Goal: Task Accomplishment & Management: Complete application form

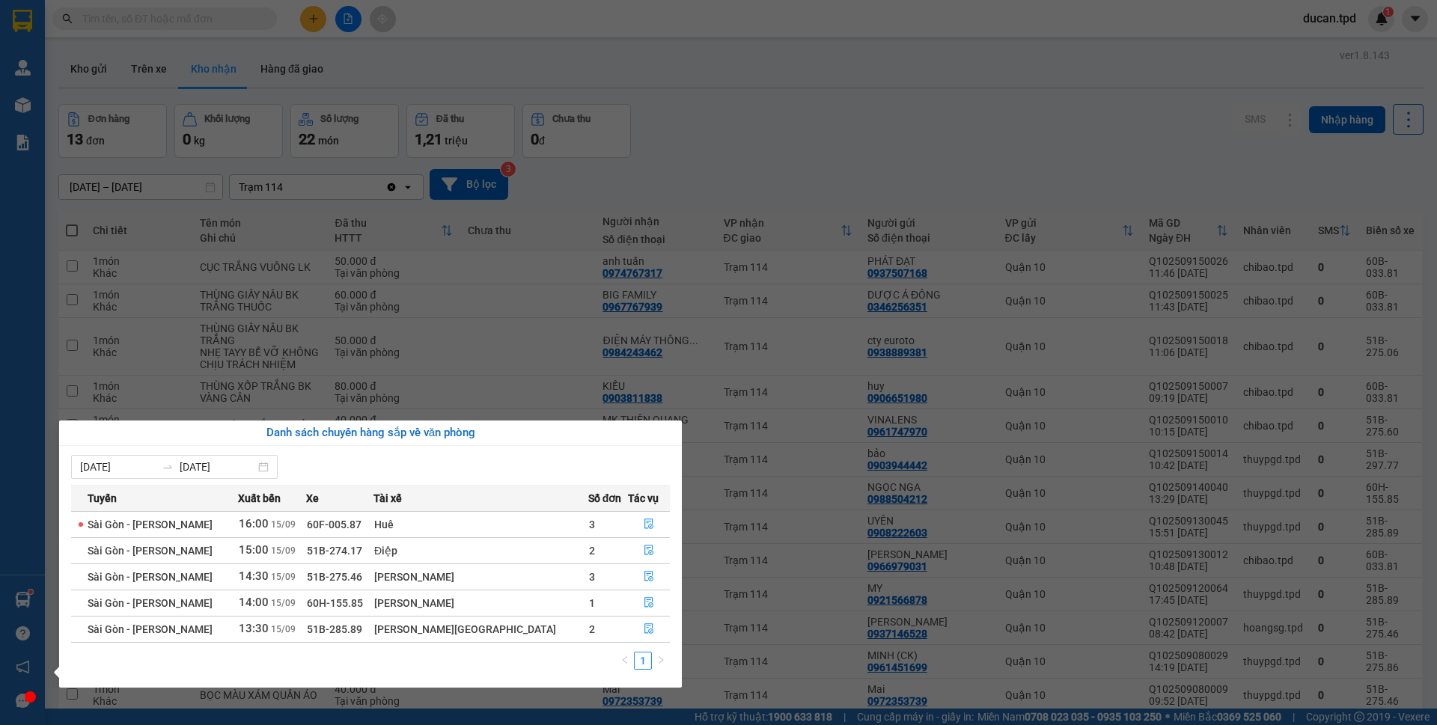
click at [856, 26] on section "Kết quả [PERSON_NAME] ( 2 ) Bộ lọc Mã ĐH Trạng thái Món hàng Thu hộ [PERSON_NAM…" at bounding box center [718, 362] width 1437 height 725
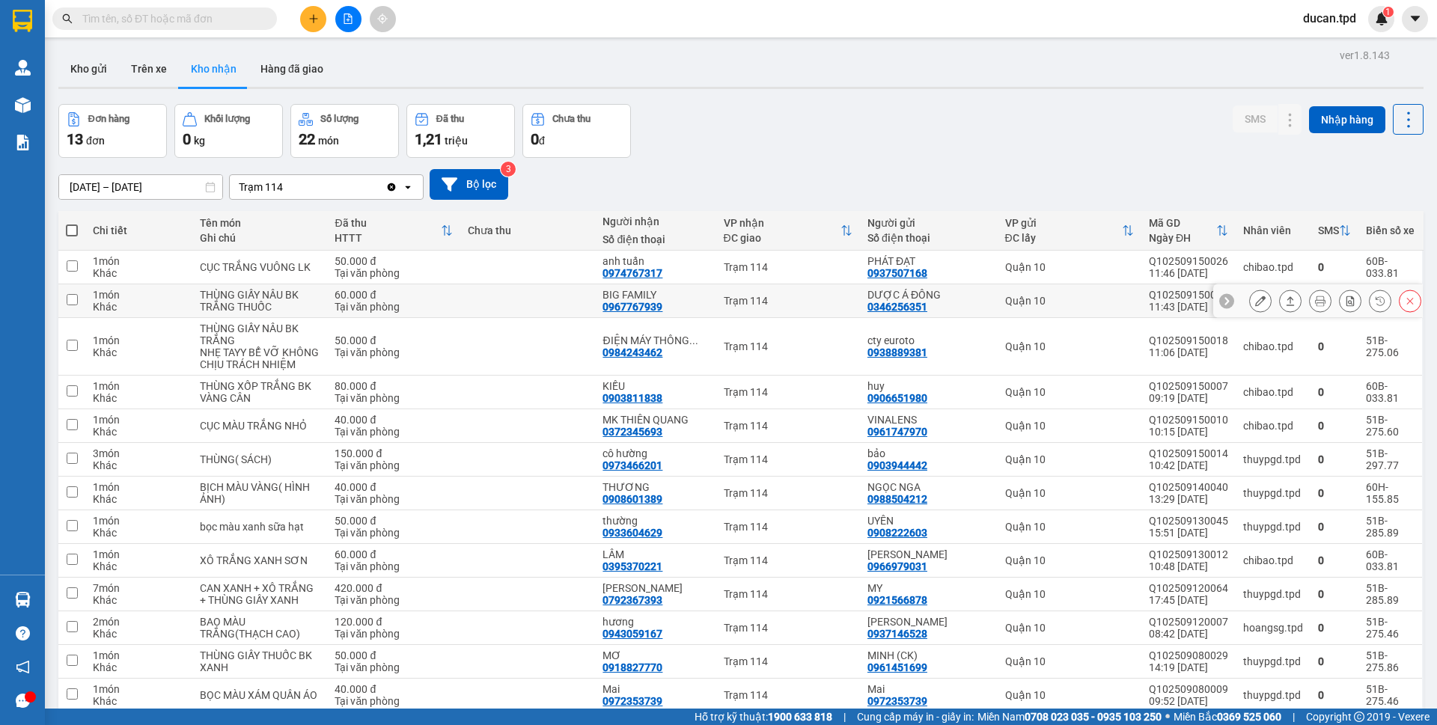
click at [1256, 302] on icon at bounding box center [1261, 301] width 10 height 10
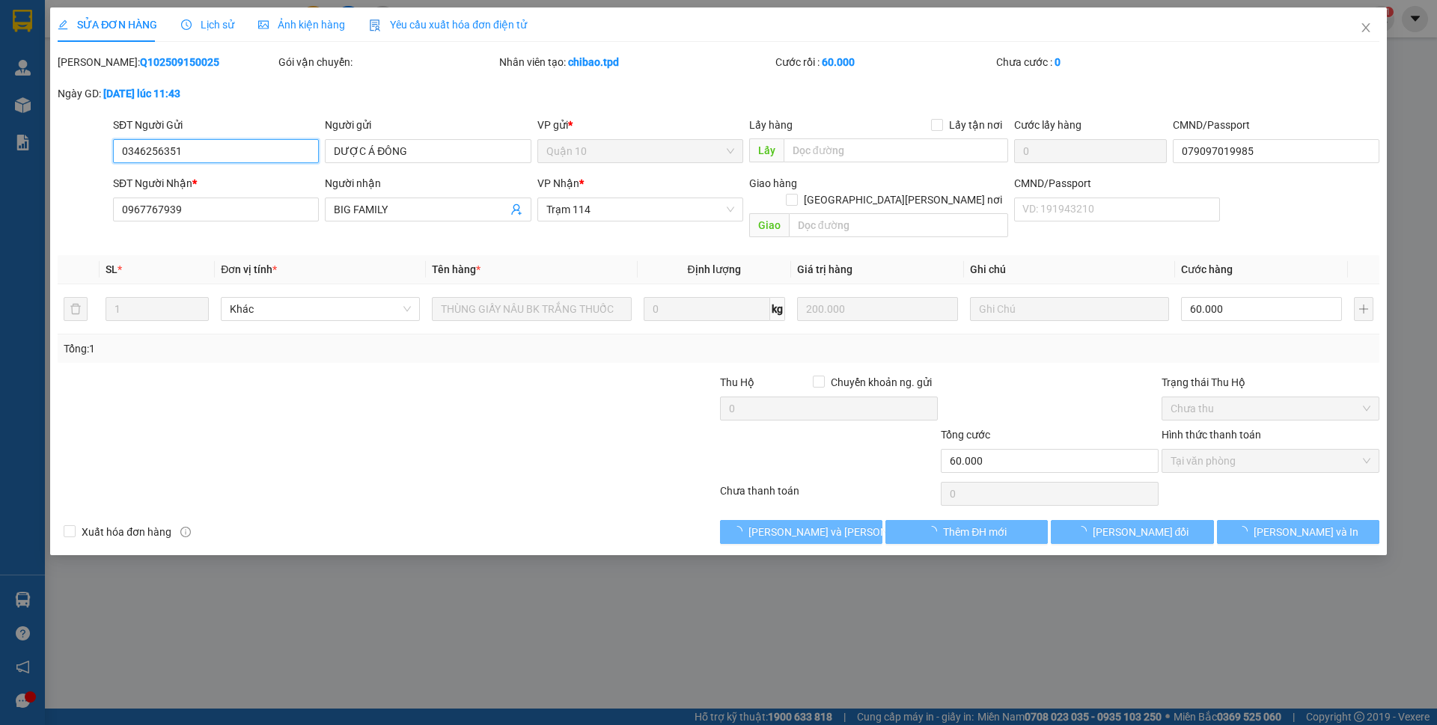
type input "0346256351"
type input "DƯỢC Á ĐÔNG"
type input "079097019985"
type input "0967767939"
type input "BIG FAMILY"
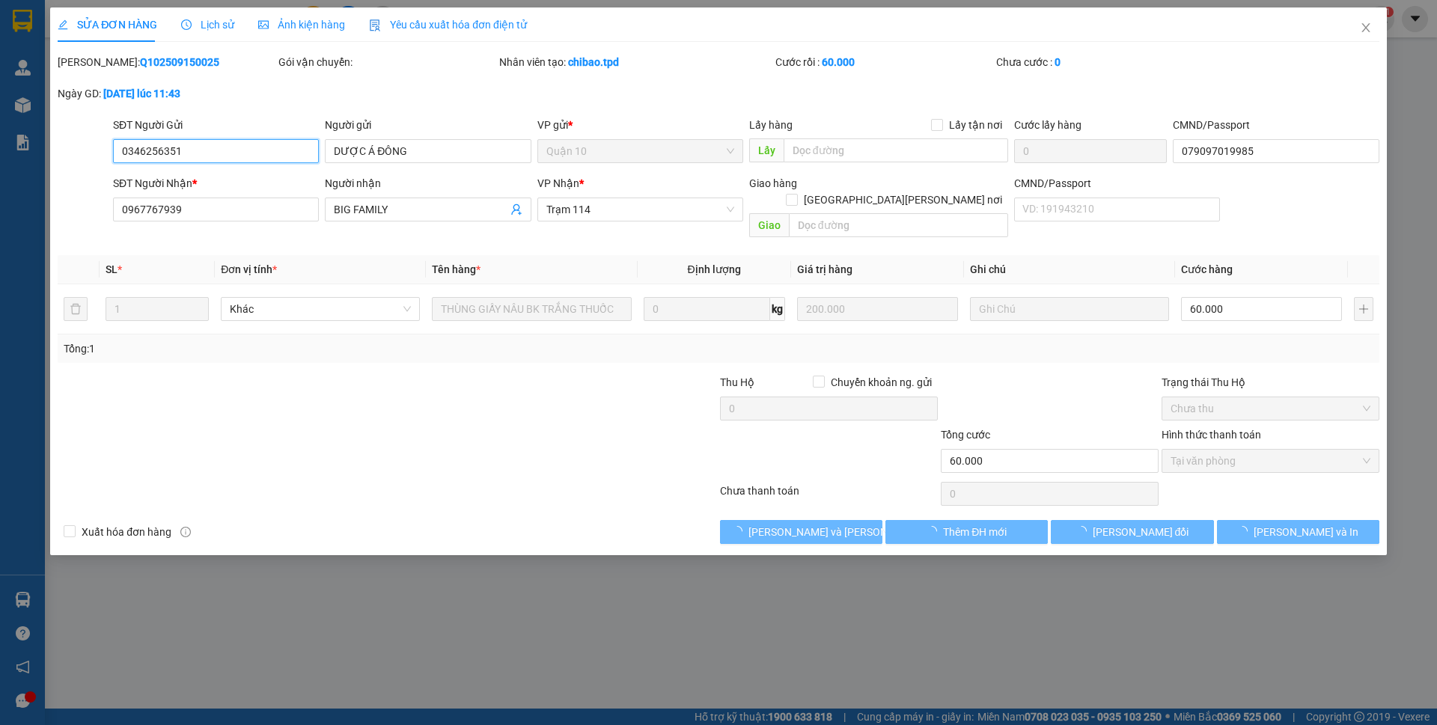
type input "60.000"
click at [818, 524] on span "[PERSON_NAME] và Giao hàng" at bounding box center [850, 532] width 202 height 16
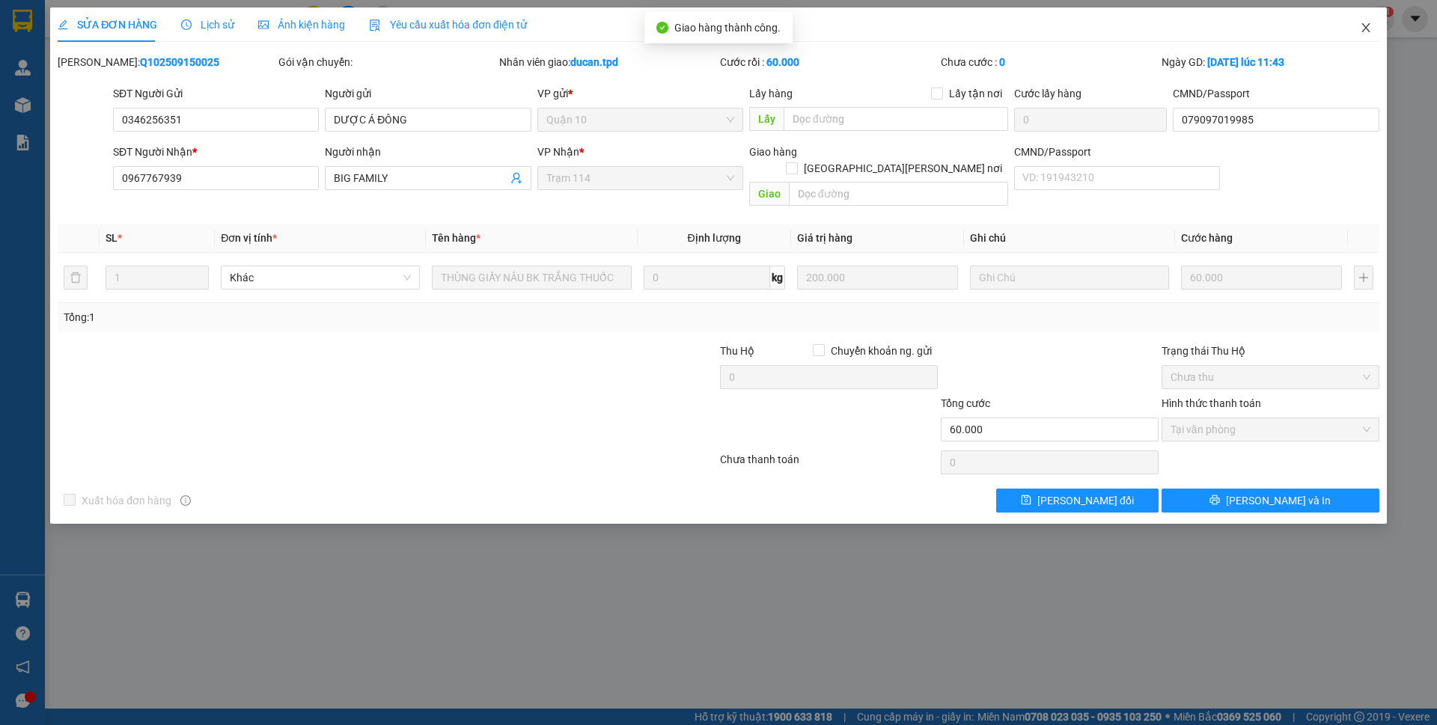
click at [1363, 28] on icon "close" at bounding box center [1366, 28] width 12 height 12
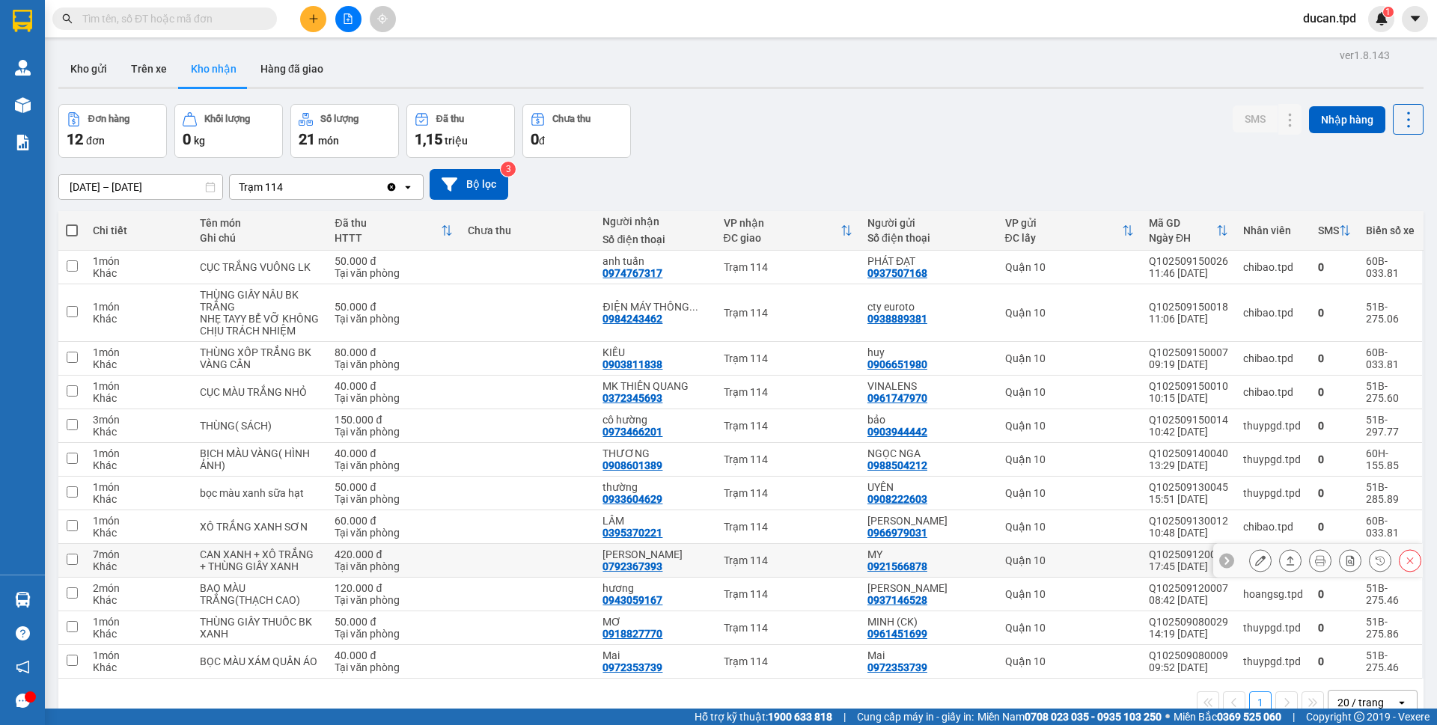
click at [641, 565] on div "0792367393" at bounding box center [633, 567] width 60 height 12
copy div "0792367393"
click at [1256, 565] on icon at bounding box center [1261, 561] width 10 height 10
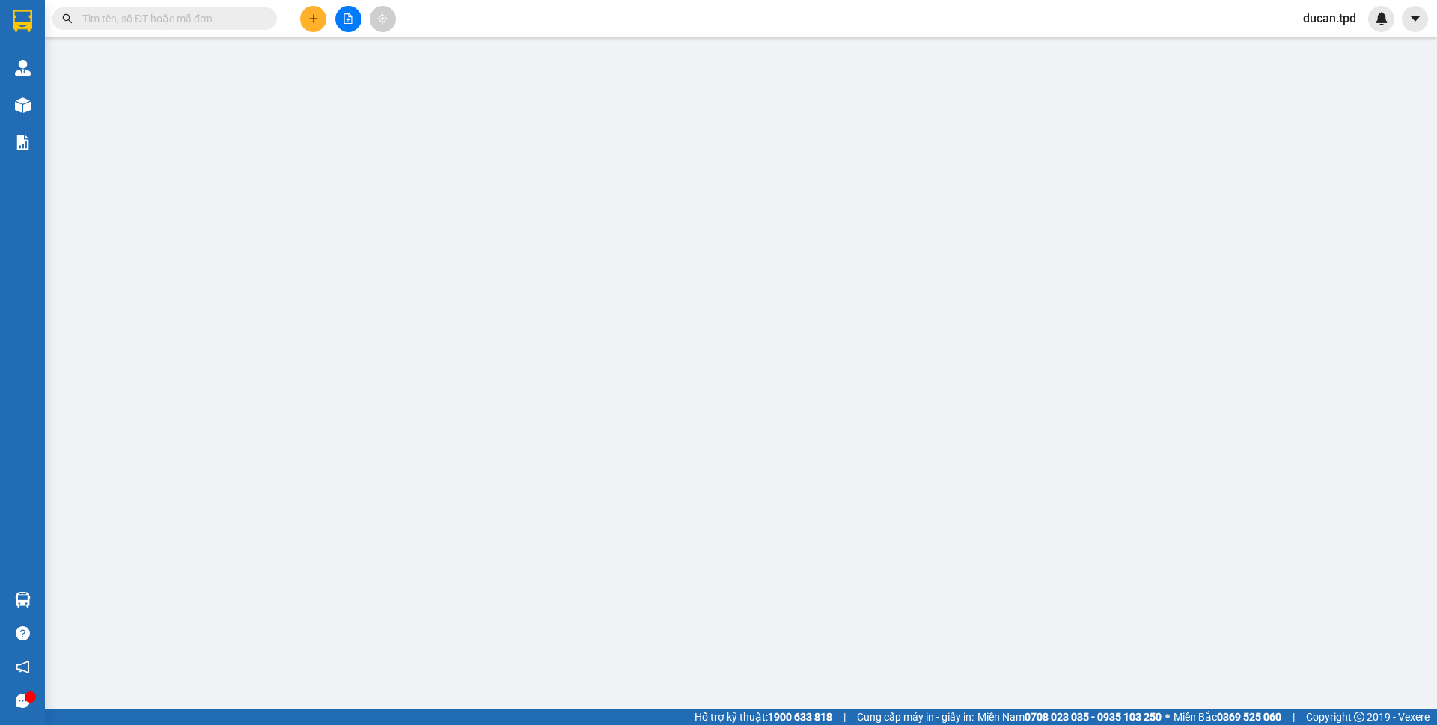
type input "0921566878"
type input "MY"
type input "052301015301"
type input "0792367393"
type input "[PERSON_NAME]"
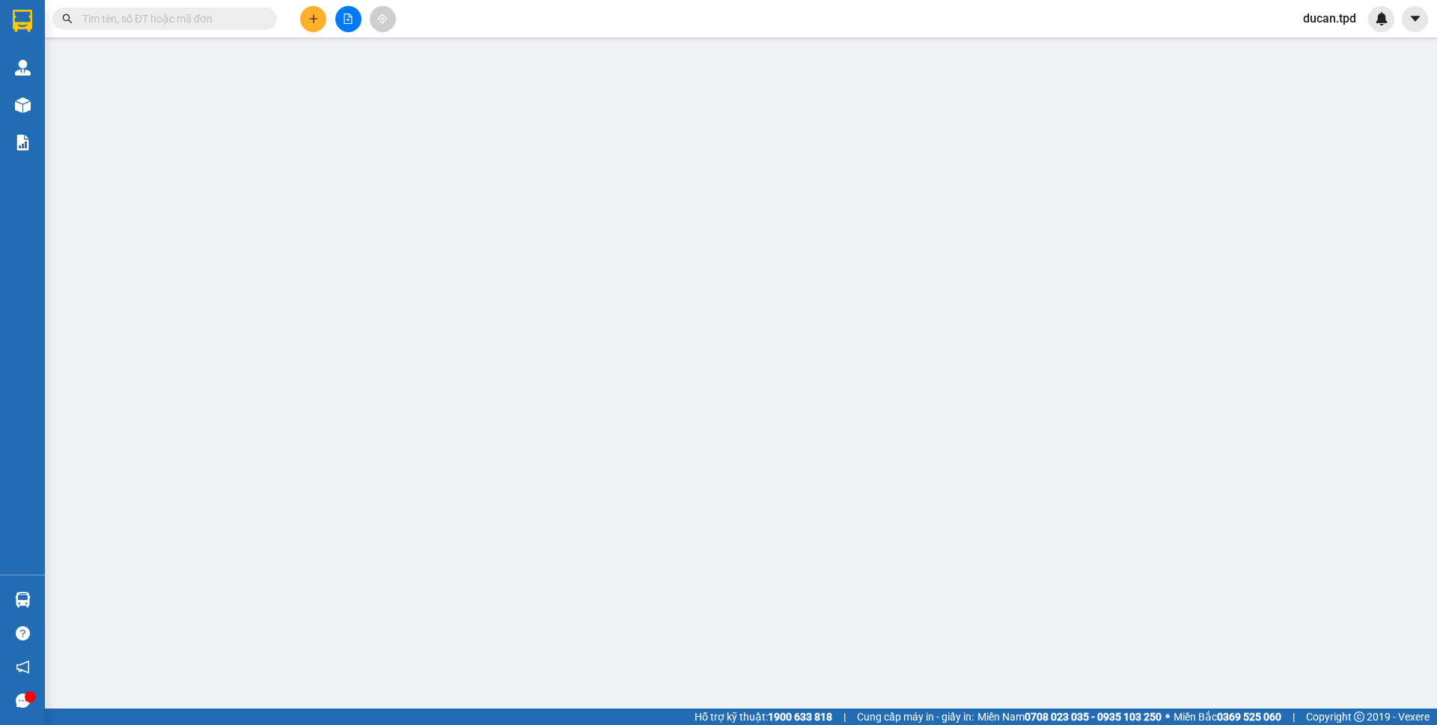
type input "420.000"
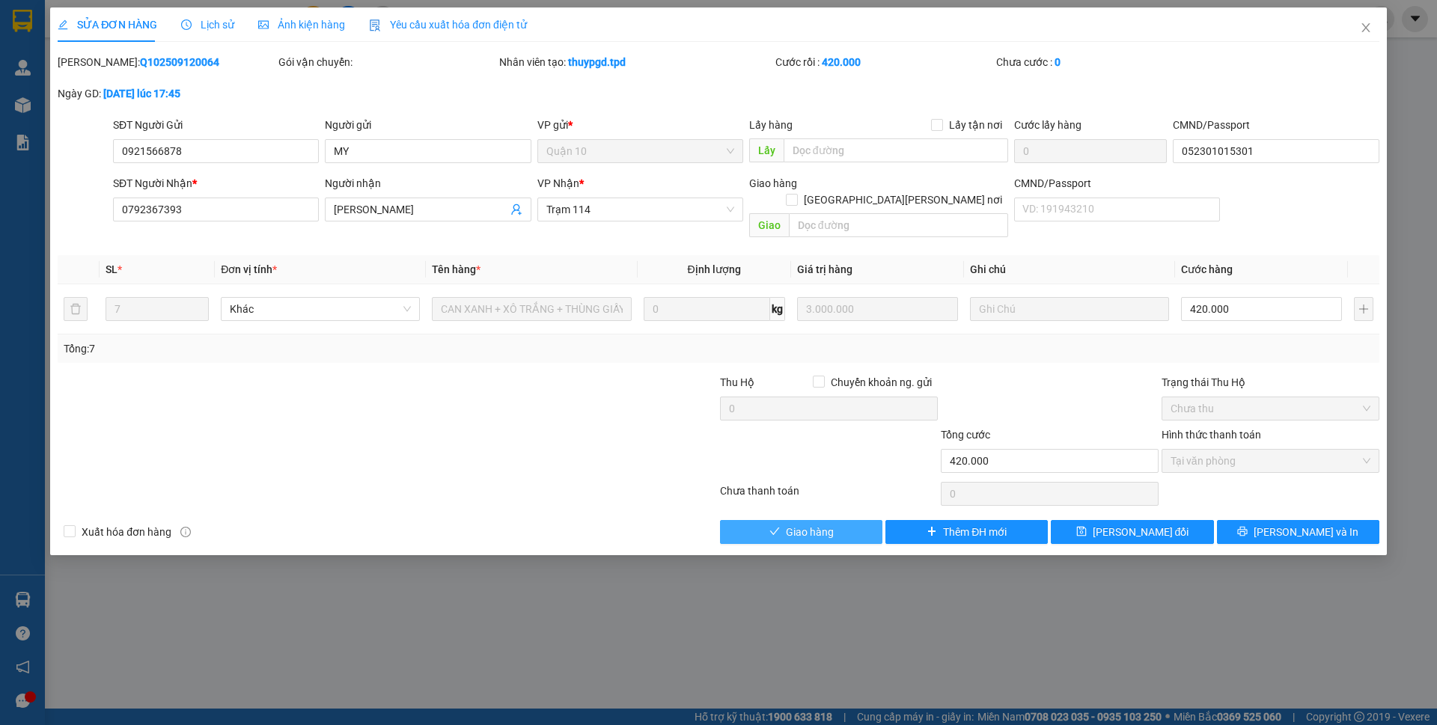
click at [834, 520] on button "Giao hàng" at bounding box center [801, 532] width 162 height 24
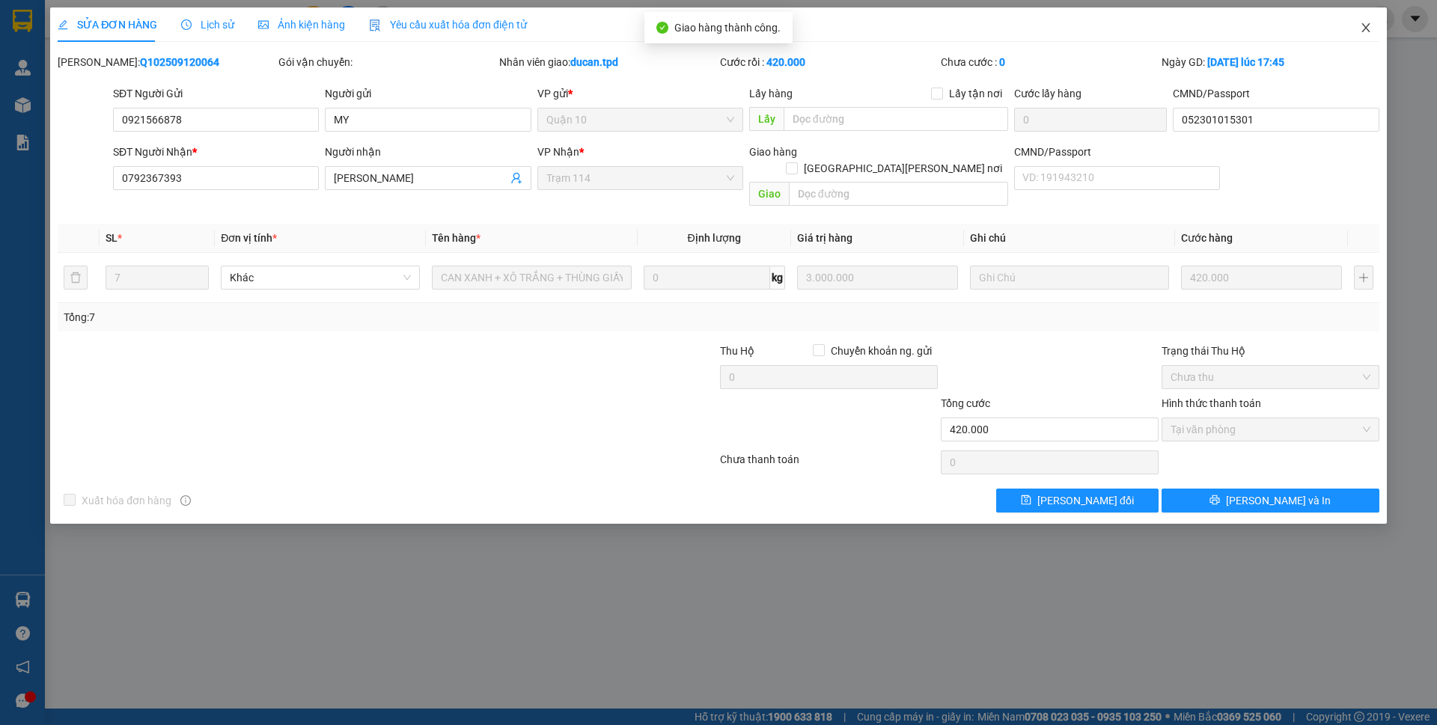
click at [1366, 33] on icon "close" at bounding box center [1366, 28] width 12 height 12
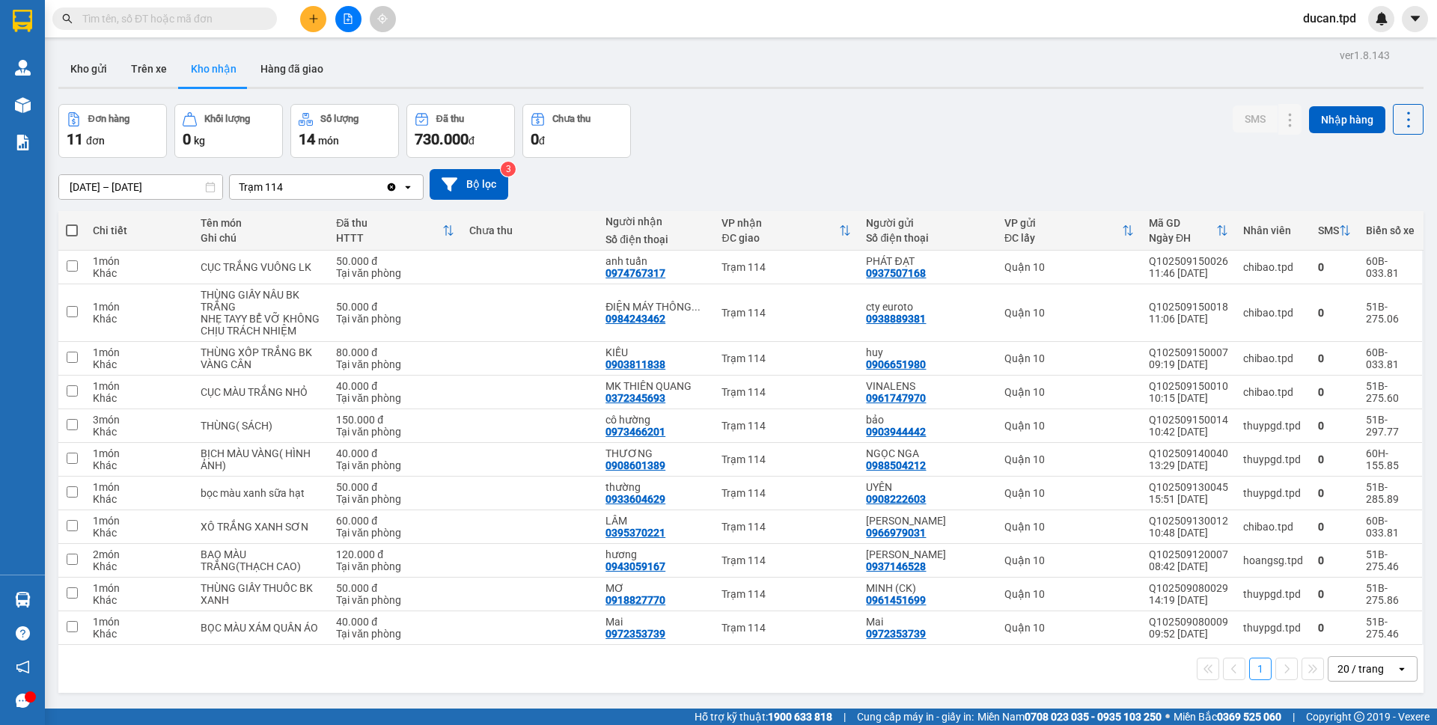
click at [198, 19] on input "text" at bounding box center [170, 18] width 177 height 16
paste input "0792367393"
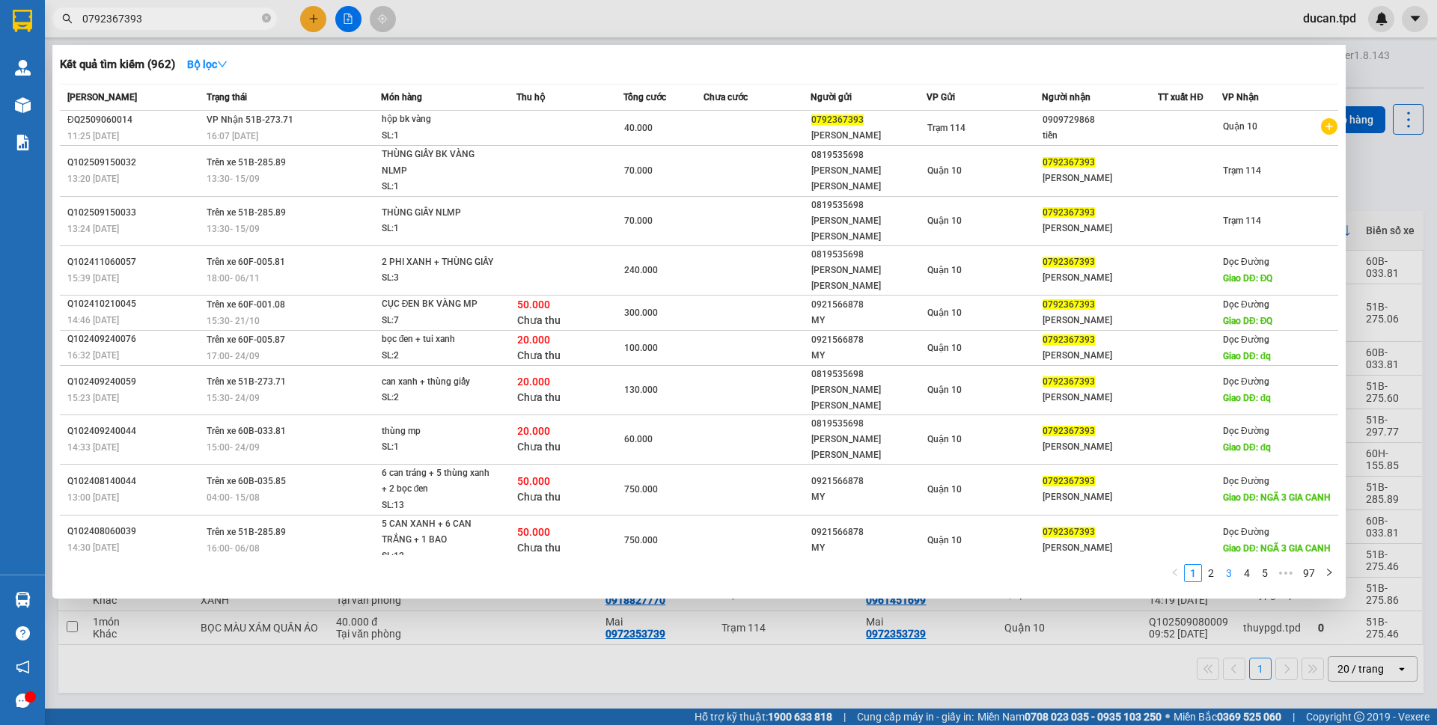
type input "0792367393"
click at [1226, 565] on link "3" at bounding box center [1229, 573] width 16 height 16
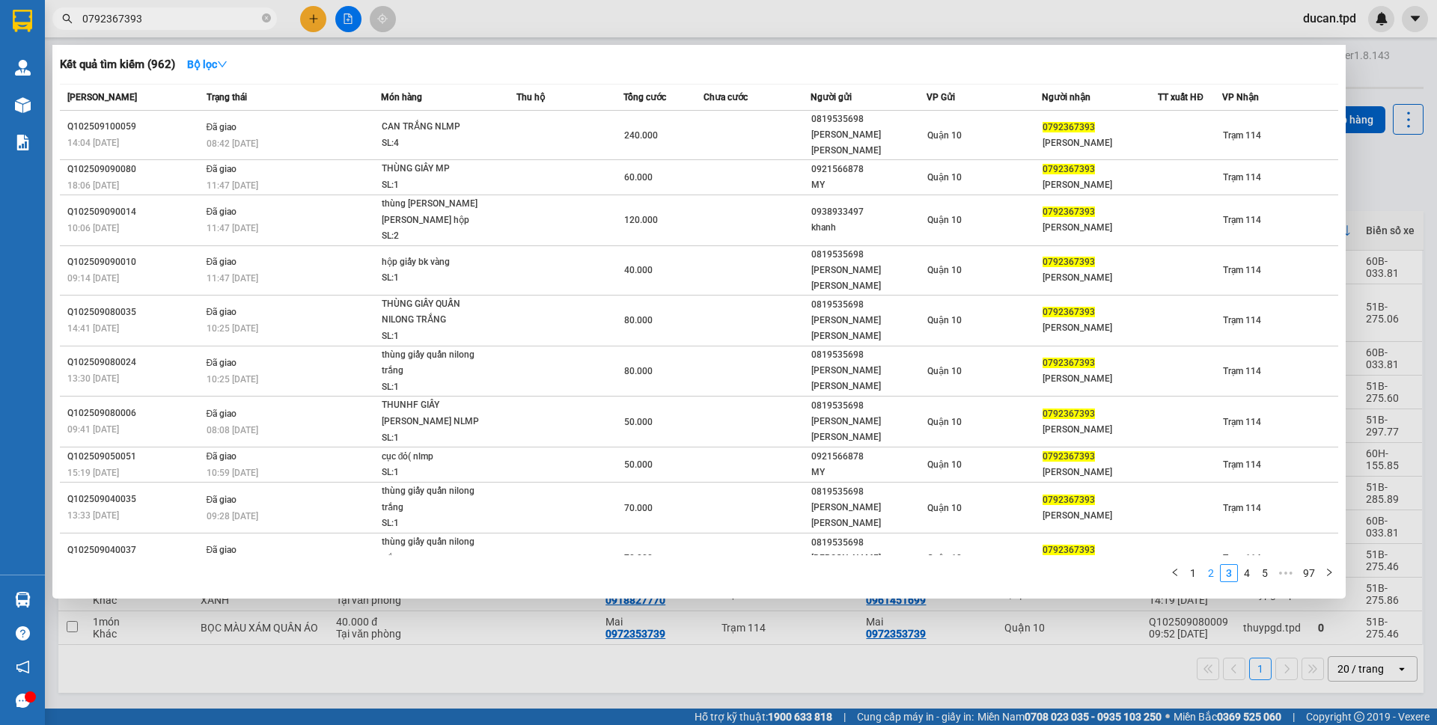
click at [1216, 571] on link "2" at bounding box center [1211, 573] width 16 height 16
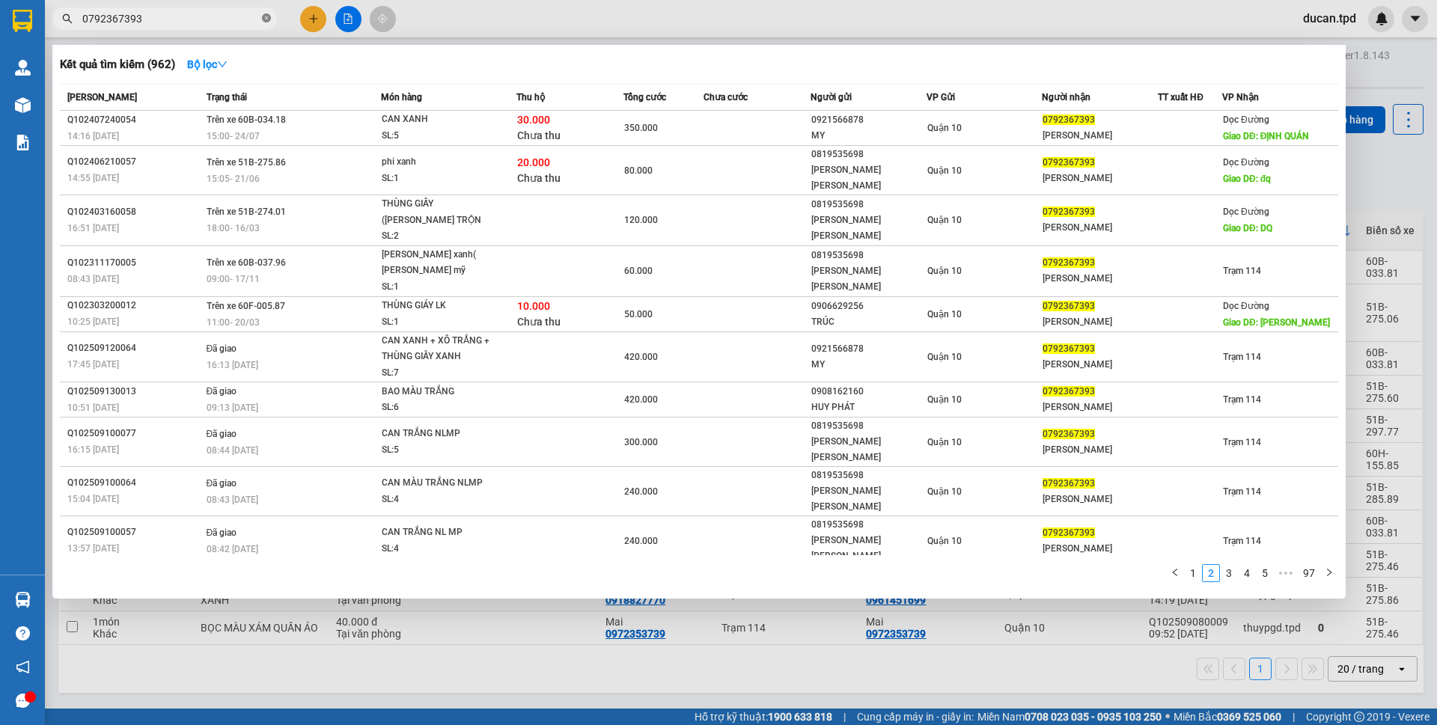
click at [264, 25] on span at bounding box center [266, 19] width 9 height 14
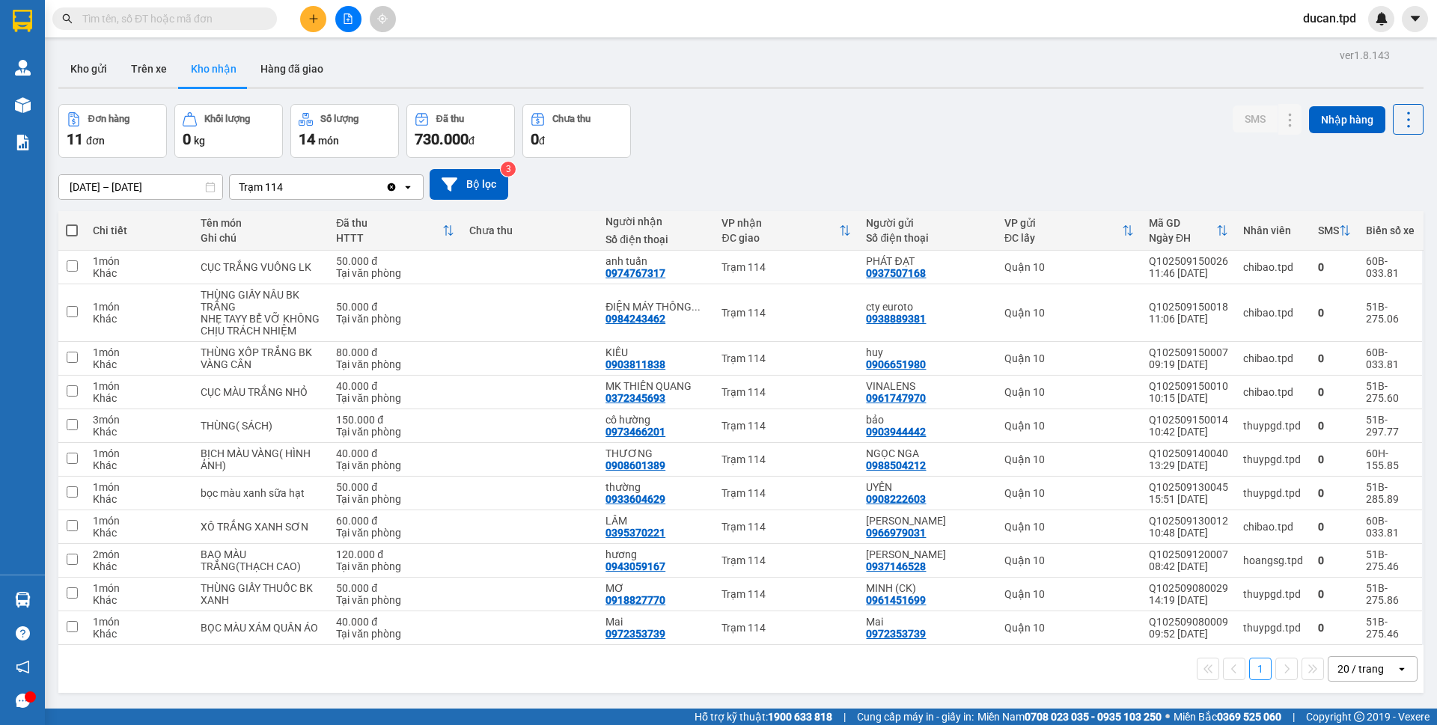
click at [435, 52] on div "Kho gửi Trên xe Kho nhận Hàng đã giao" at bounding box center [741, 71] width 1366 height 40
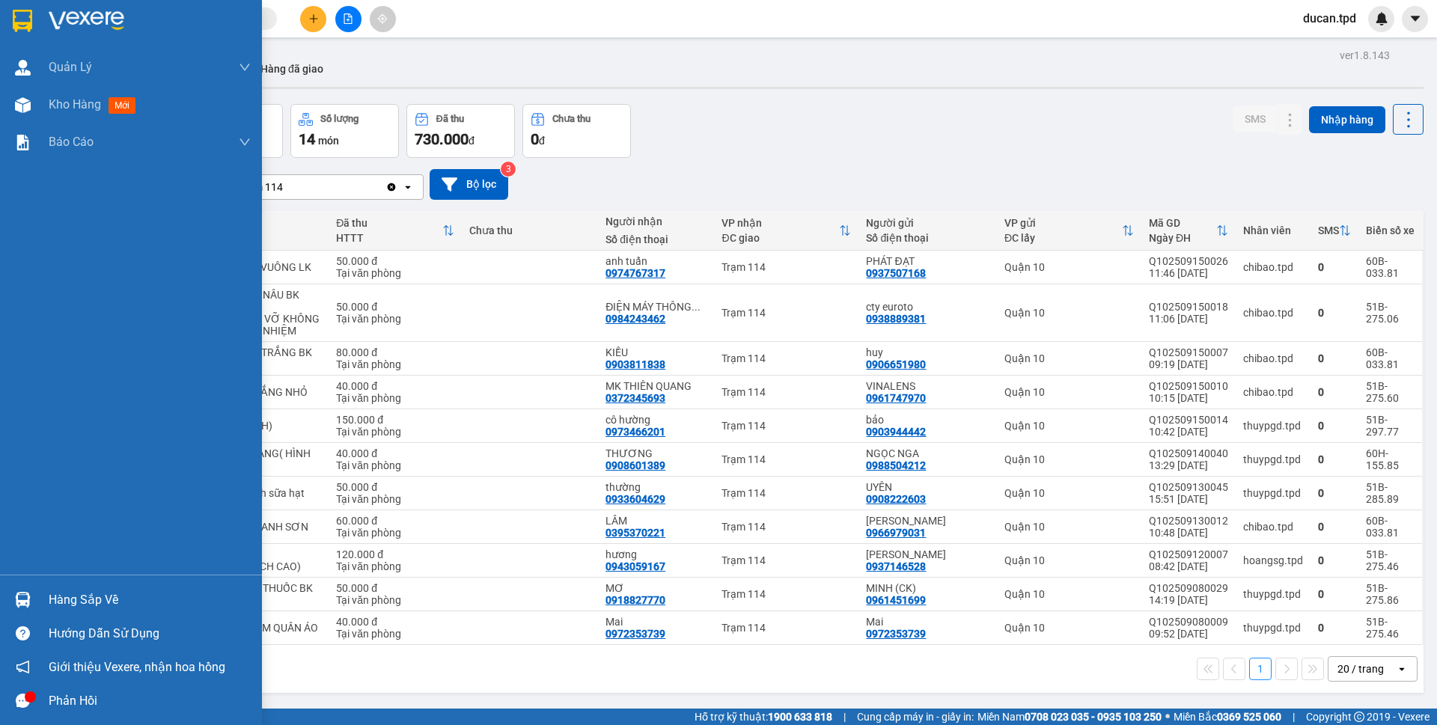
click at [61, 612] on div "Hàng sắp về" at bounding box center [131, 600] width 262 height 34
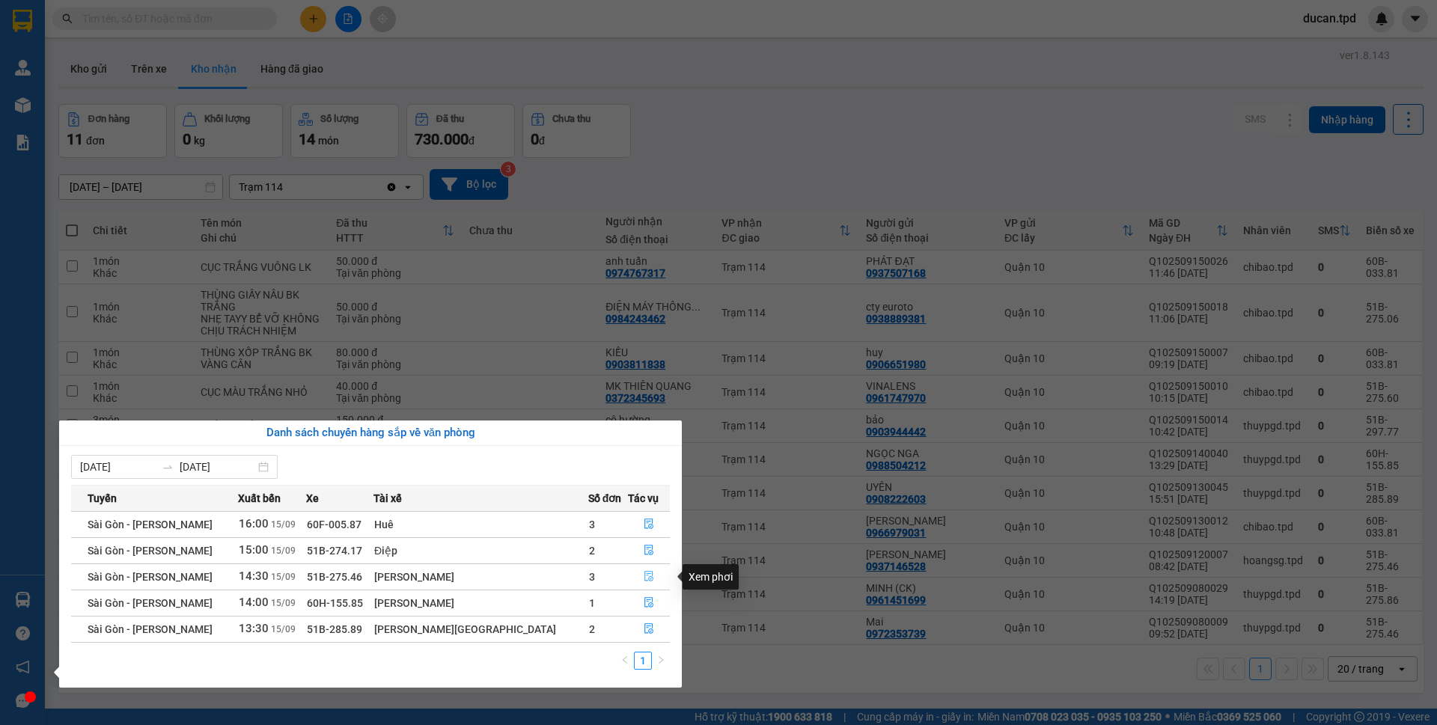
click at [645, 584] on button "button" at bounding box center [649, 577] width 40 height 24
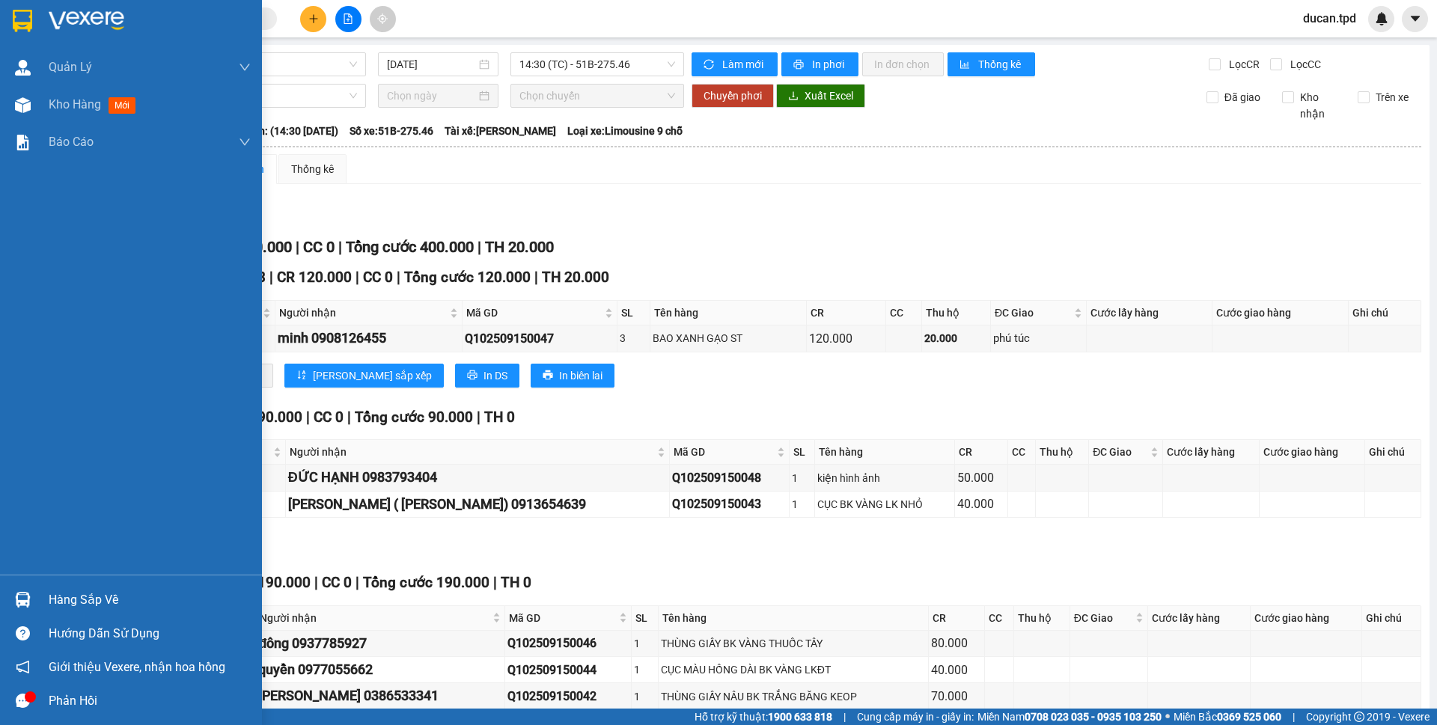
click at [85, 614] on div "Hàng sắp về" at bounding box center [131, 600] width 262 height 34
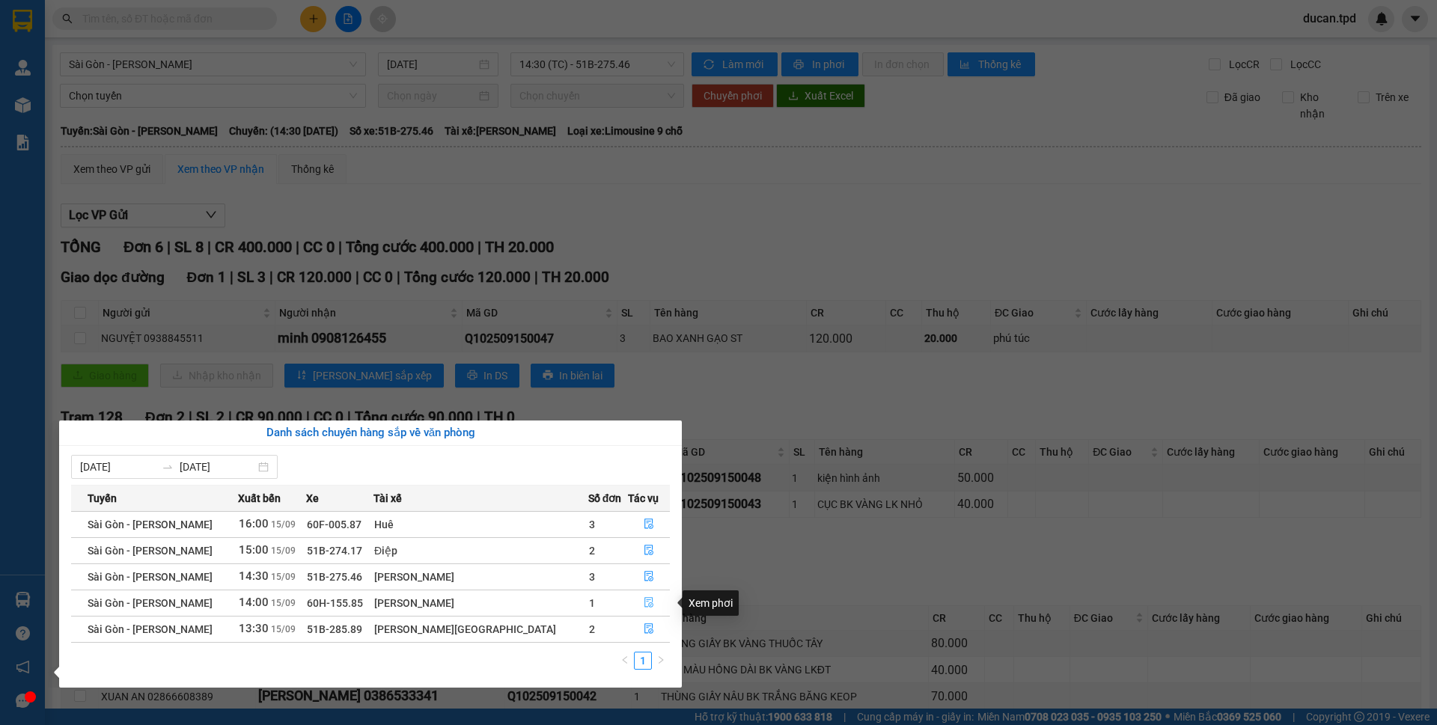
click at [641, 612] on button "button" at bounding box center [649, 603] width 40 height 24
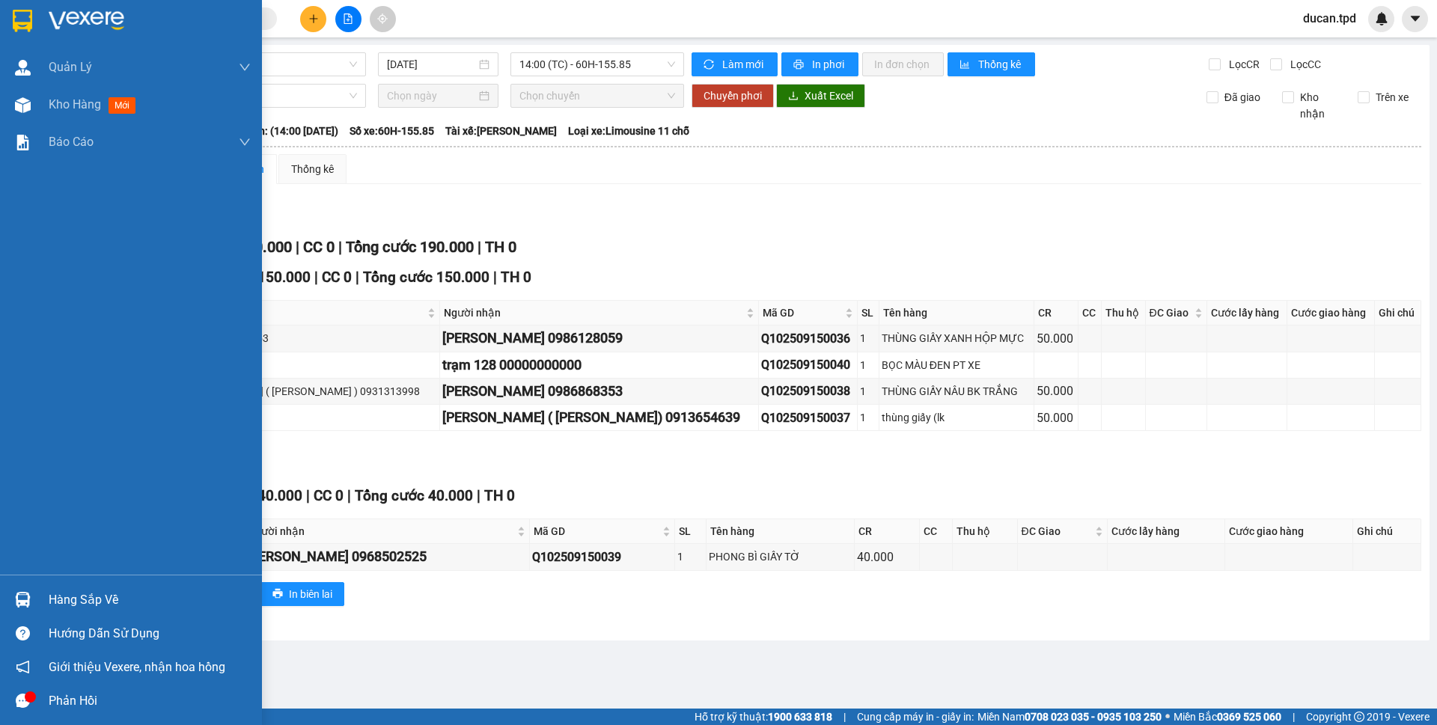
drag, startPoint x: 251, startPoint y: 395, endPoint x: 43, endPoint y: 593, distance: 286.5
click at [43, 593] on div "Hàng sắp về" at bounding box center [131, 600] width 262 height 34
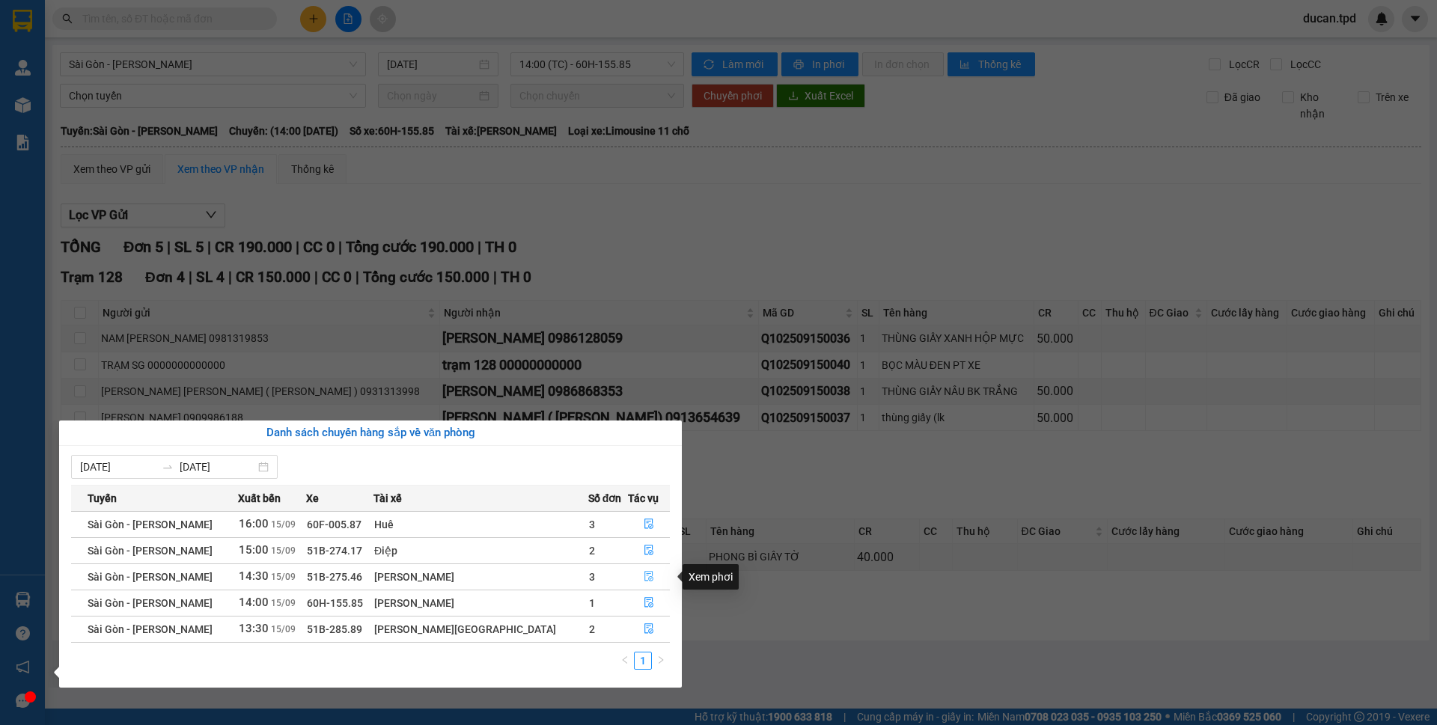
click at [633, 575] on button "button" at bounding box center [649, 577] width 40 height 24
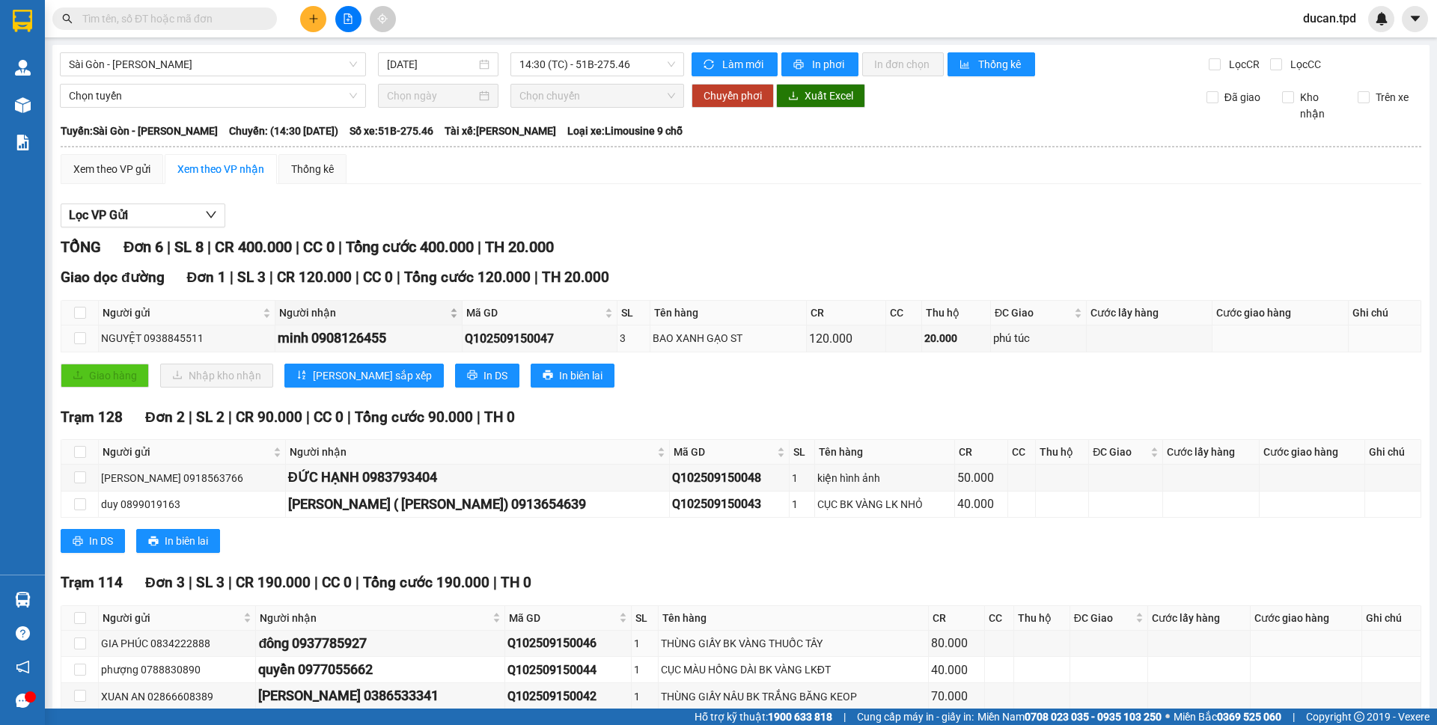
scroll to position [79, 0]
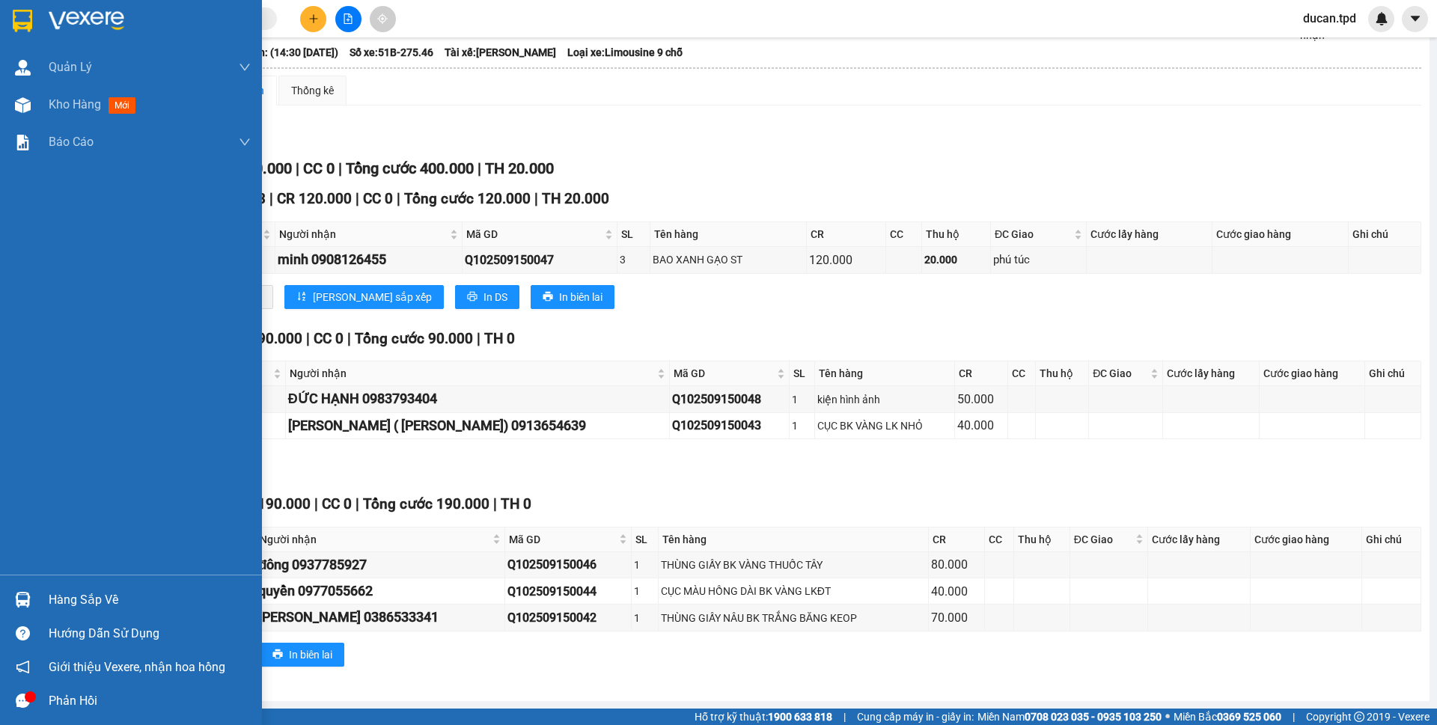
click at [48, 597] on div "Hàng sắp về" at bounding box center [131, 600] width 262 height 34
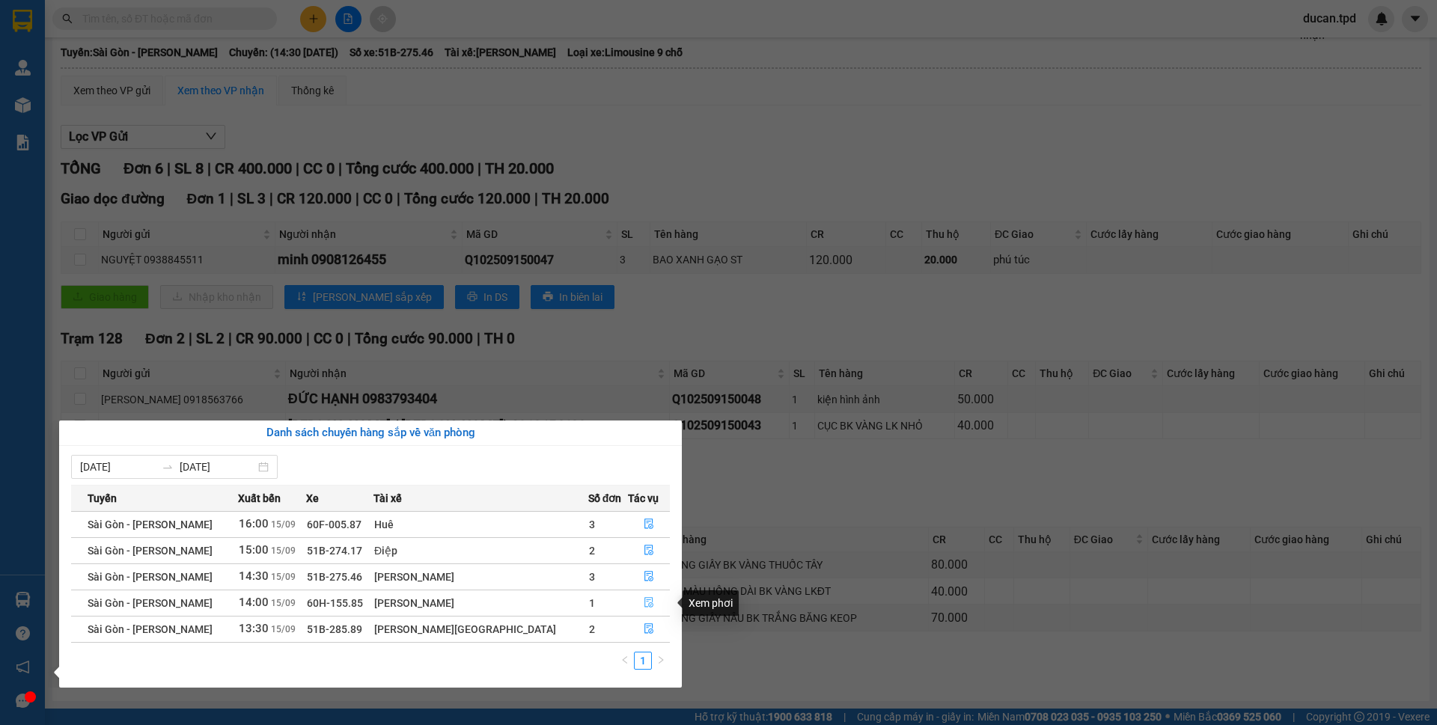
click at [644, 604] on icon "file-done" at bounding box center [649, 602] width 10 height 10
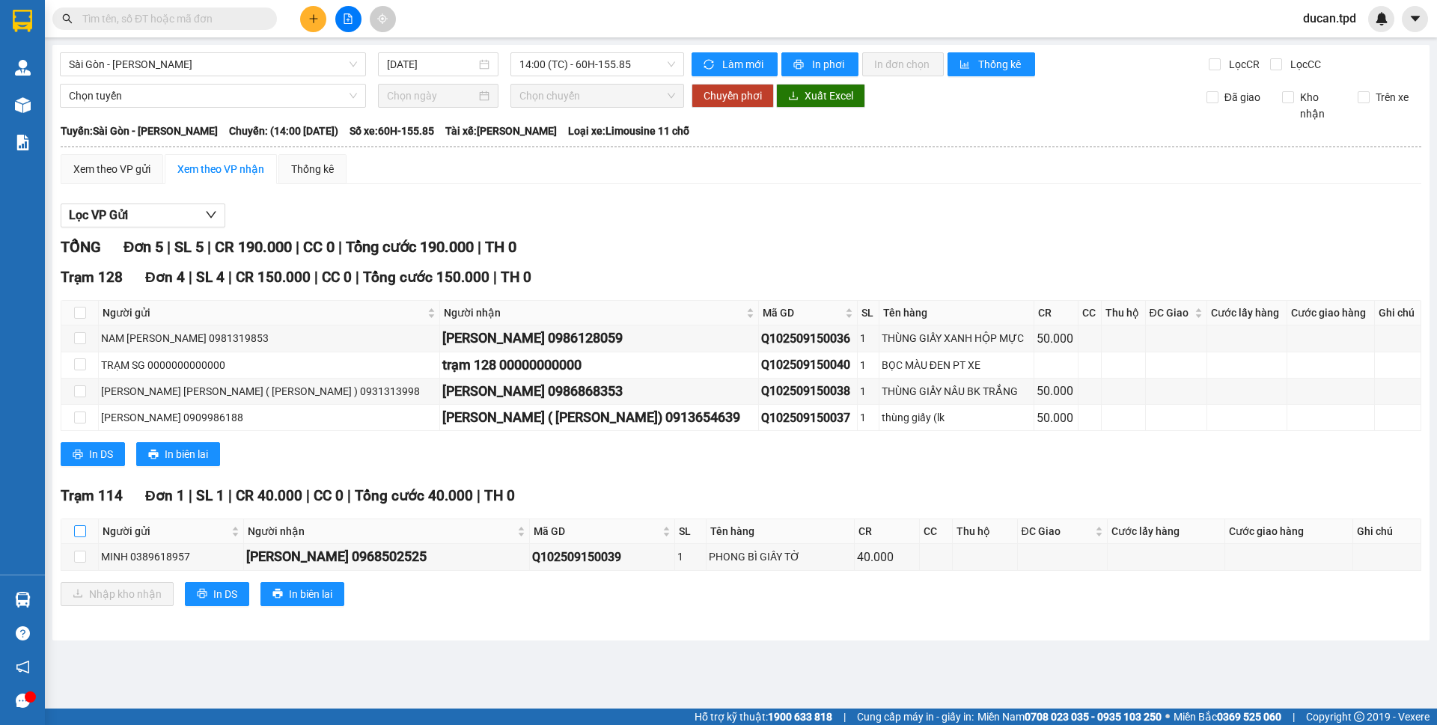
click at [85, 532] on input "checkbox" at bounding box center [80, 532] width 12 height 12
checkbox input "true"
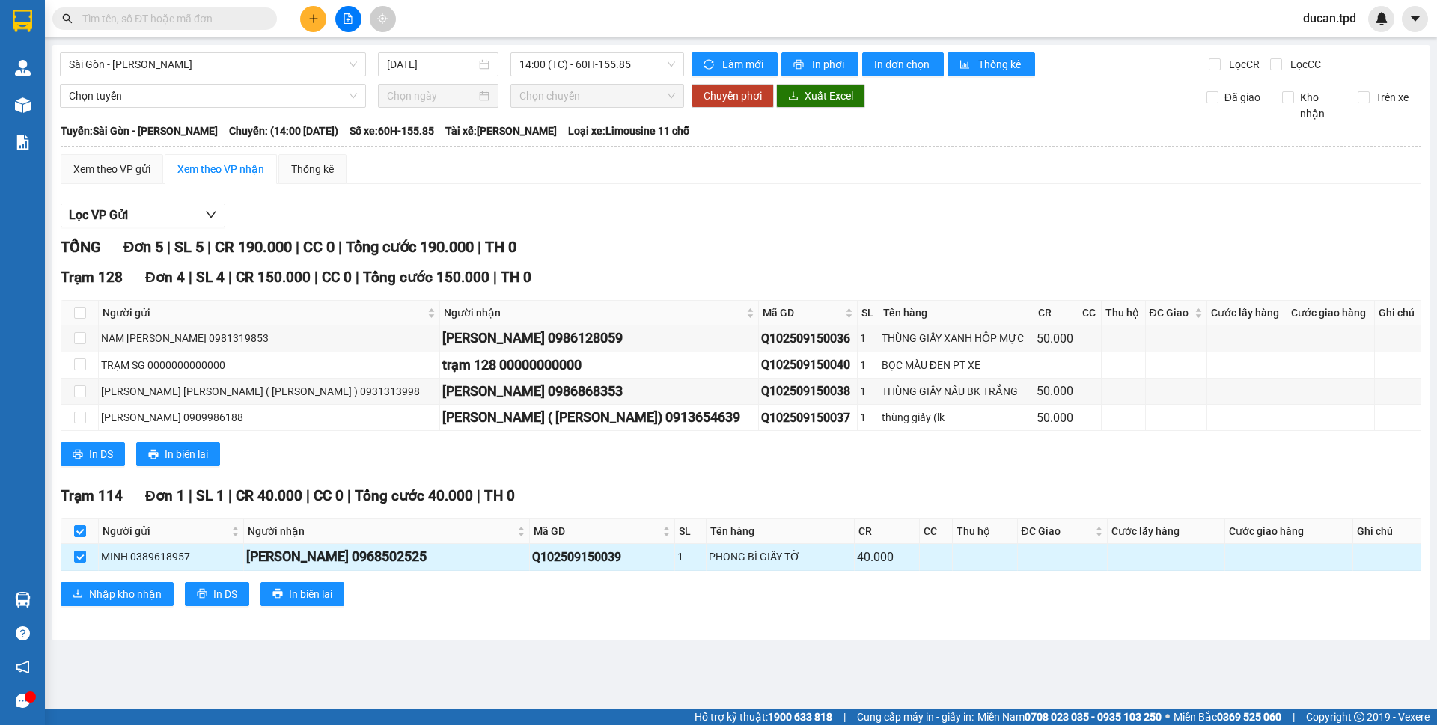
click at [335, 558] on div "THỊ TÁM 0968502525" at bounding box center [386, 557] width 281 height 21
copy div "0968502525"
click at [187, 11] on input "text" at bounding box center [170, 18] width 177 height 16
paste input "0968502525"
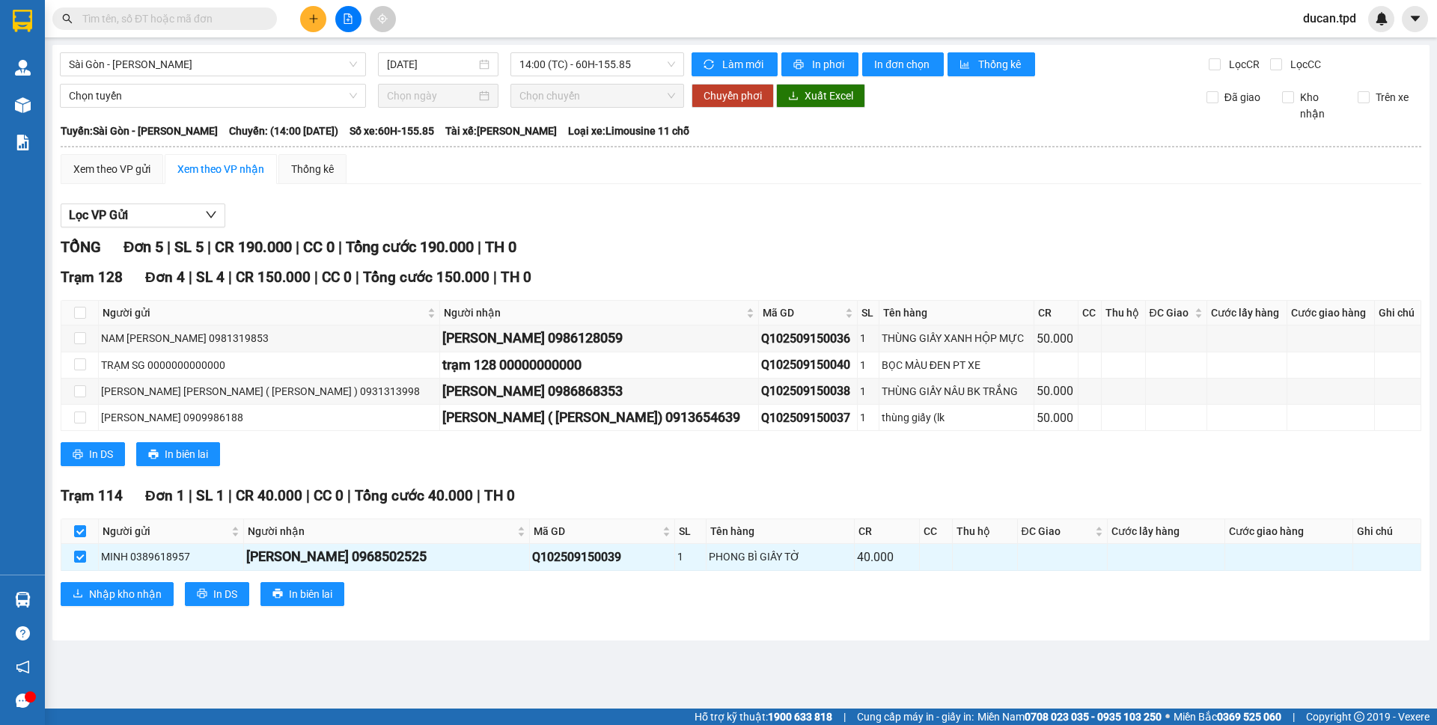
type input "0968502525"
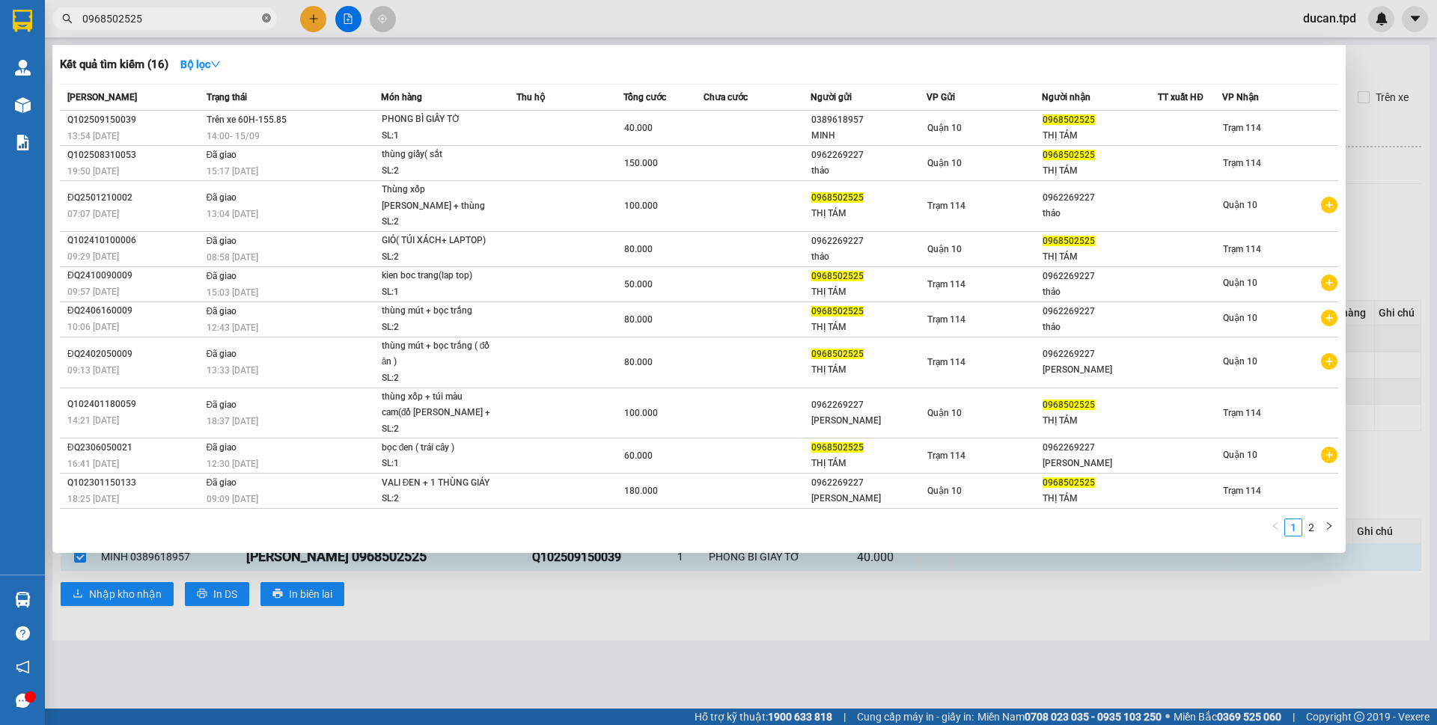
click at [270, 16] on icon "close-circle" at bounding box center [266, 17] width 9 height 9
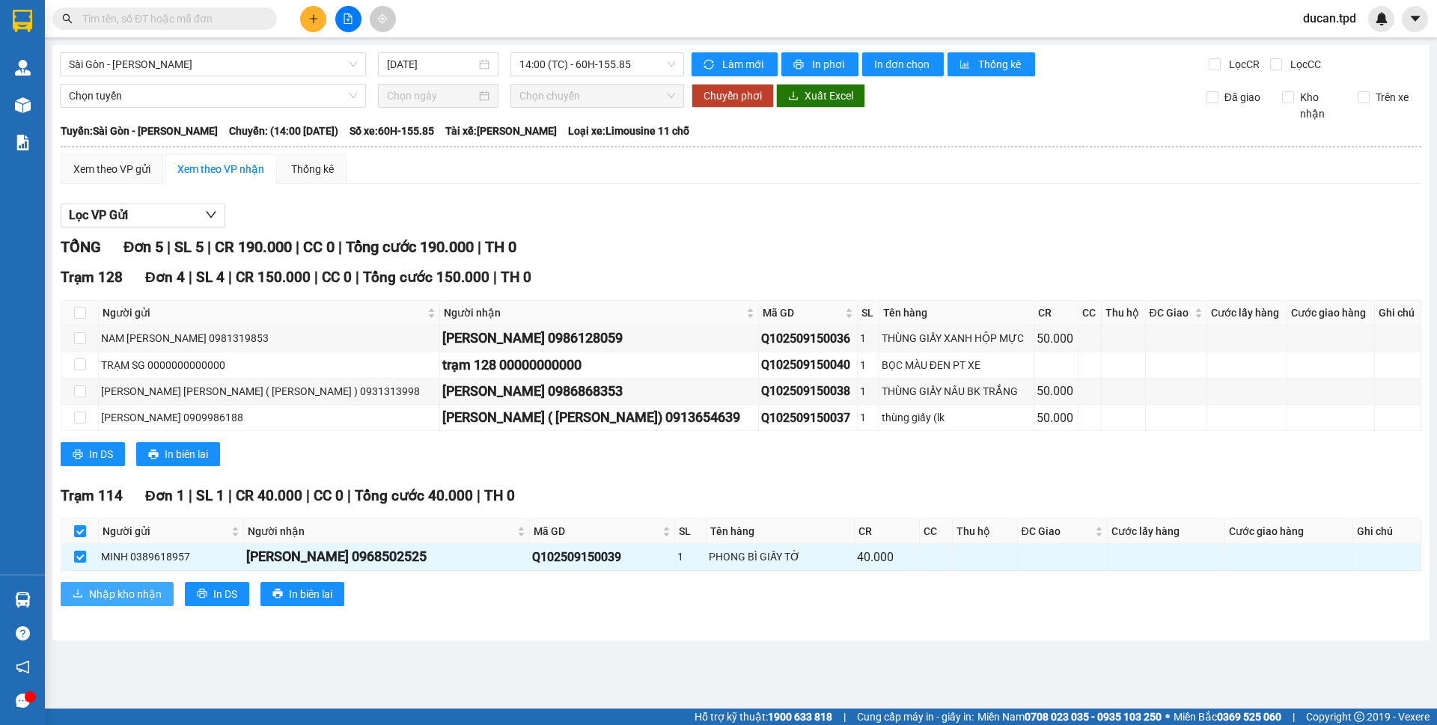
click at [133, 596] on span "Nhập kho nhận" at bounding box center [125, 594] width 73 height 16
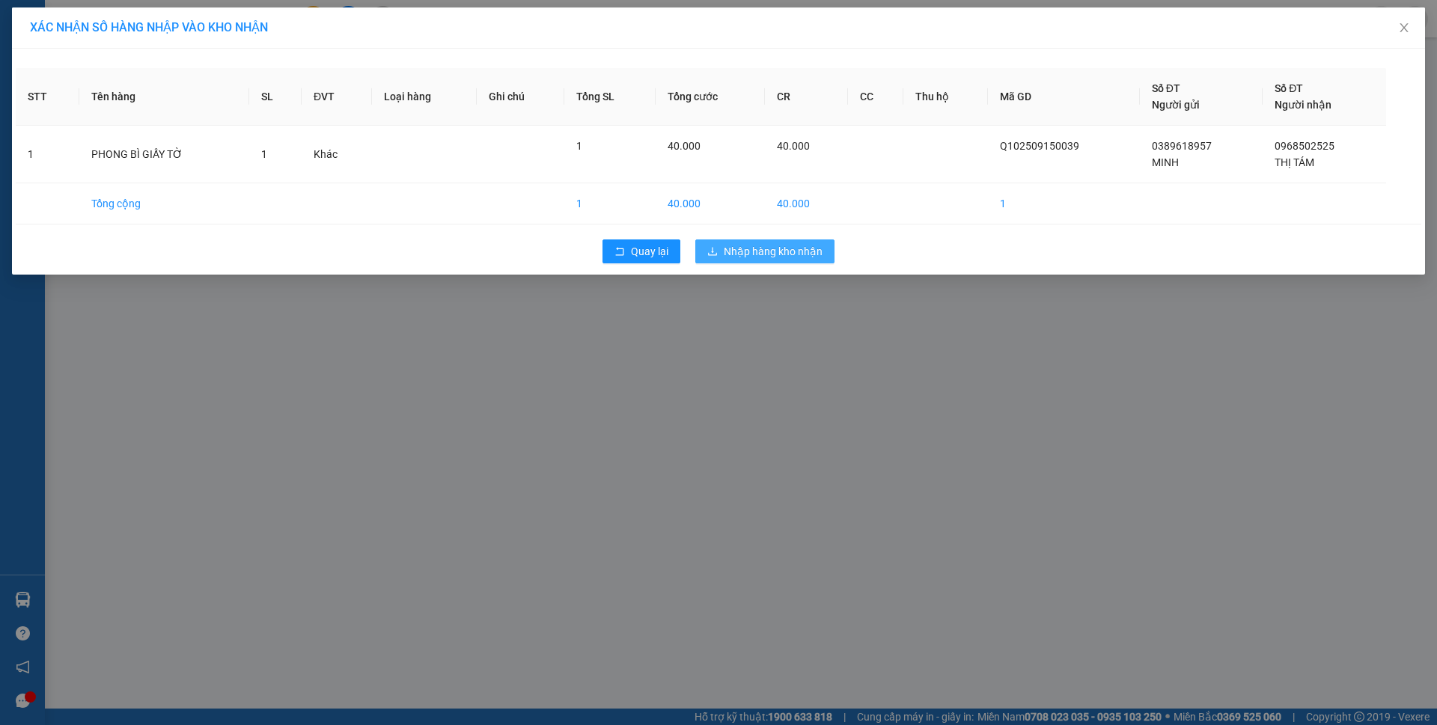
click at [819, 251] on span "Nhập hàng kho nhận" at bounding box center [773, 251] width 99 height 16
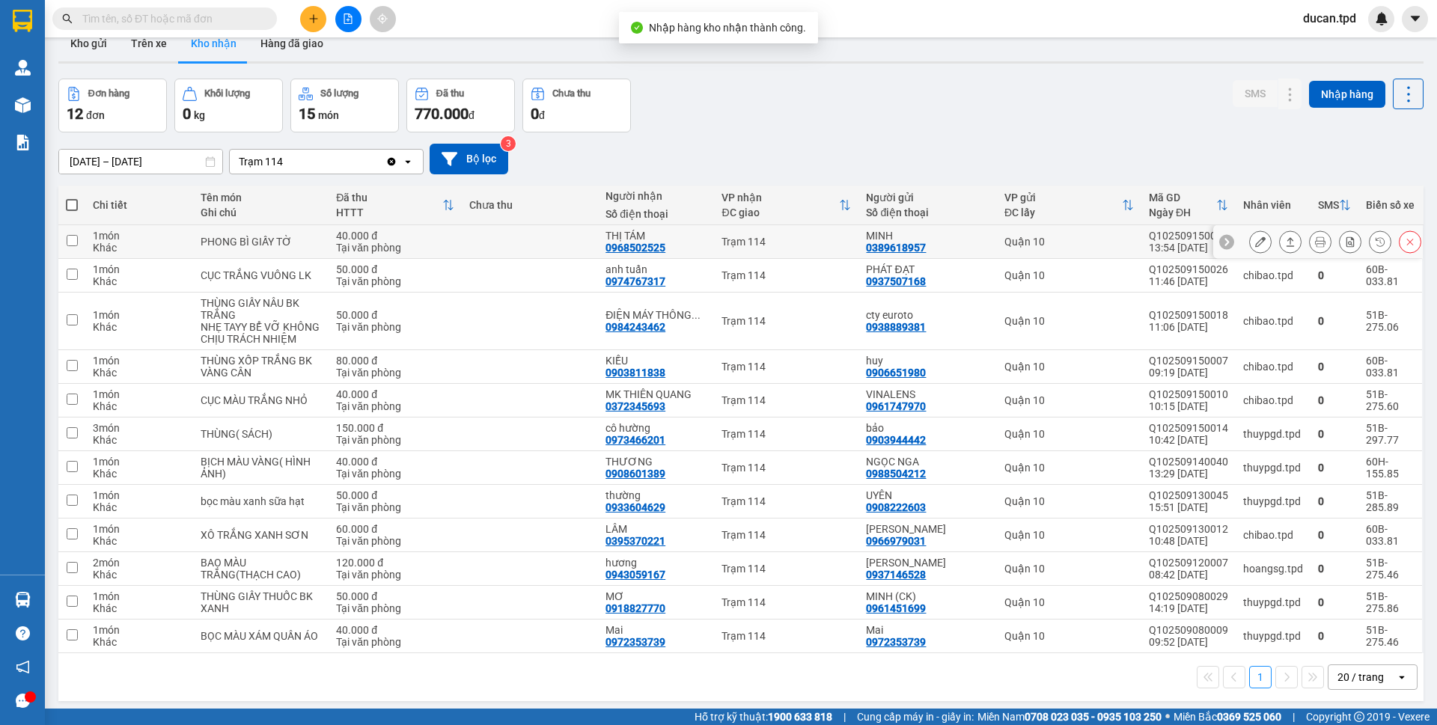
scroll to position [69, 0]
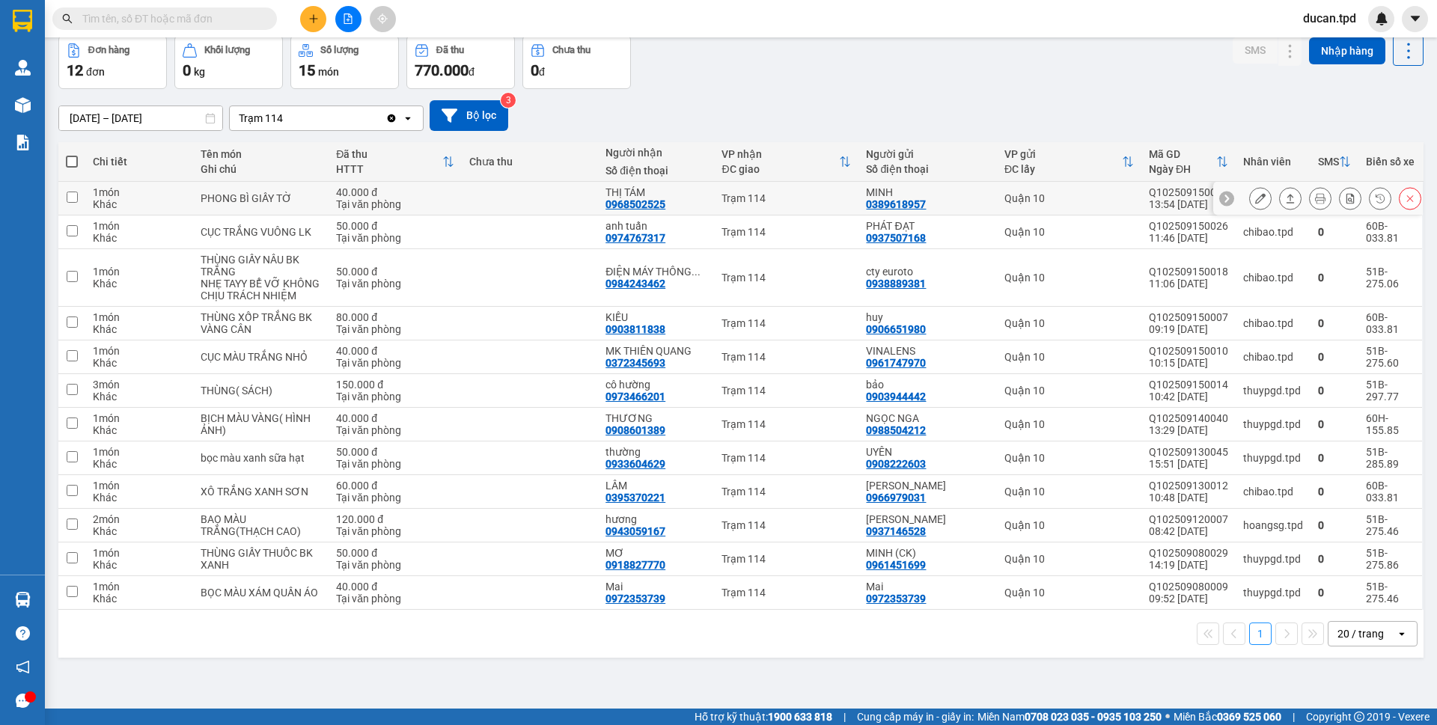
click at [909, 204] on div "0389618957" at bounding box center [896, 204] width 60 height 12
copy div "0389618957"
click at [115, 22] on input "text" at bounding box center [170, 18] width 177 height 16
drag, startPoint x: 115, startPoint y: 22, endPoint x: 604, endPoint y: 131, distance: 501.5
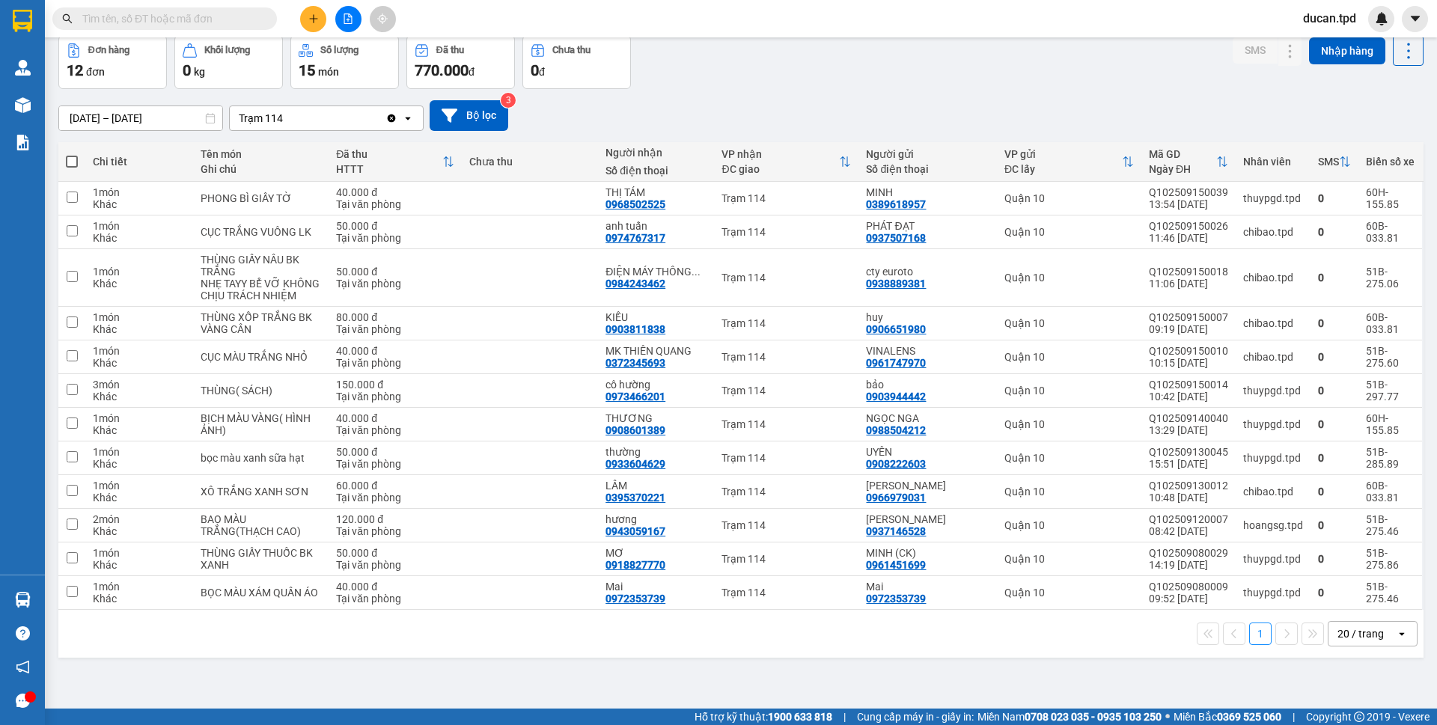
click at [604, 131] on div "29/08/2025 – 15/09/2025 Press the down arrow key to interact with the calendar …" at bounding box center [741, 115] width 1366 height 53
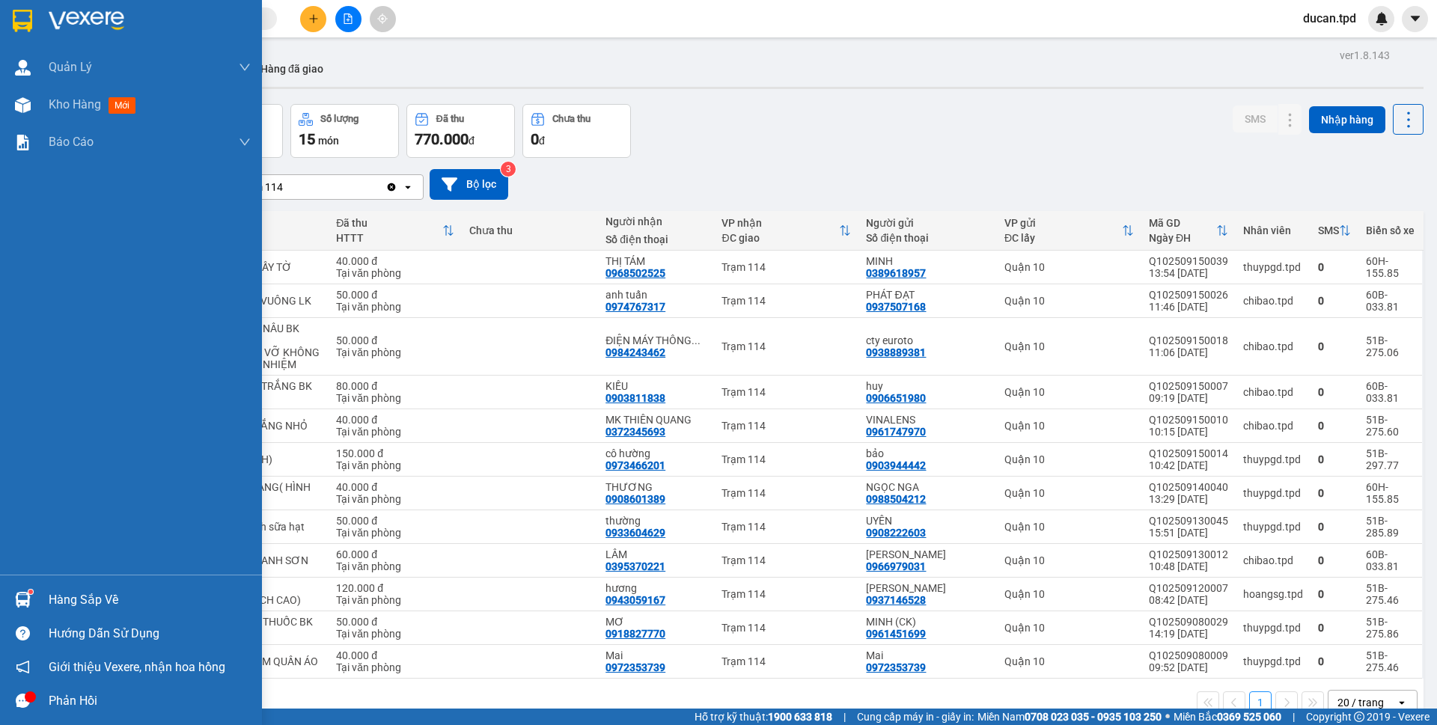
click at [61, 591] on div "Hàng sắp về" at bounding box center [150, 600] width 202 height 22
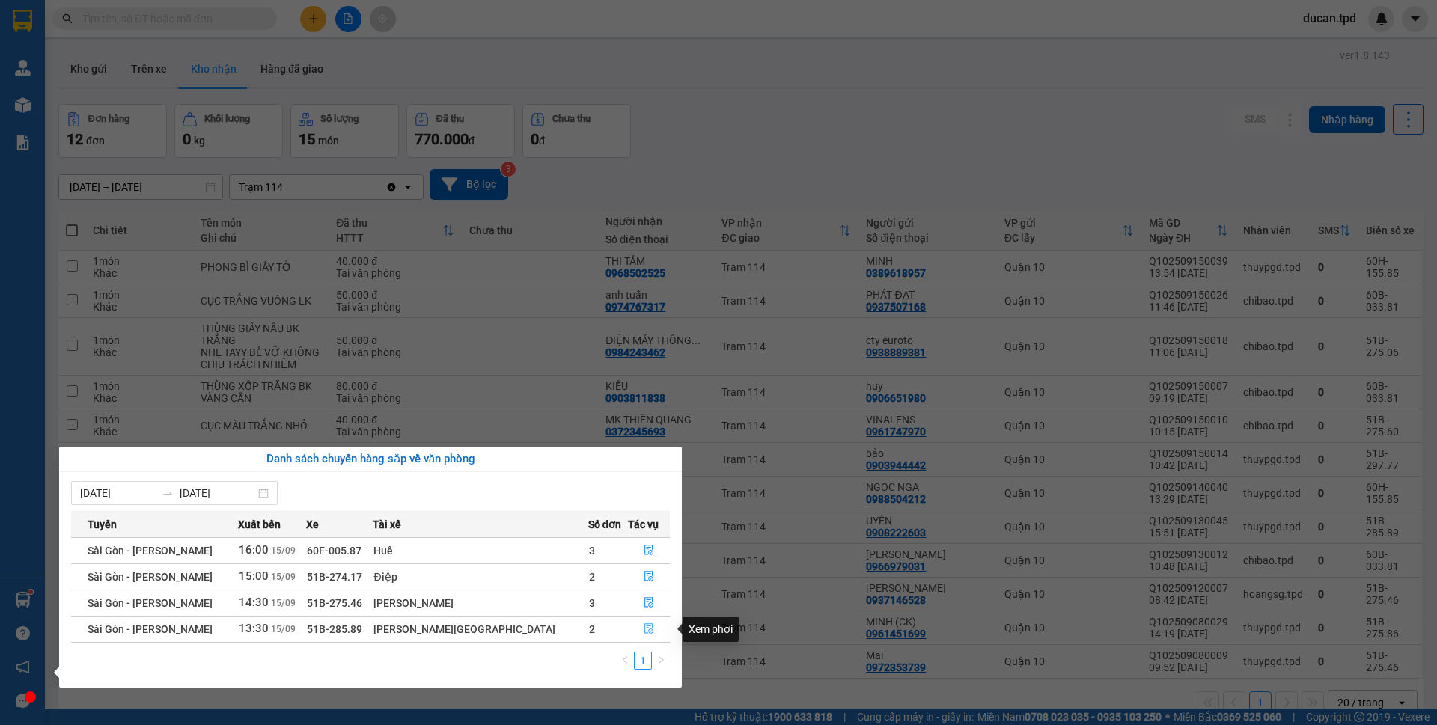
click at [638, 637] on button "button" at bounding box center [649, 630] width 40 height 24
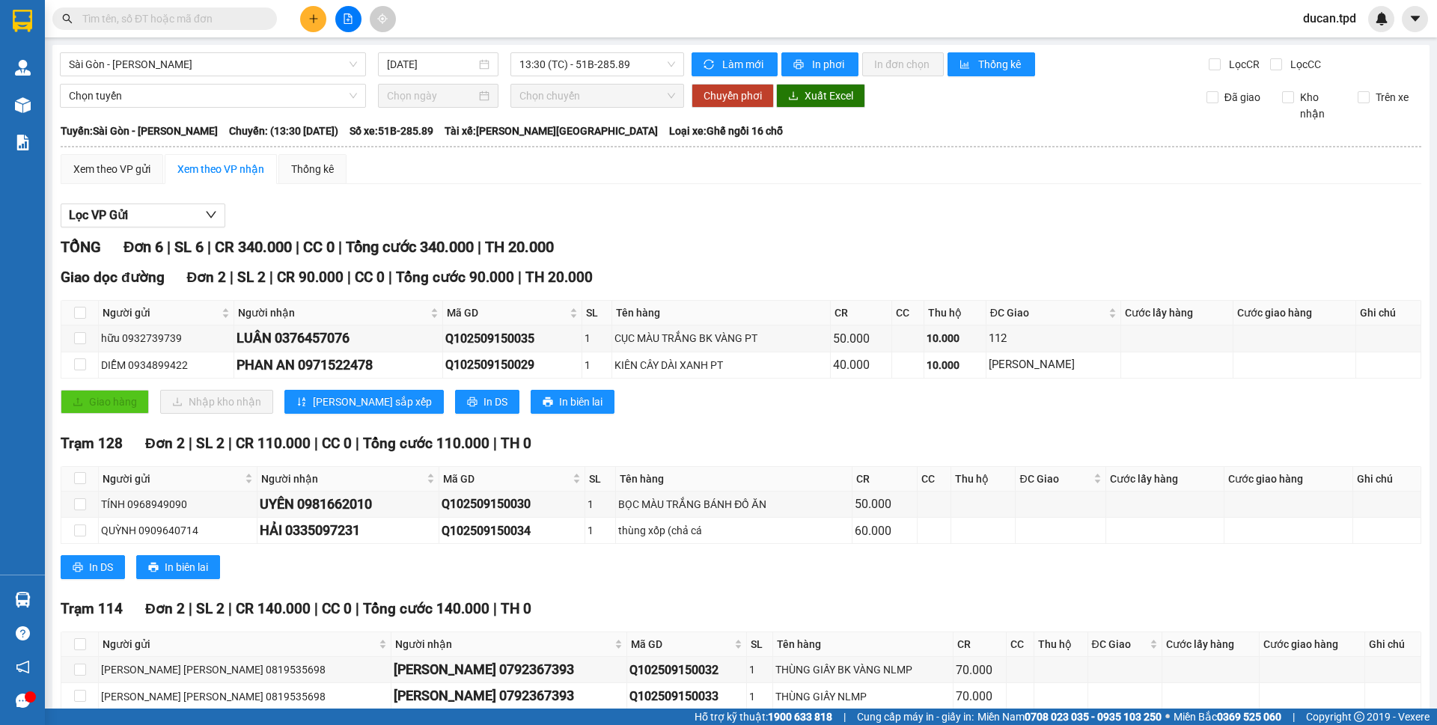
scroll to position [79, 0]
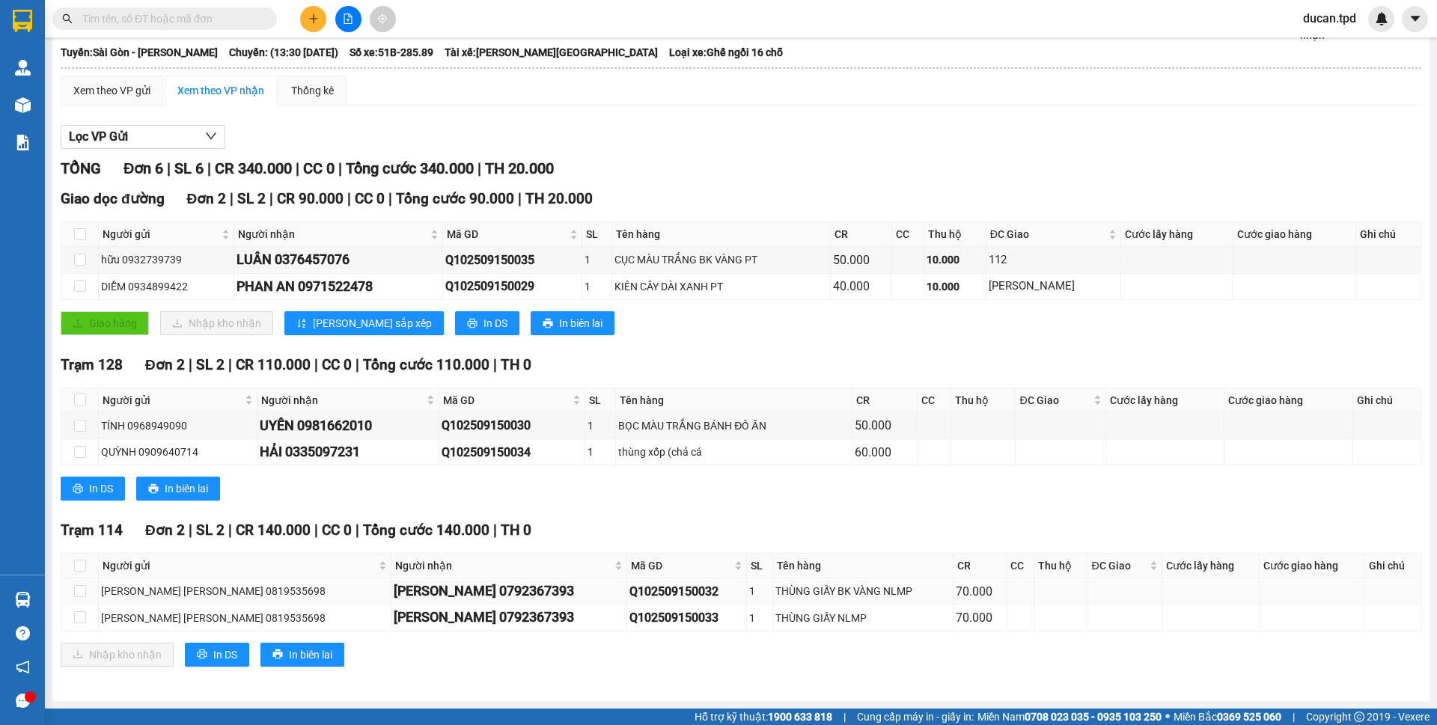
click at [401, 586] on div "HỒNG LINH 0792367393" at bounding box center [509, 591] width 231 height 21
copy div "0792367393"
click at [165, 23] on input "text" at bounding box center [170, 18] width 177 height 16
paste input "0792367393"
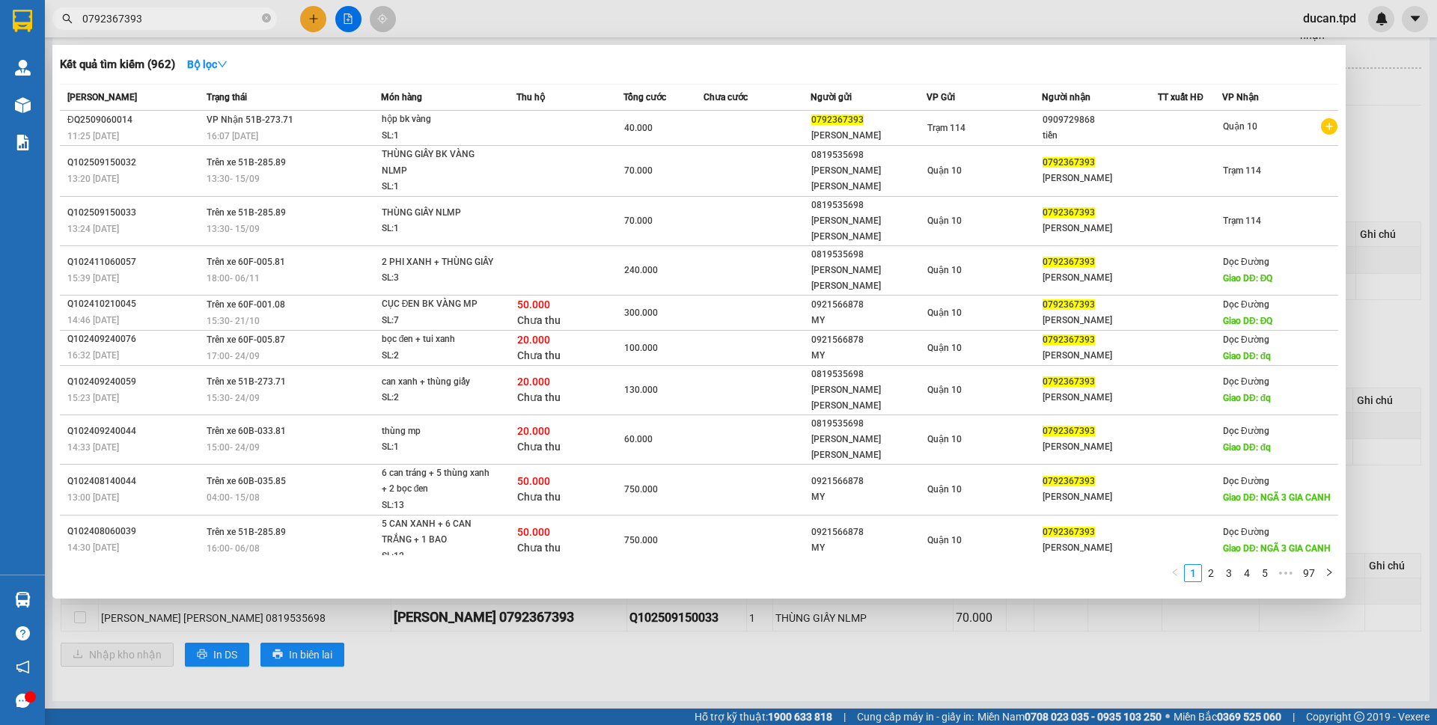
type input "0792367393"
click at [515, 636] on div at bounding box center [718, 362] width 1437 height 725
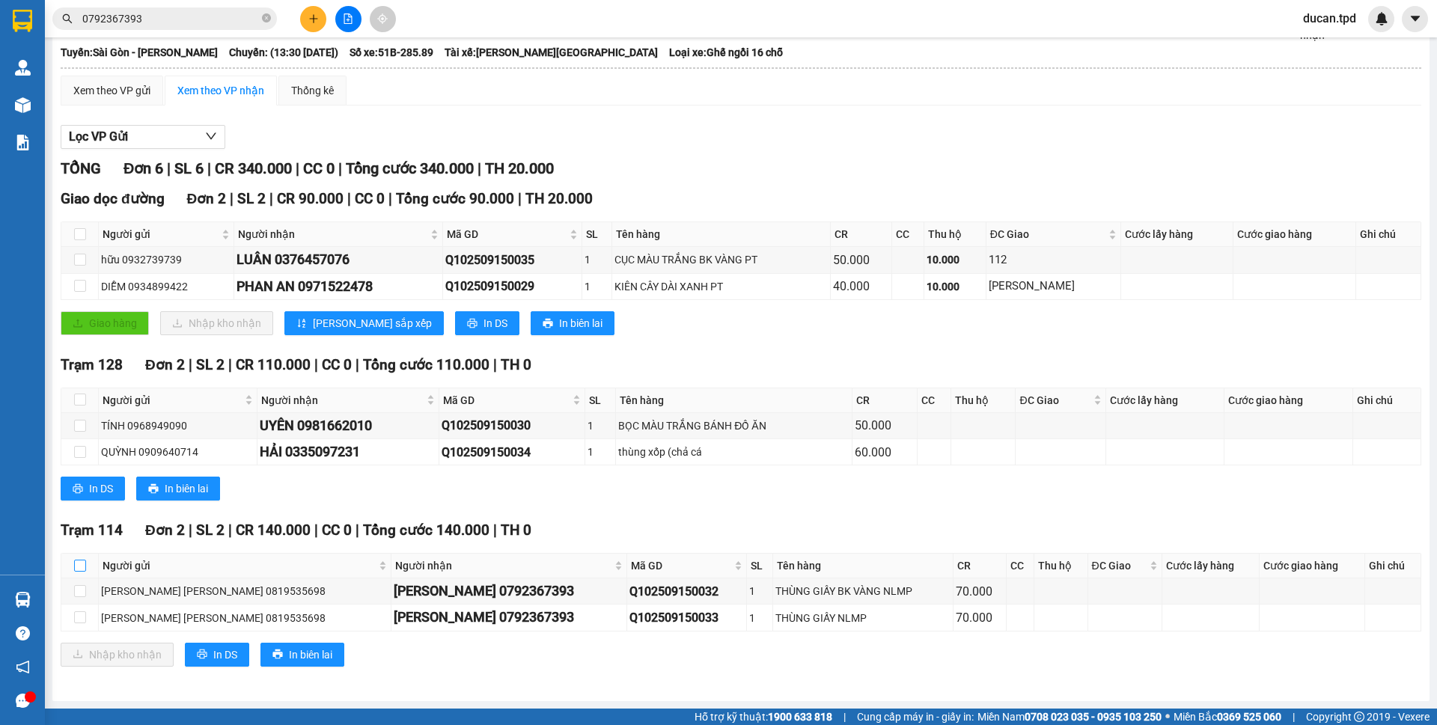
click at [83, 562] on input "checkbox" at bounding box center [80, 566] width 12 height 12
checkbox input "true"
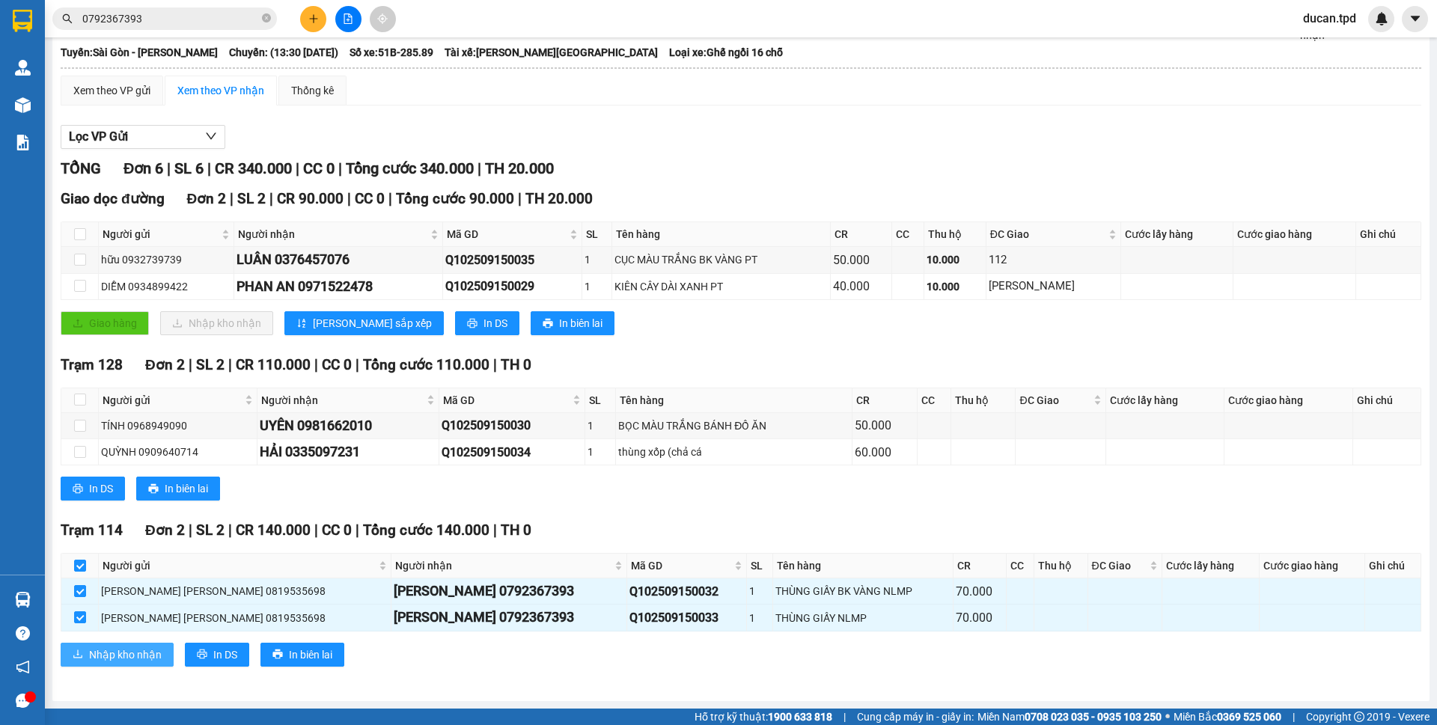
click at [100, 651] on span "Nhập kho nhận" at bounding box center [125, 655] width 73 height 16
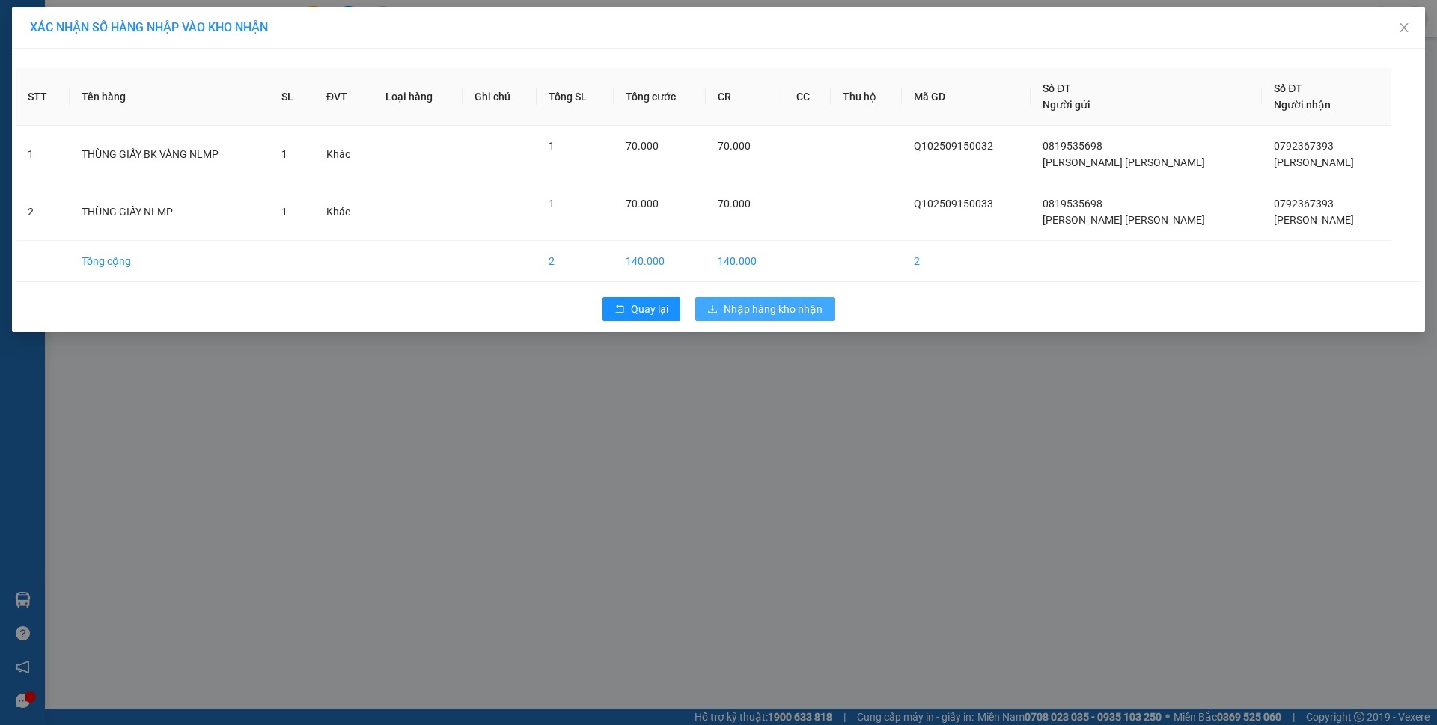
click at [758, 306] on span "Nhập hàng kho nhận" at bounding box center [773, 309] width 99 height 16
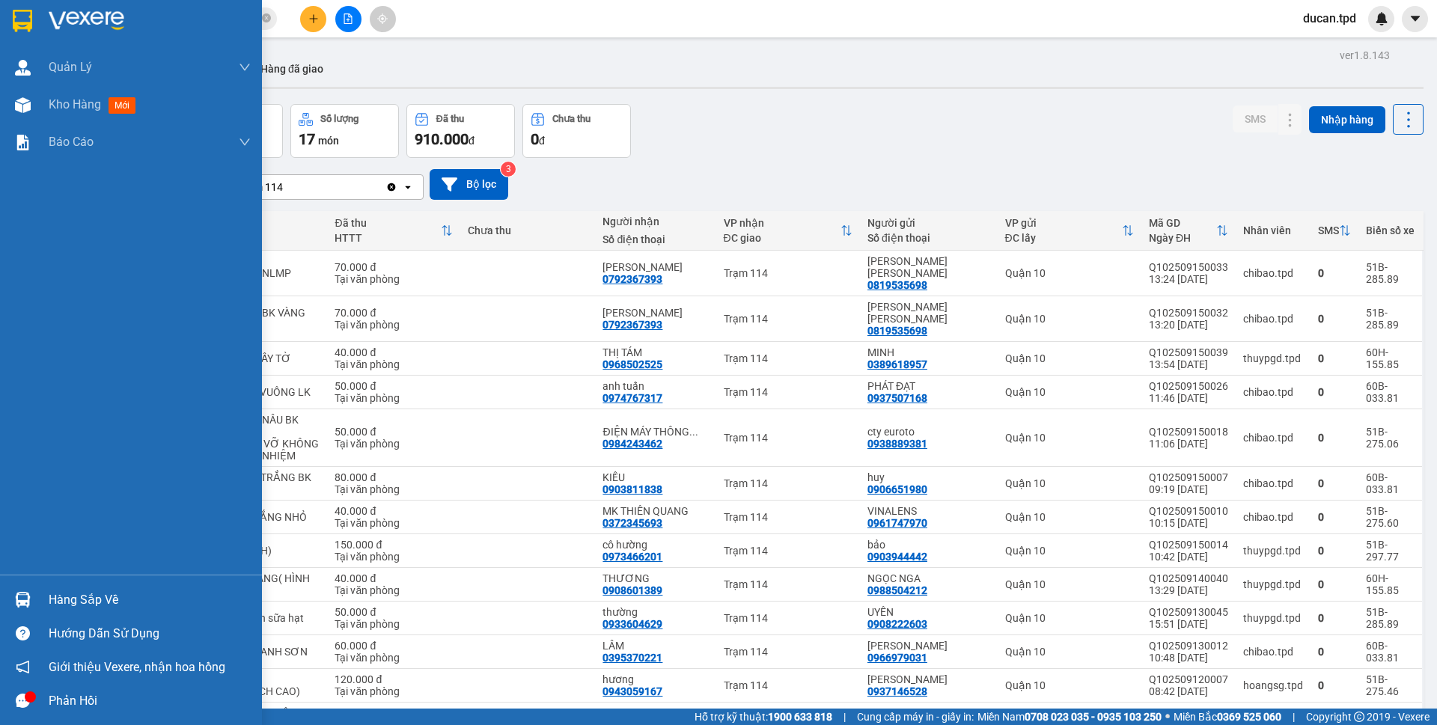
click at [35, 594] on div at bounding box center [23, 600] width 26 height 26
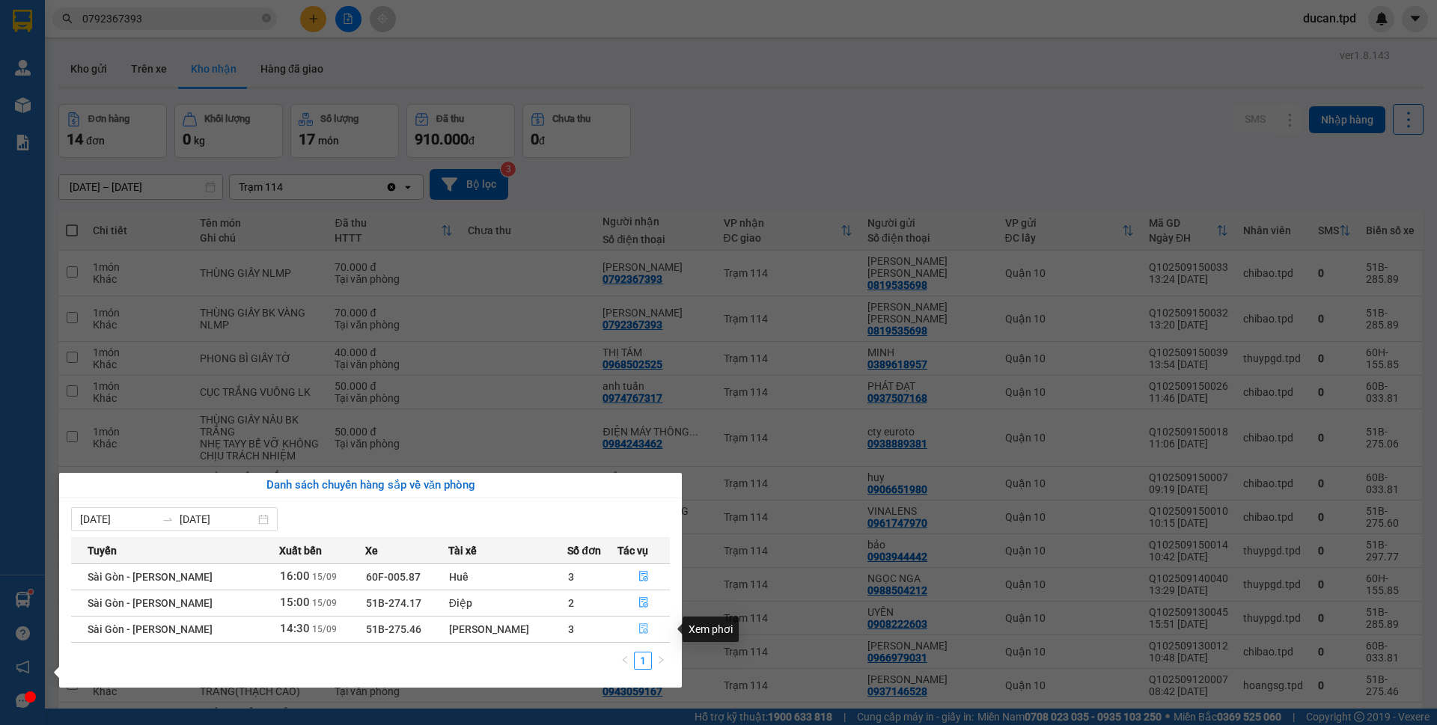
click at [639, 624] on icon "file-done" at bounding box center [644, 629] width 10 height 10
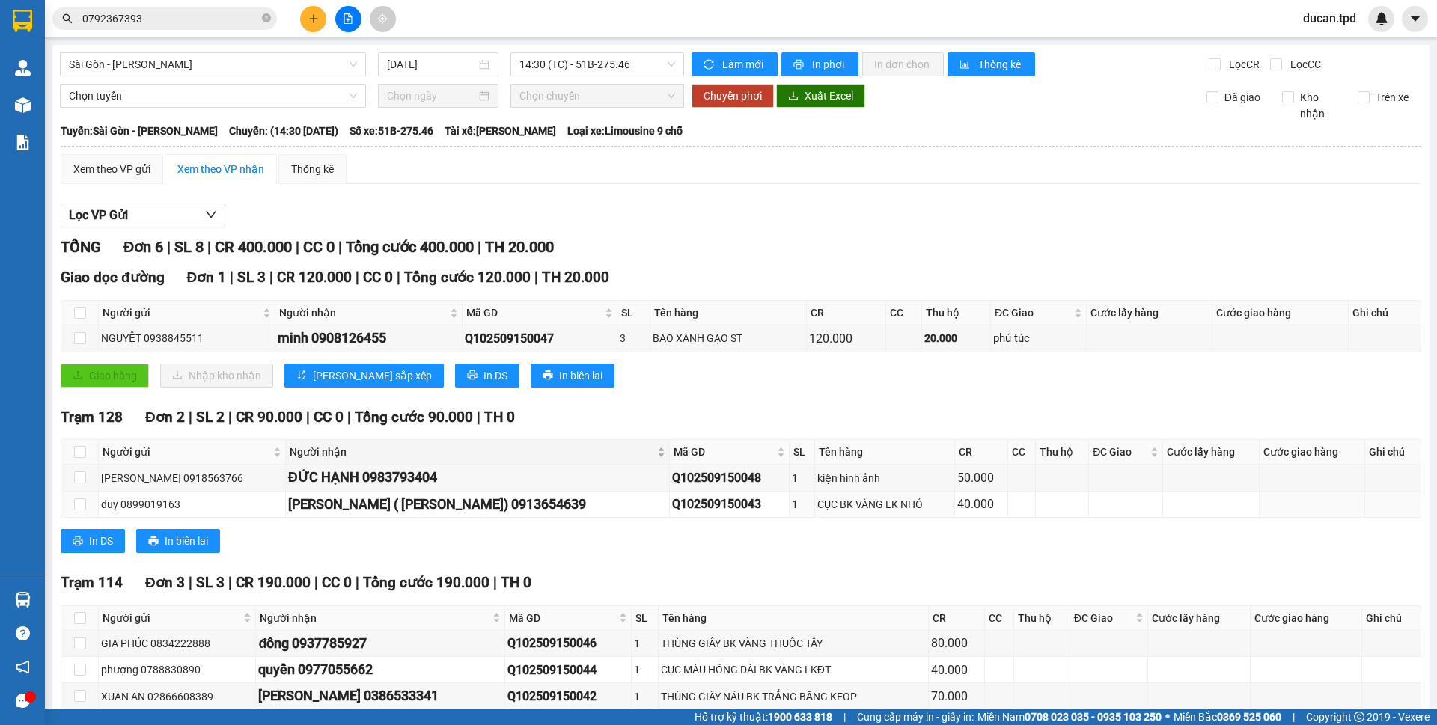
scroll to position [79, 0]
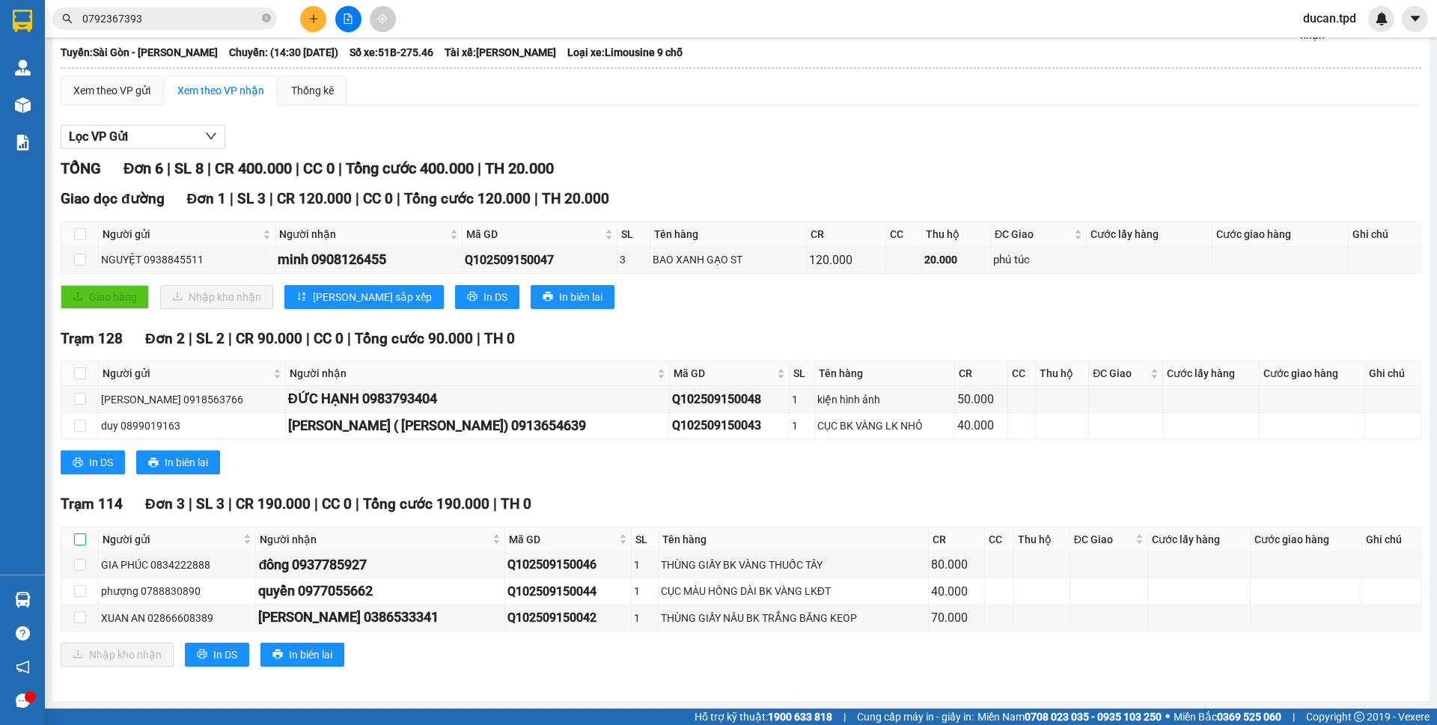
click at [76, 538] on input "checkbox" at bounding box center [80, 540] width 12 height 12
checkbox input "true"
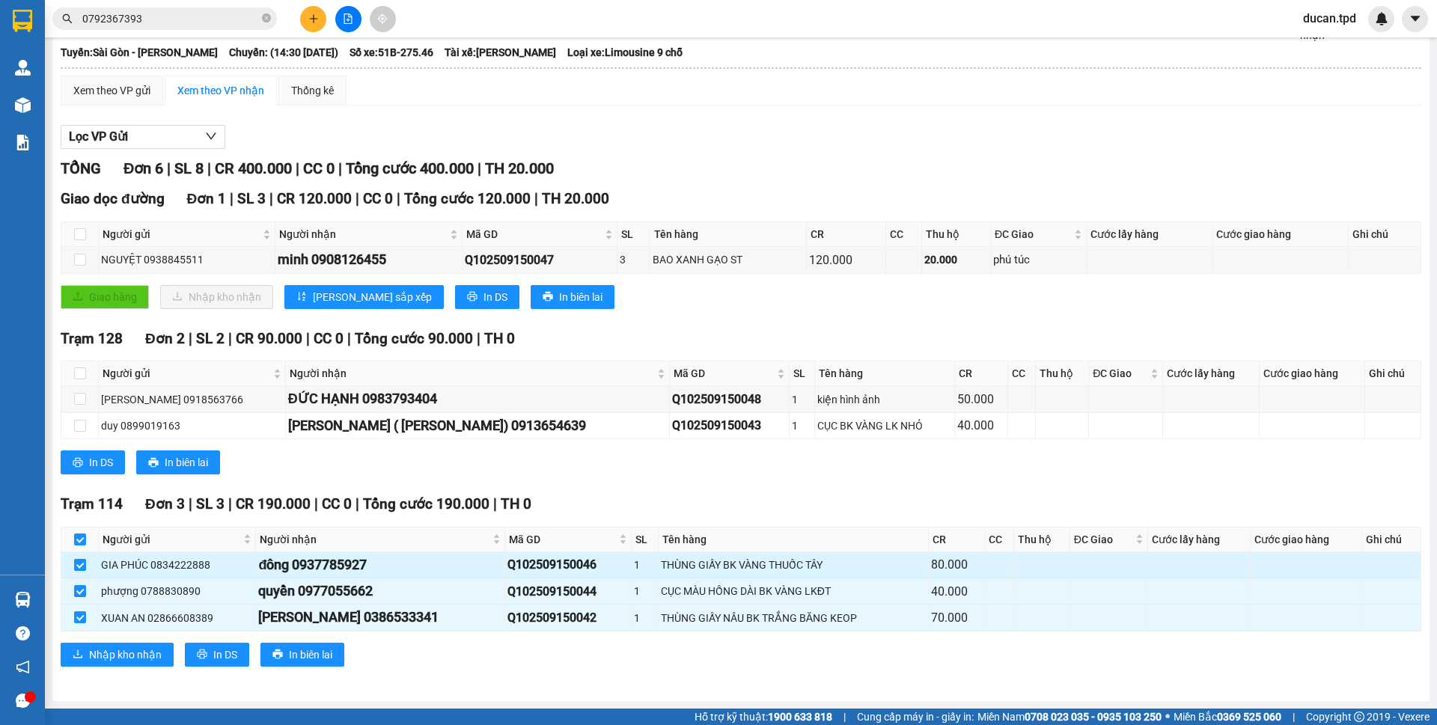
click at [81, 560] on input "checkbox" at bounding box center [80, 565] width 12 height 12
checkbox input "false"
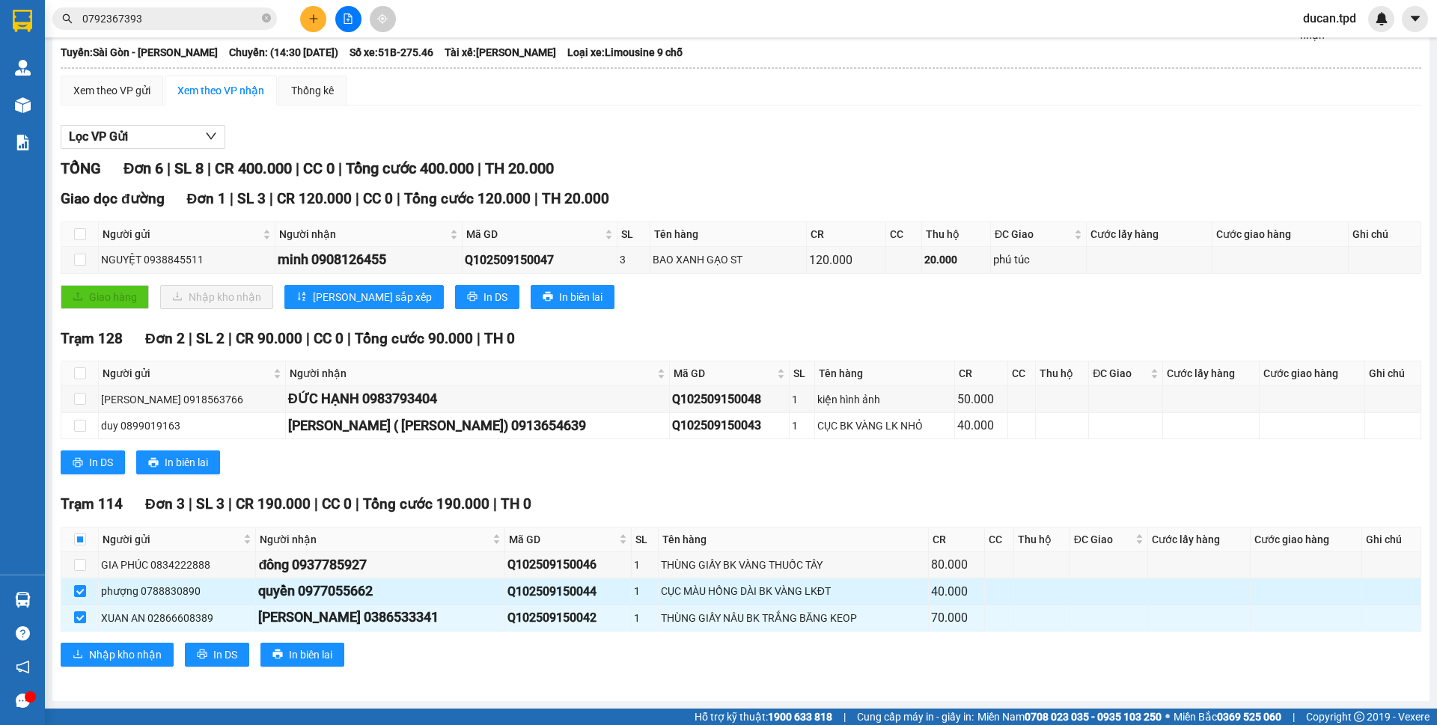
click at [320, 594] on div "quyền 0977055662" at bounding box center [379, 591] width 243 height 21
copy div "0977055662"
click at [124, 16] on input "0792367393" at bounding box center [170, 18] width 177 height 16
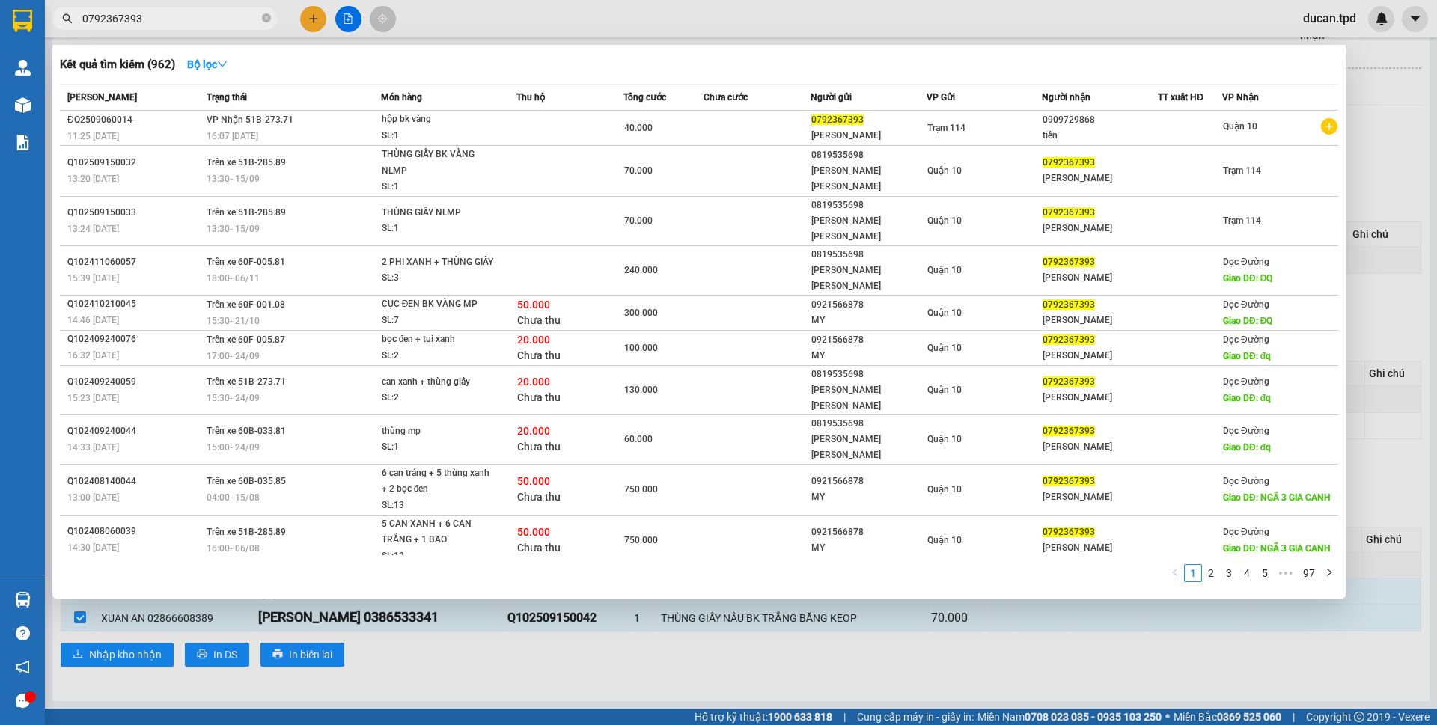
click at [124, 16] on input "0792367393" at bounding box center [170, 18] width 177 height 16
paste input "977055662"
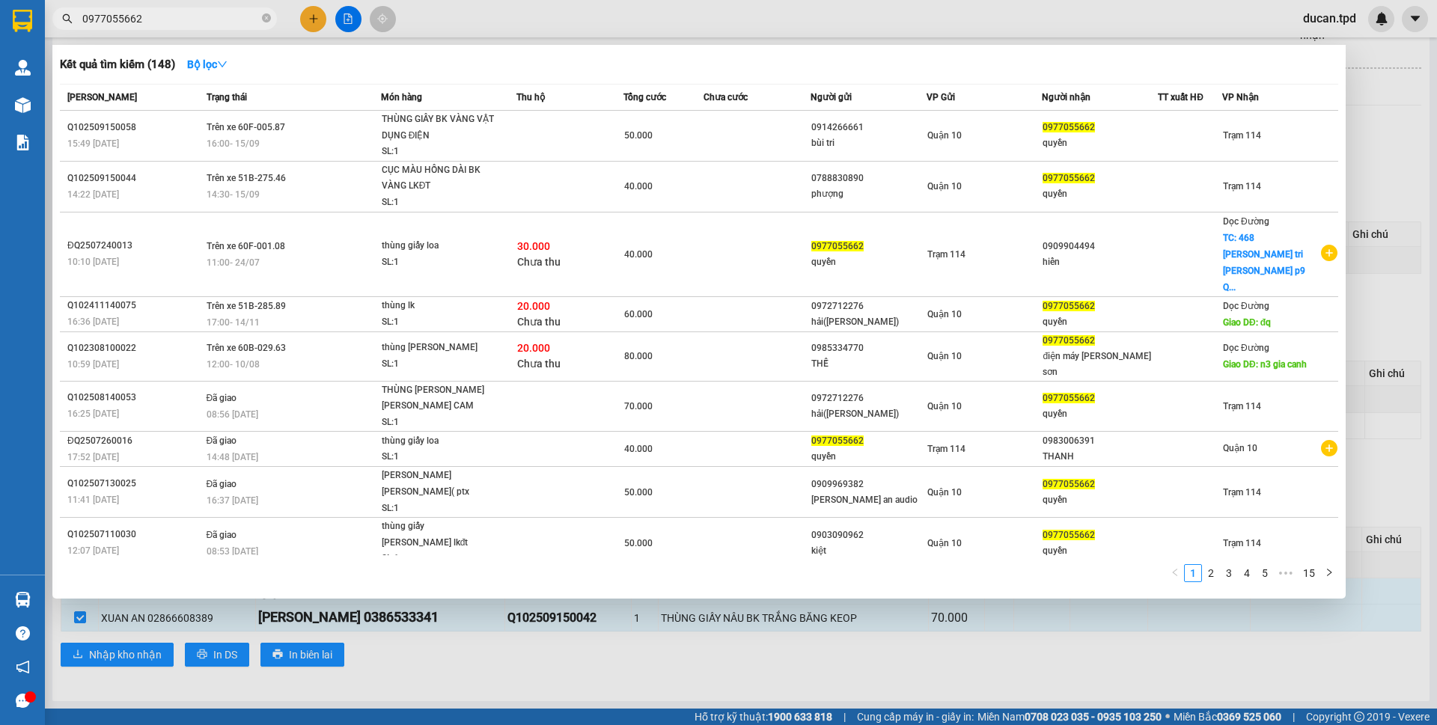
click at [391, 690] on div at bounding box center [718, 362] width 1437 height 725
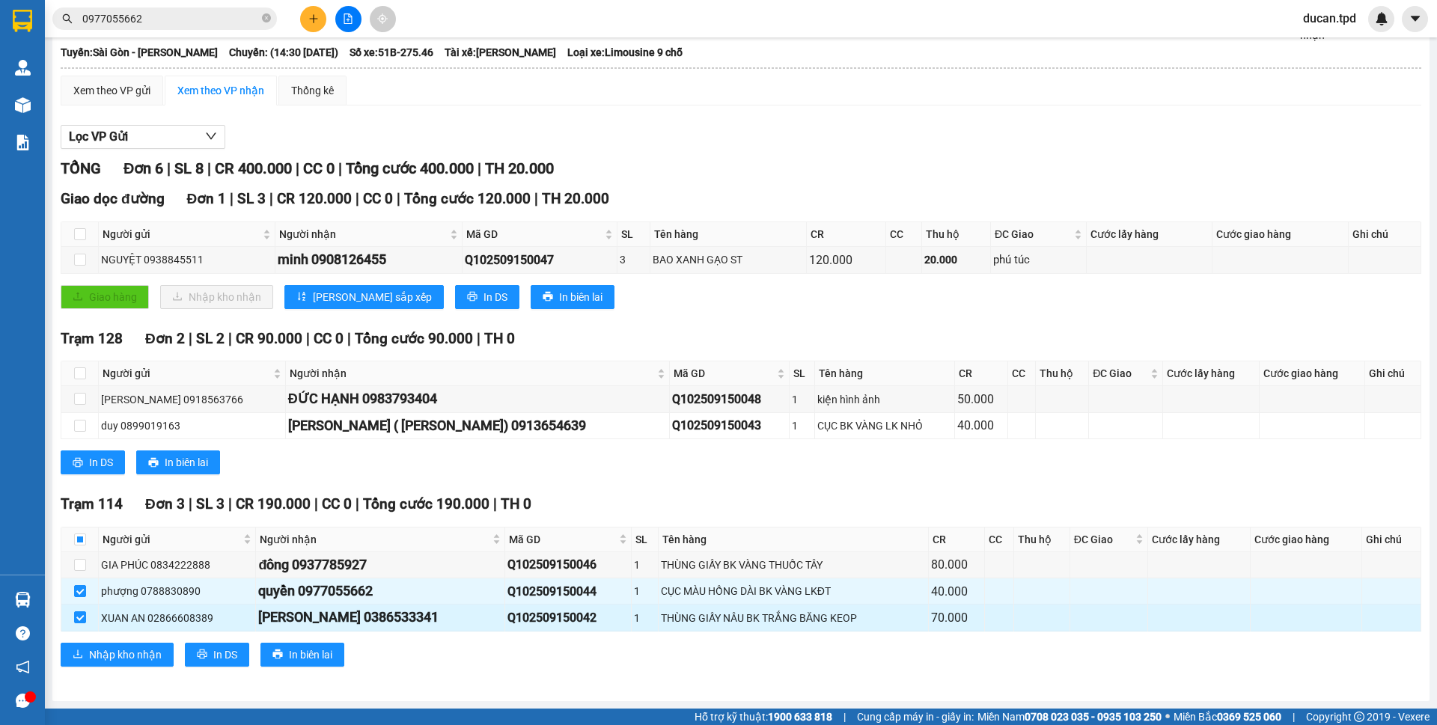
click at [364, 618] on div "BẢO ngọc 0386533341" at bounding box center [379, 617] width 243 height 21
copy div "0386533341"
click at [153, 26] on input "0977055662" at bounding box center [170, 18] width 177 height 16
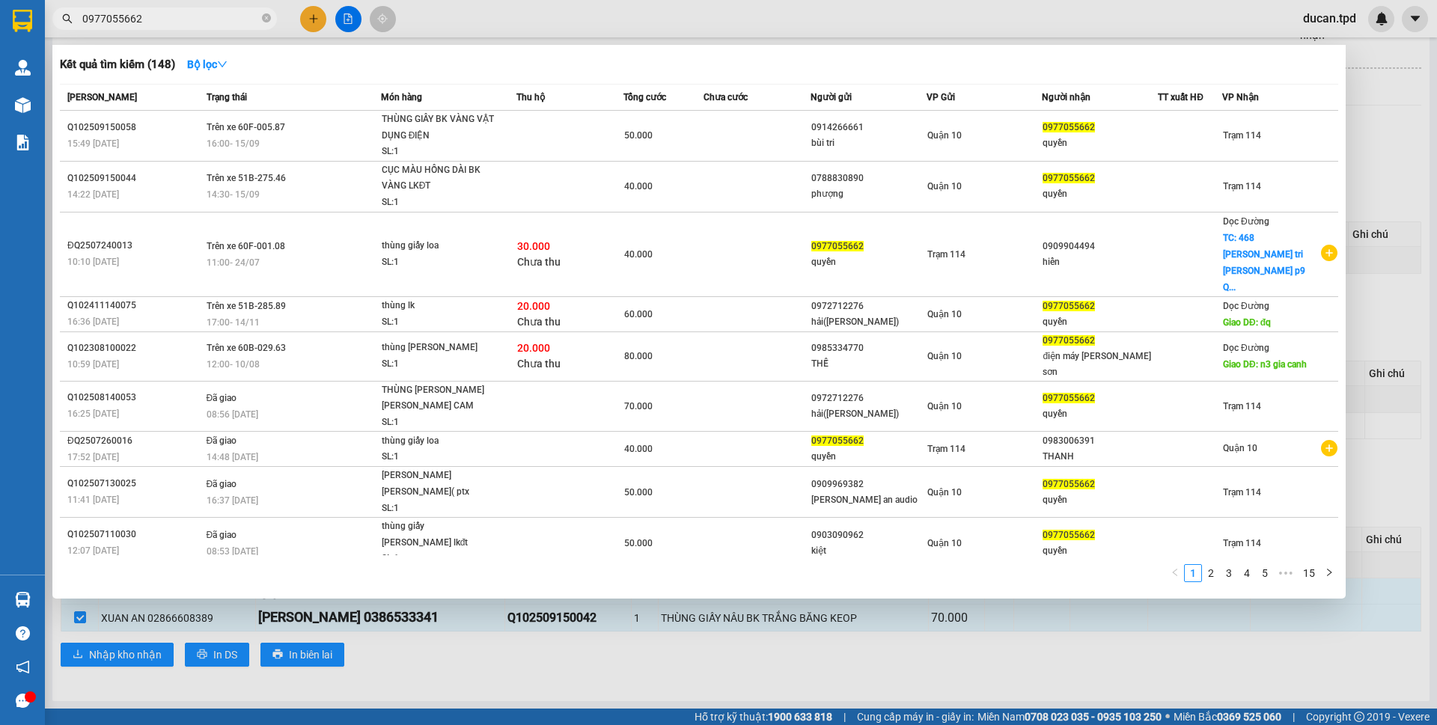
click at [153, 26] on input "0977055662" at bounding box center [170, 18] width 177 height 16
paste input "386533341"
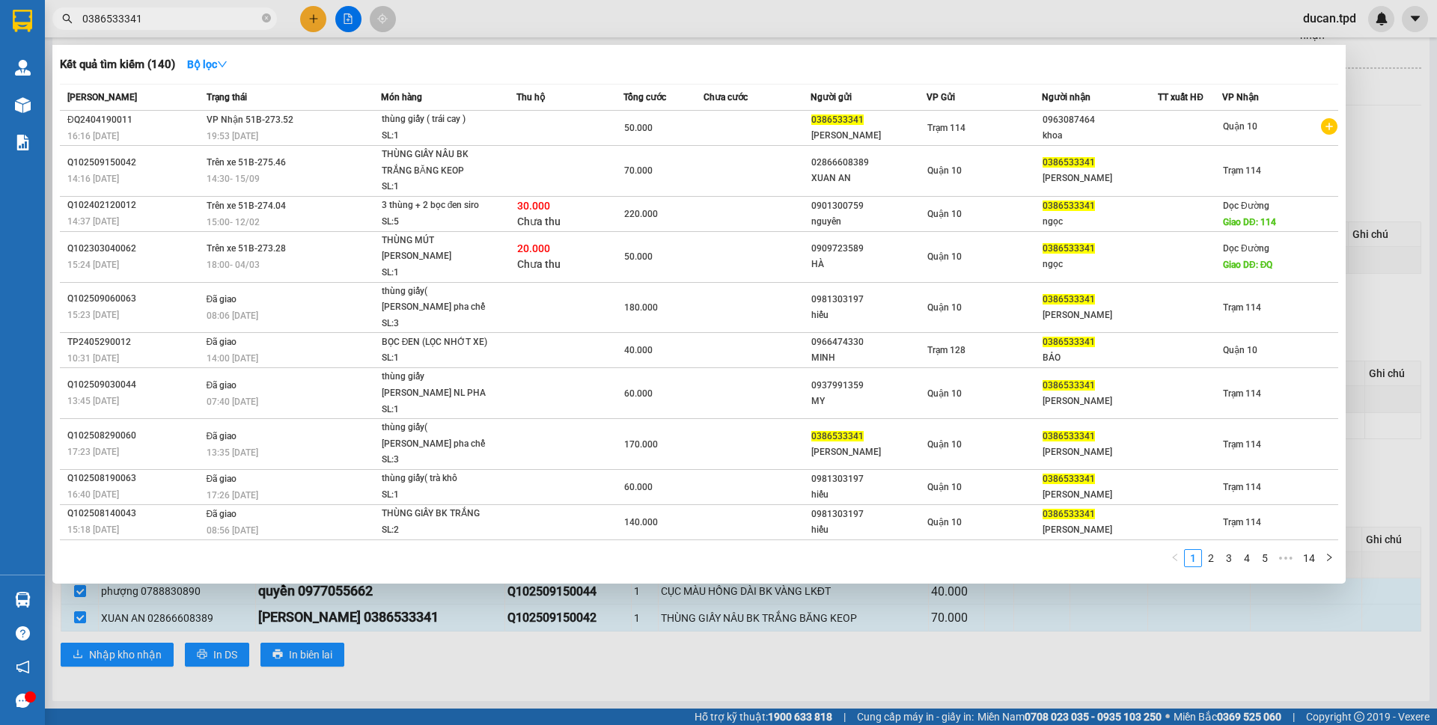
type input "0386533341"
click at [503, 671] on div at bounding box center [718, 362] width 1437 height 725
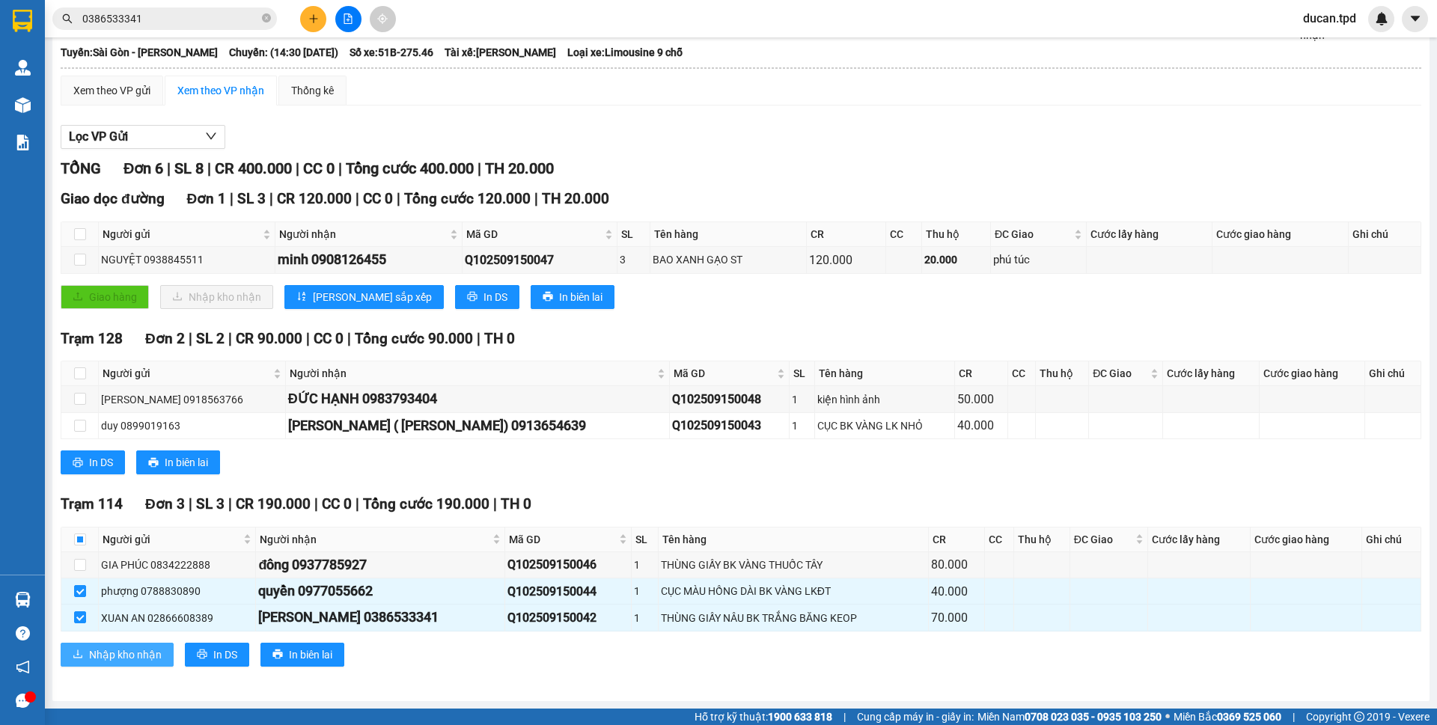
click at [141, 649] on span "Nhập kho nhận" at bounding box center [125, 655] width 73 height 16
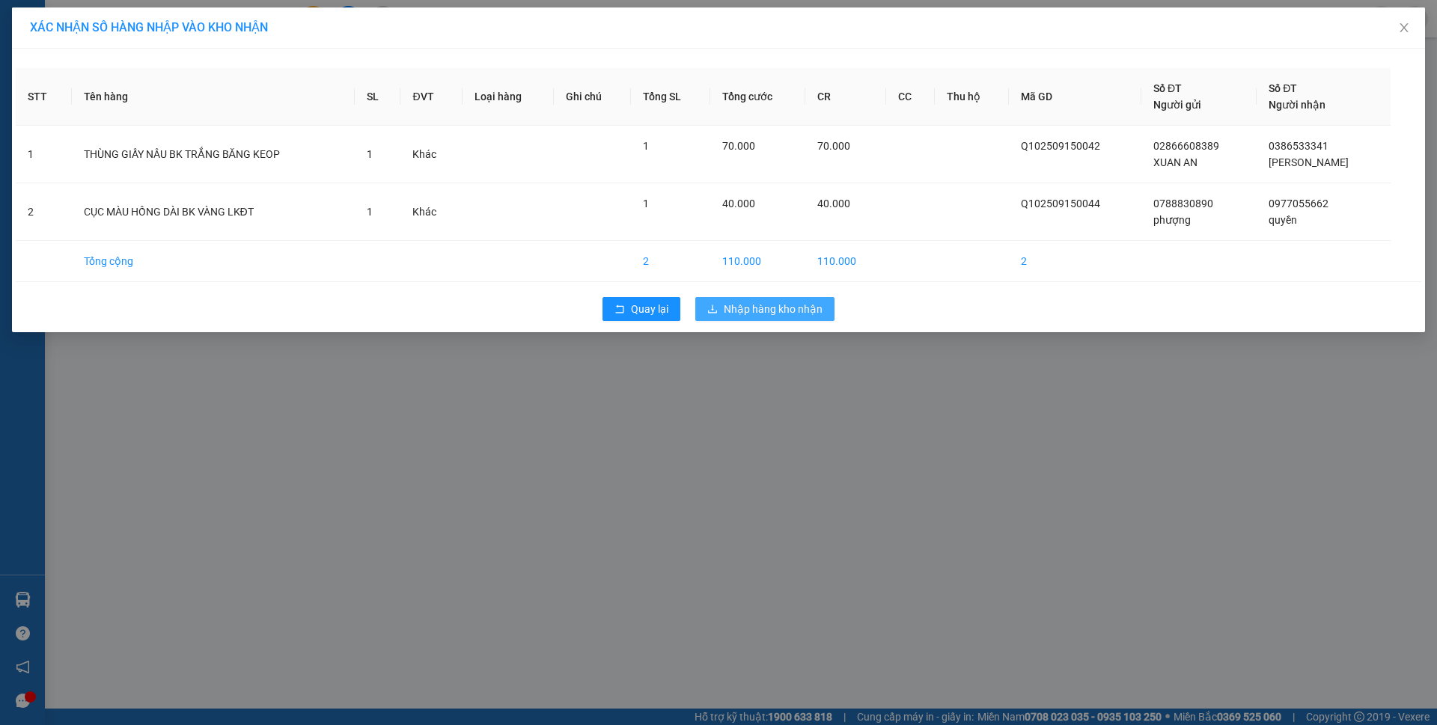
click at [776, 314] on span "Nhập hàng kho nhận" at bounding box center [773, 309] width 99 height 16
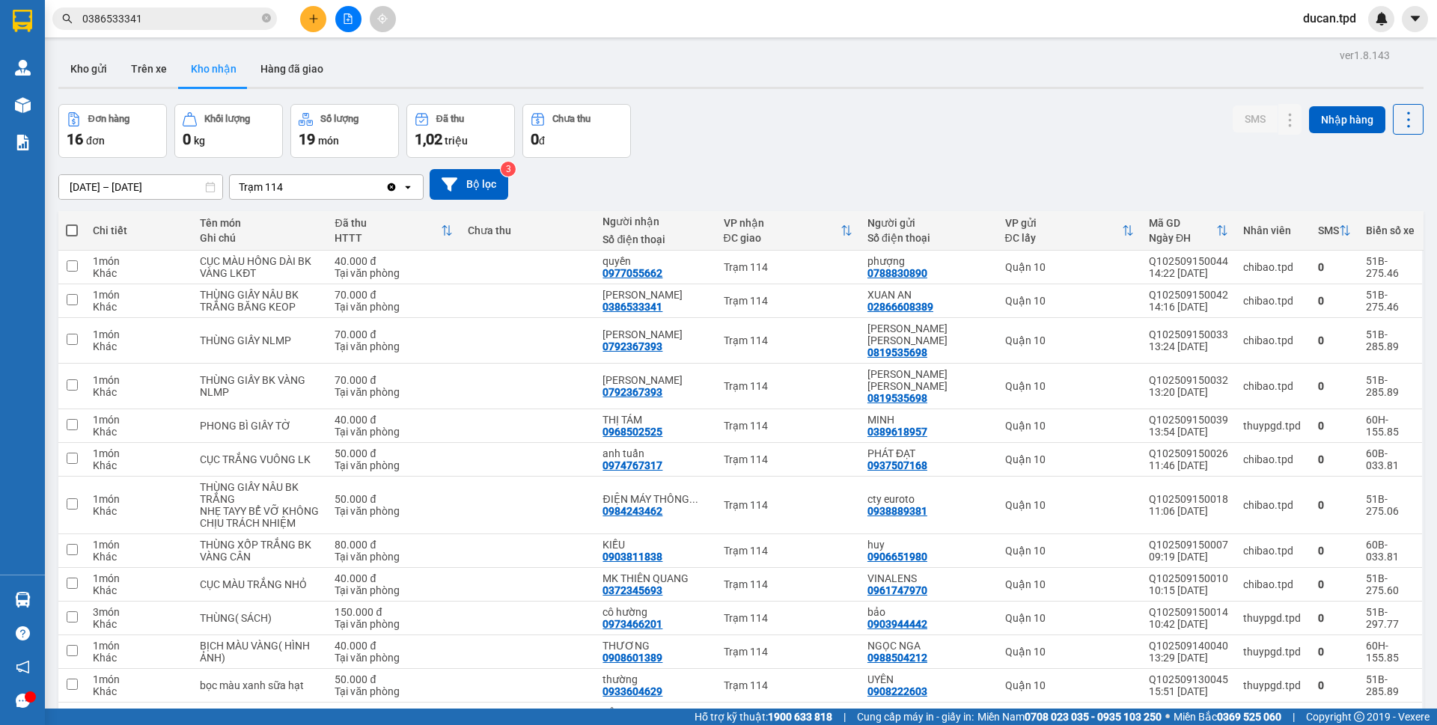
click at [115, 19] on input "0386533341" at bounding box center [170, 18] width 177 height 16
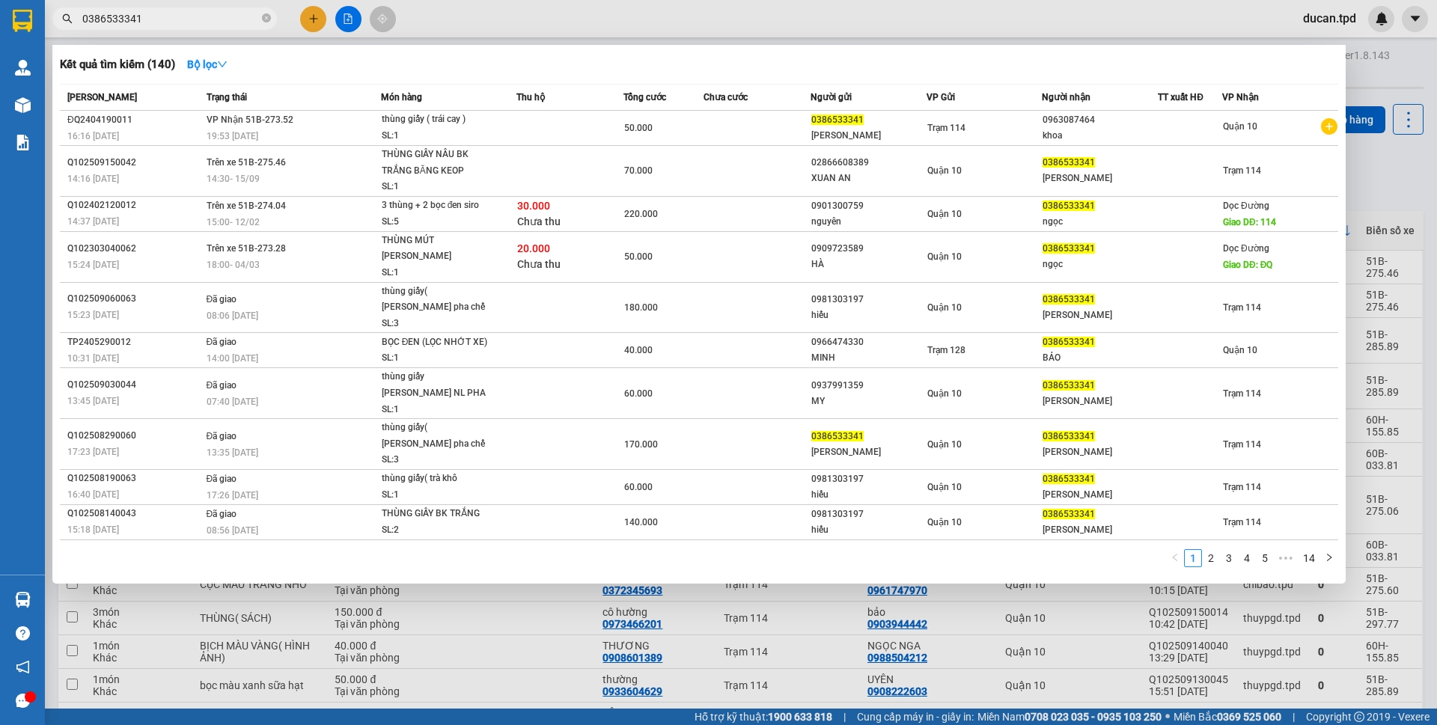
click at [115, 19] on input "0386533341" at bounding box center [170, 18] width 177 height 16
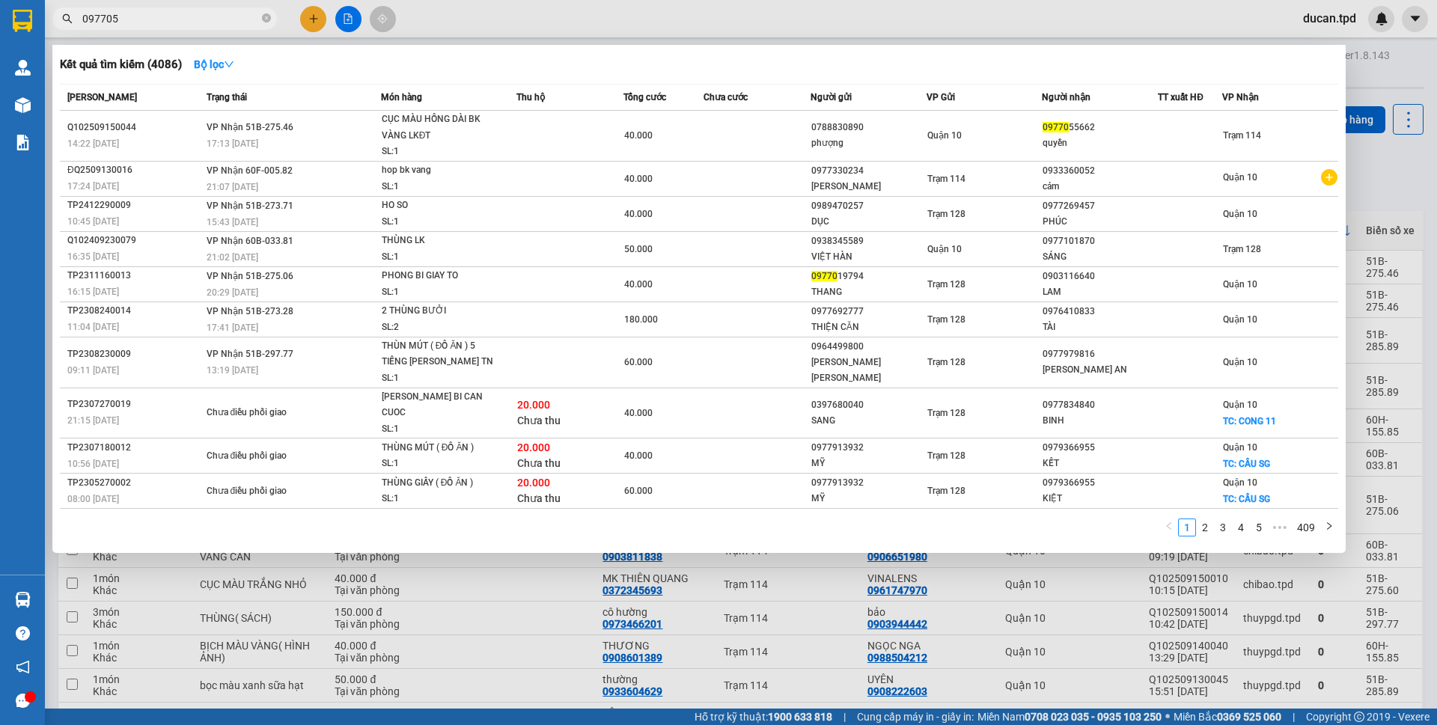
type input "0977055"
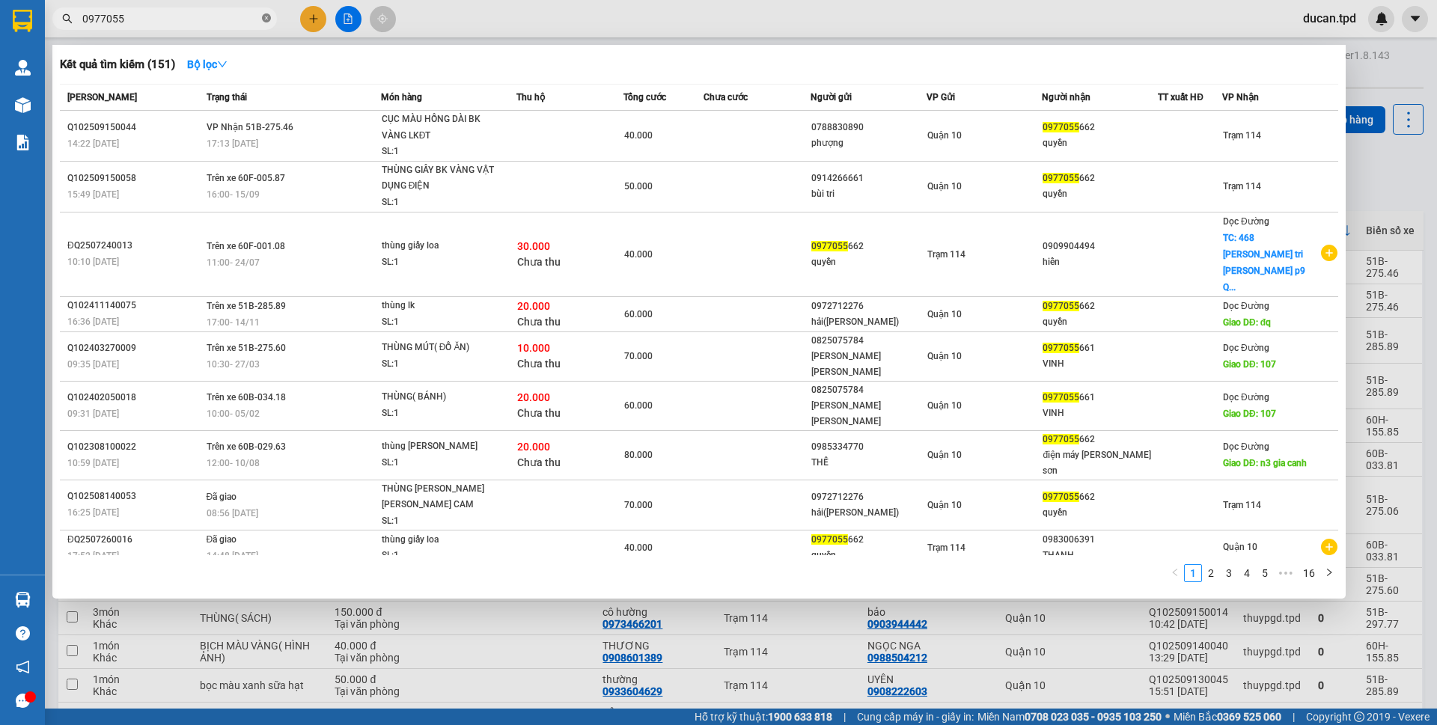
click at [264, 21] on icon "close-circle" at bounding box center [266, 17] width 9 height 9
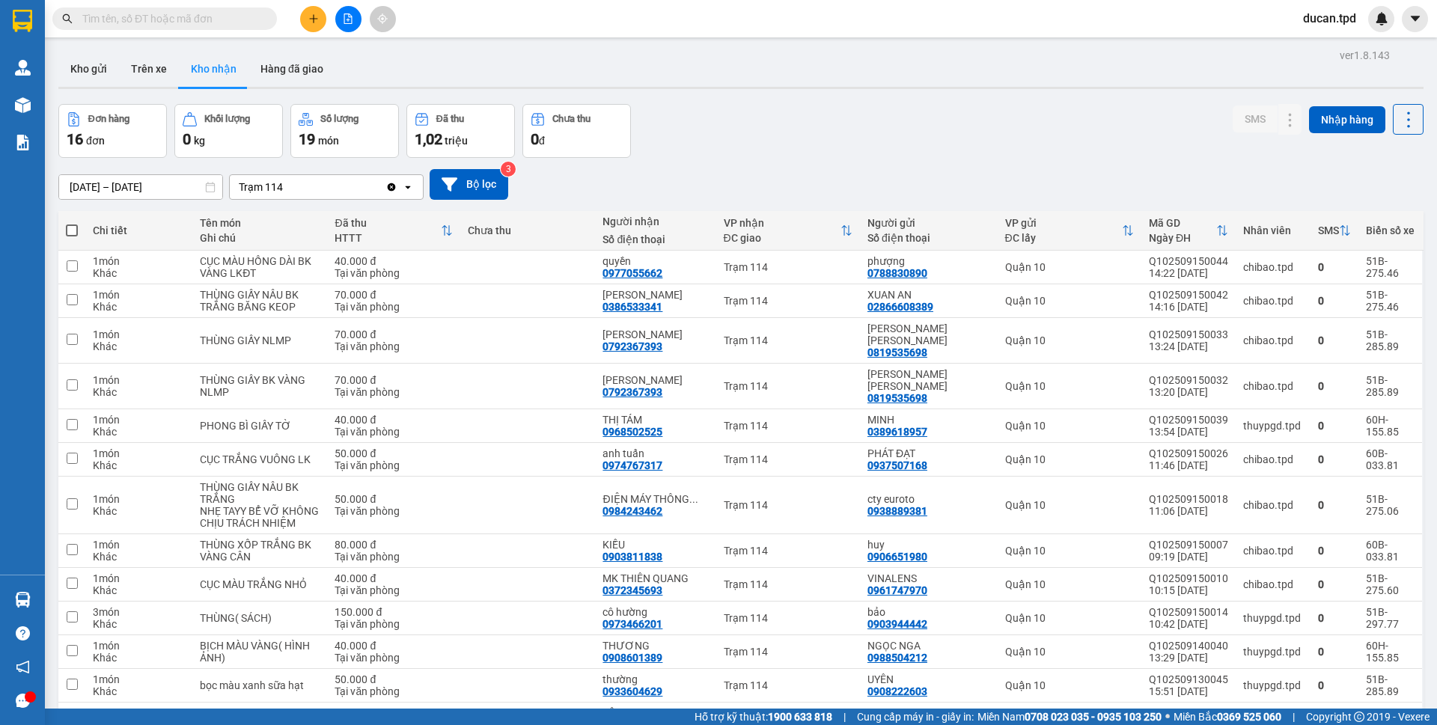
click at [201, 24] on input "text" at bounding box center [170, 18] width 177 height 16
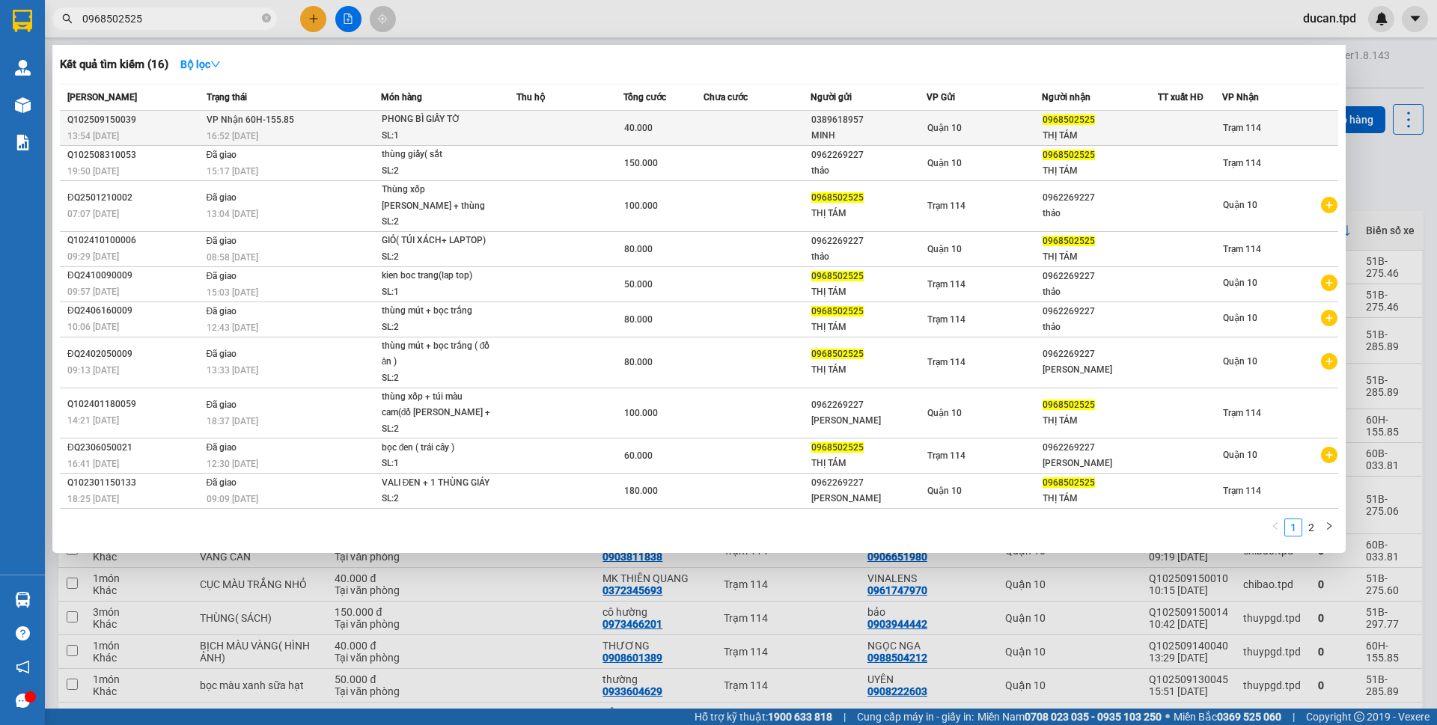
type input "0968502525"
click at [965, 120] on div "Quận 10" at bounding box center [985, 128] width 115 height 16
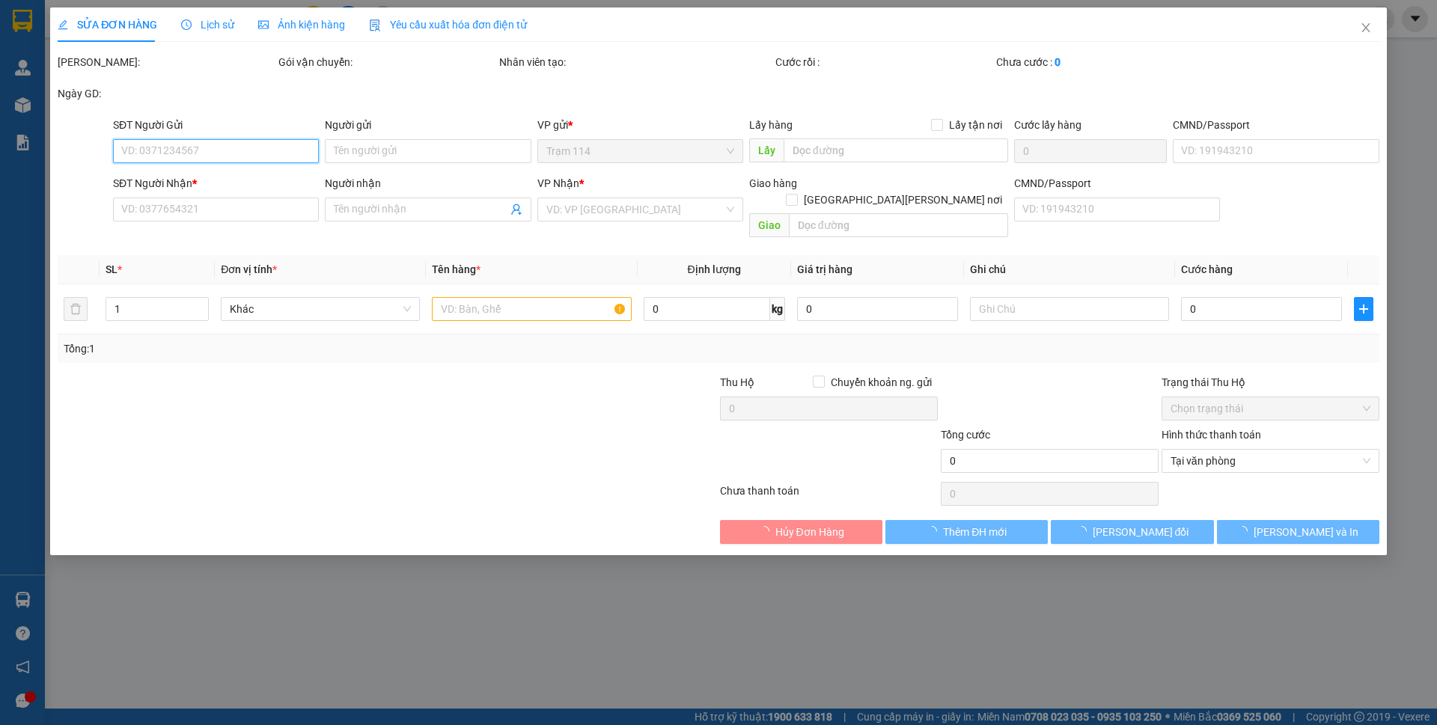
type input "0389618957"
type input "MINH"
type input "0968502525"
type input "THỊ TÁM"
type input "40.000"
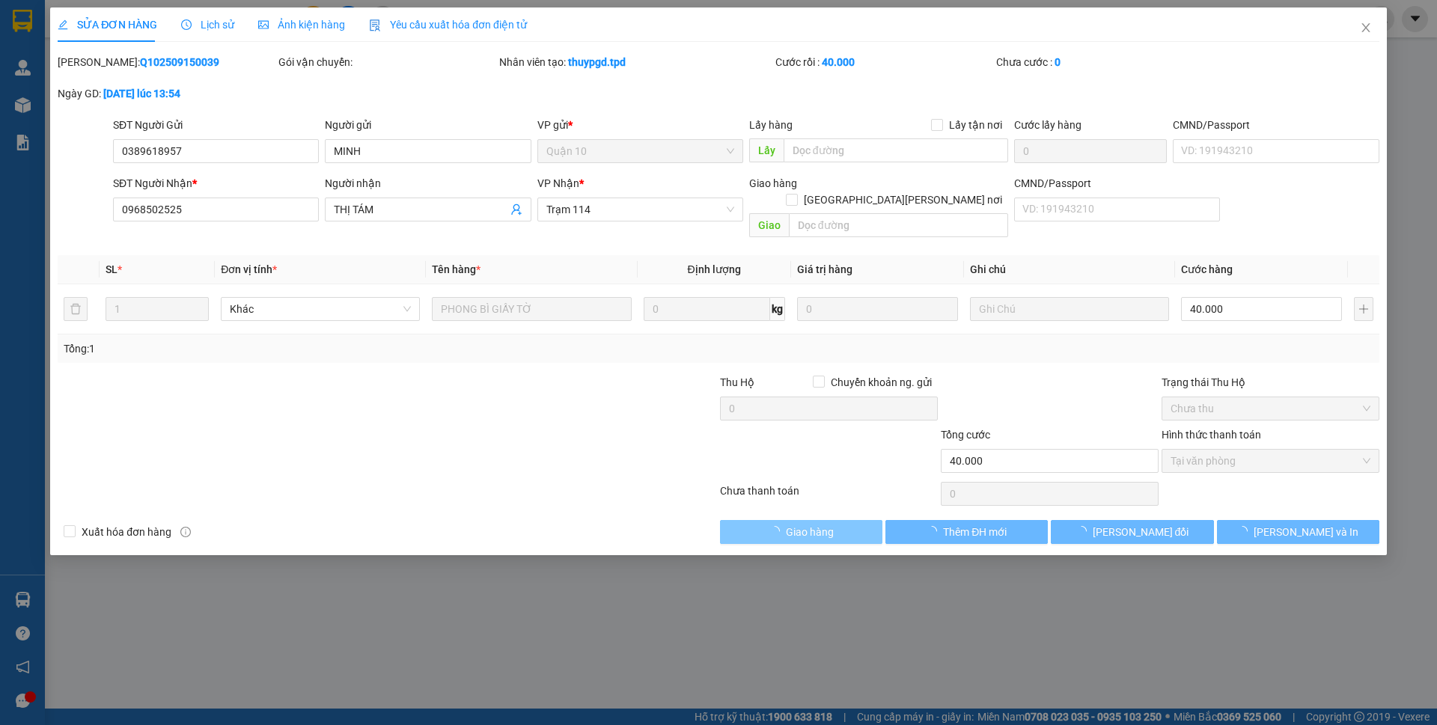
click at [830, 524] on span "Giao hàng" at bounding box center [810, 532] width 48 height 16
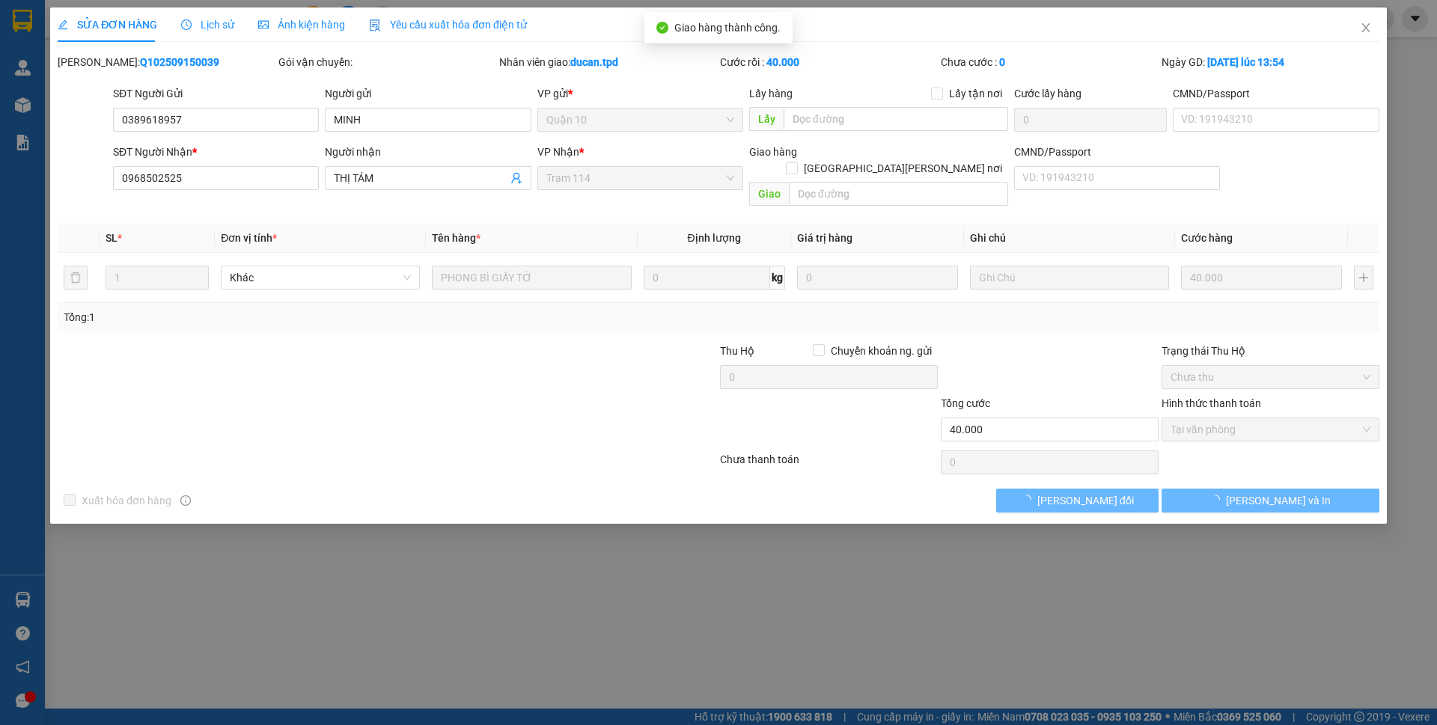
click at [851, 511] on div "SỬA ĐƠN HÀNG Lịch sử Ảnh kiện hàng Yêu cầu xuất hóa đơn điện tử Total Paid Fee …" at bounding box center [718, 362] width 1437 height 725
click at [1281, 493] on button "[PERSON_NAME] và In" at bounding box center [1271, 501] width 218 height 24
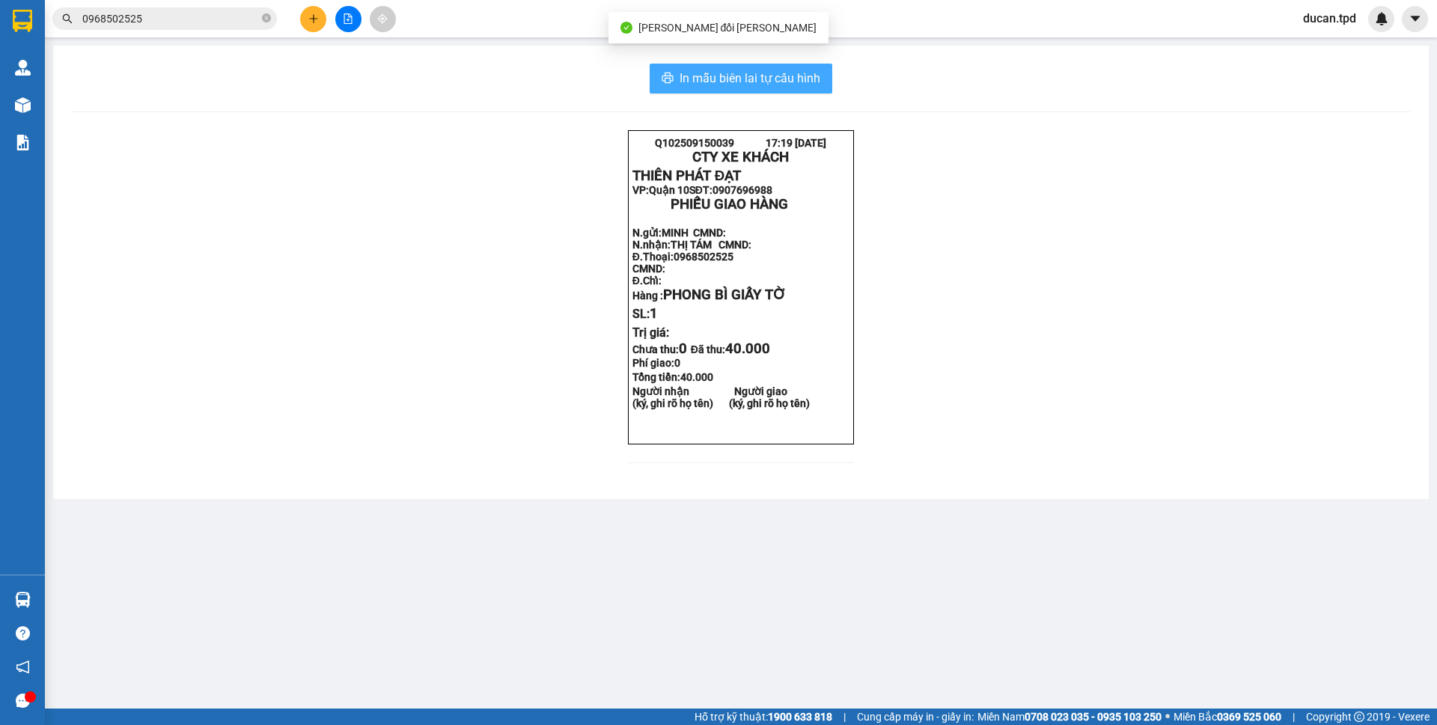
click at [693, 70] on span "In mẫu biên lai tự cấu hình" at bounding box center [750, 78] width 141 height 19
click at [493, 282] on div "Q102509150039 17:19 15-09-2025 CTY XE KHÁCH THIÊN PHÁT ĐẠT VP: Quận 10 SĐT: 09…" at bounding box center [741, 305] width 1340 height 351
click at [199, 8] on span "0968502525" at bounding box center [164, 18] width 225 height 22
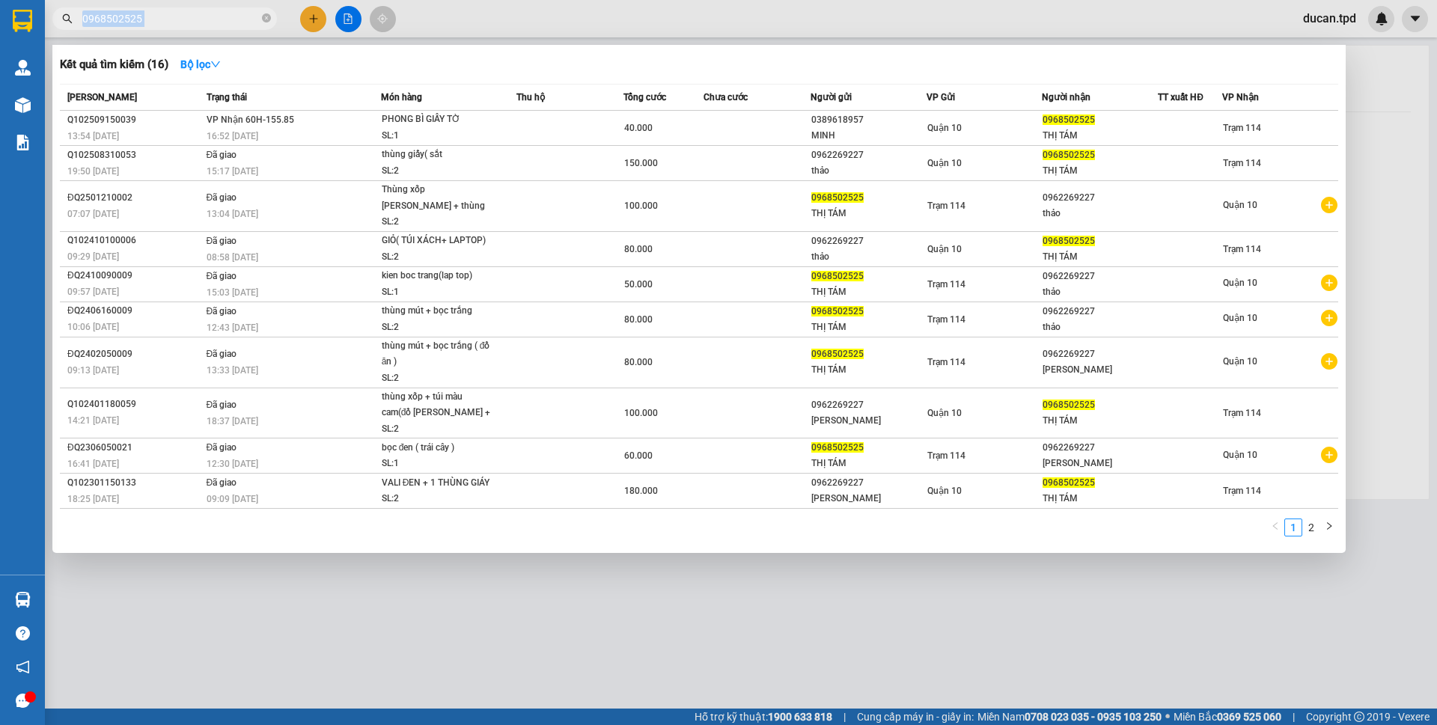
click at [199, 8] on span "0968502525" at bounding box center [164, 18] width 225 height 22
click at [198, 19] on input "0968502525" at bounding box center [170, 18] width 177 height 16
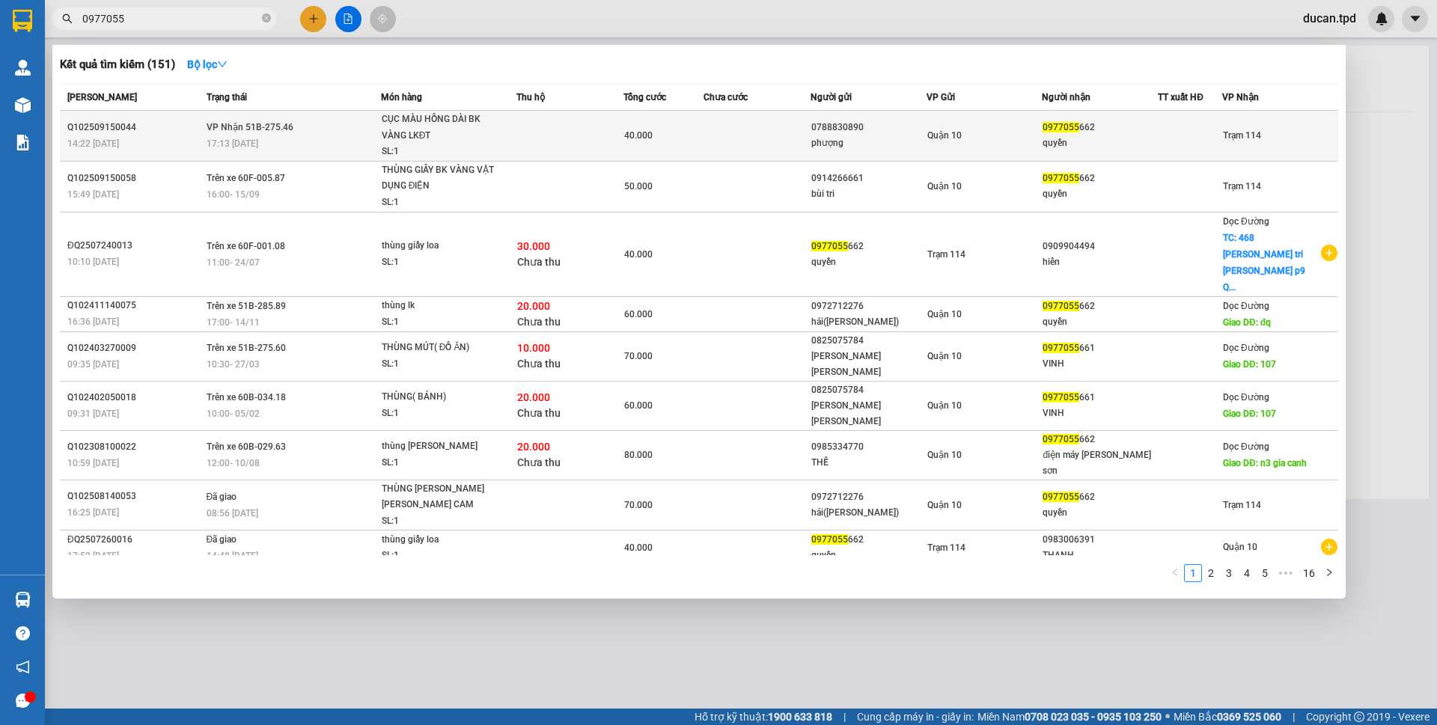
type input "0977055"
click at [381, 139] on td "CỤC MÀU HỒNG DÀI BK VÀNG LKĐT SL: 1" at bounding box center [449, 136] width 136 height 51
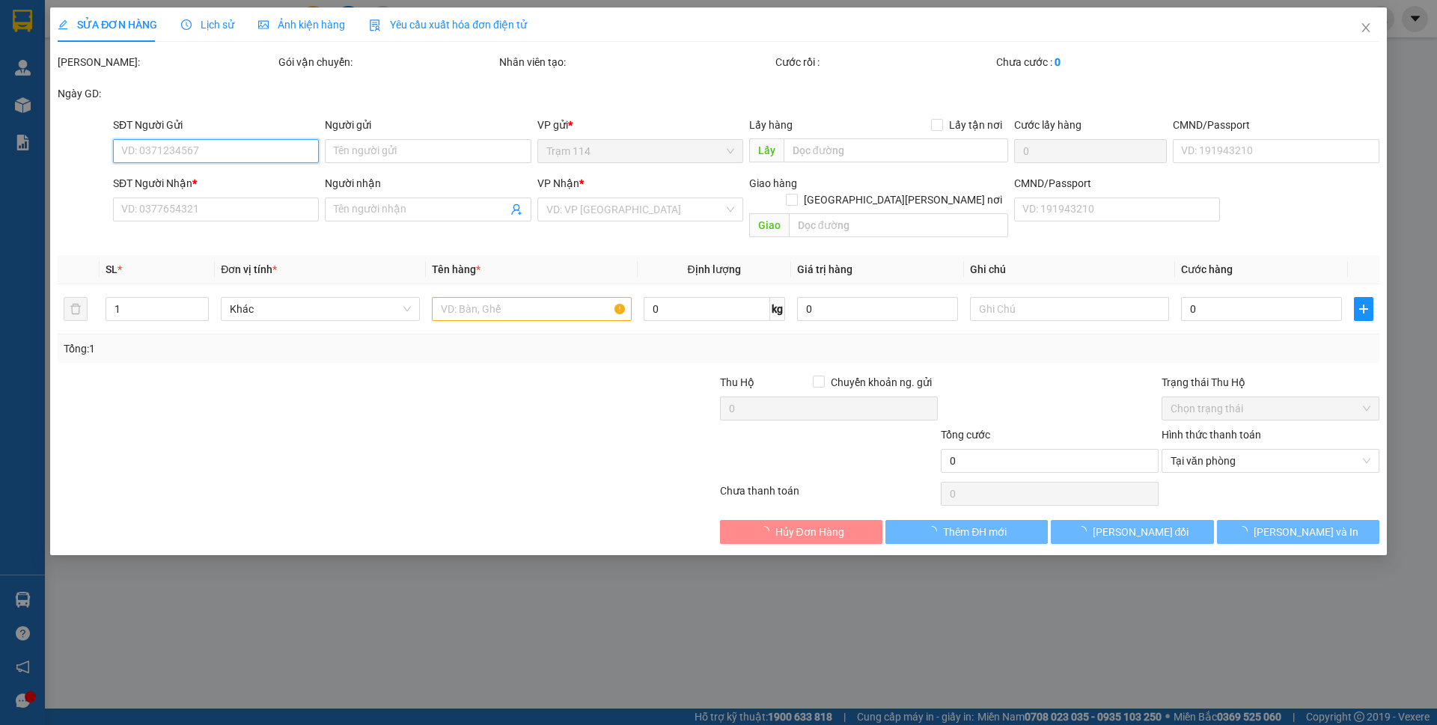
type input "0788830890"
type input "phượng"
type input "092193002364"
type input "0977055662"
type input "quyền"
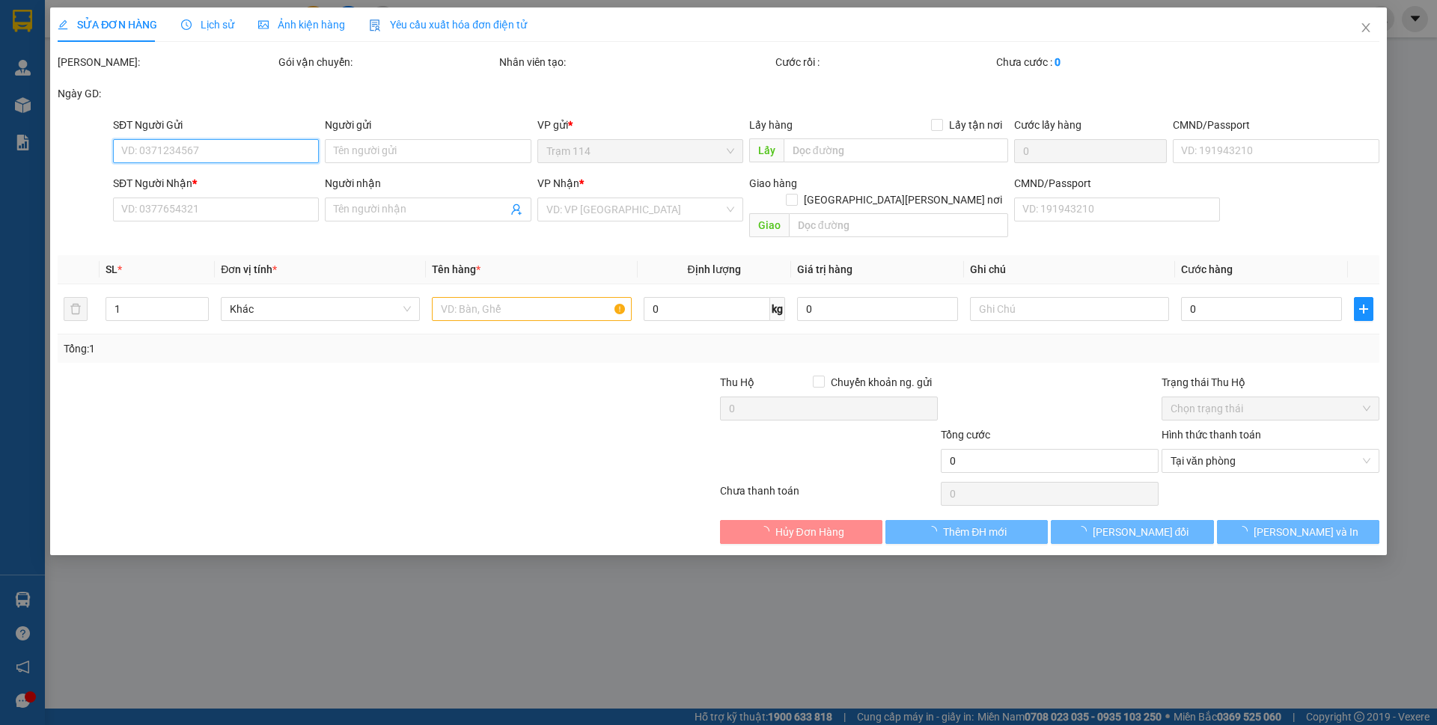
type input "40.000"
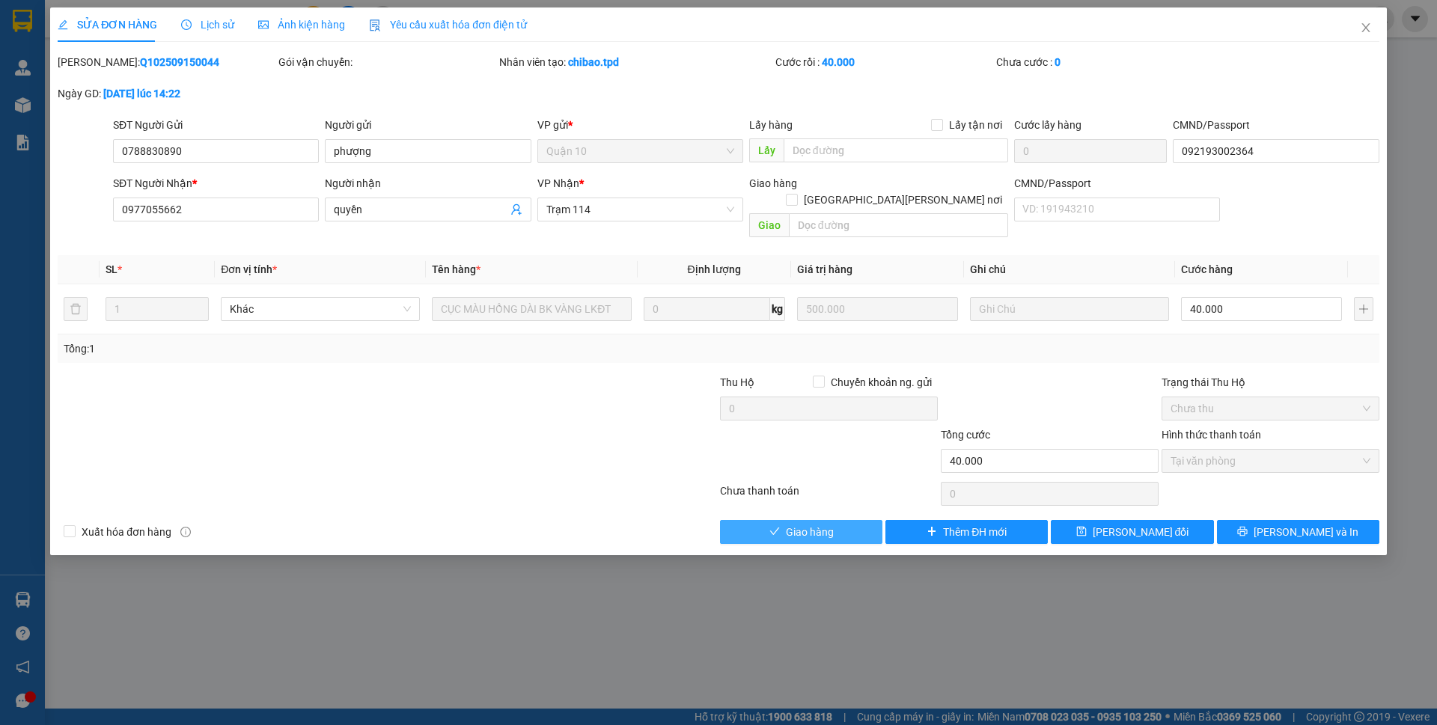
click at [843, 520] on button "Giao hàng" at bounding box center [801, 532] width 162 height 24
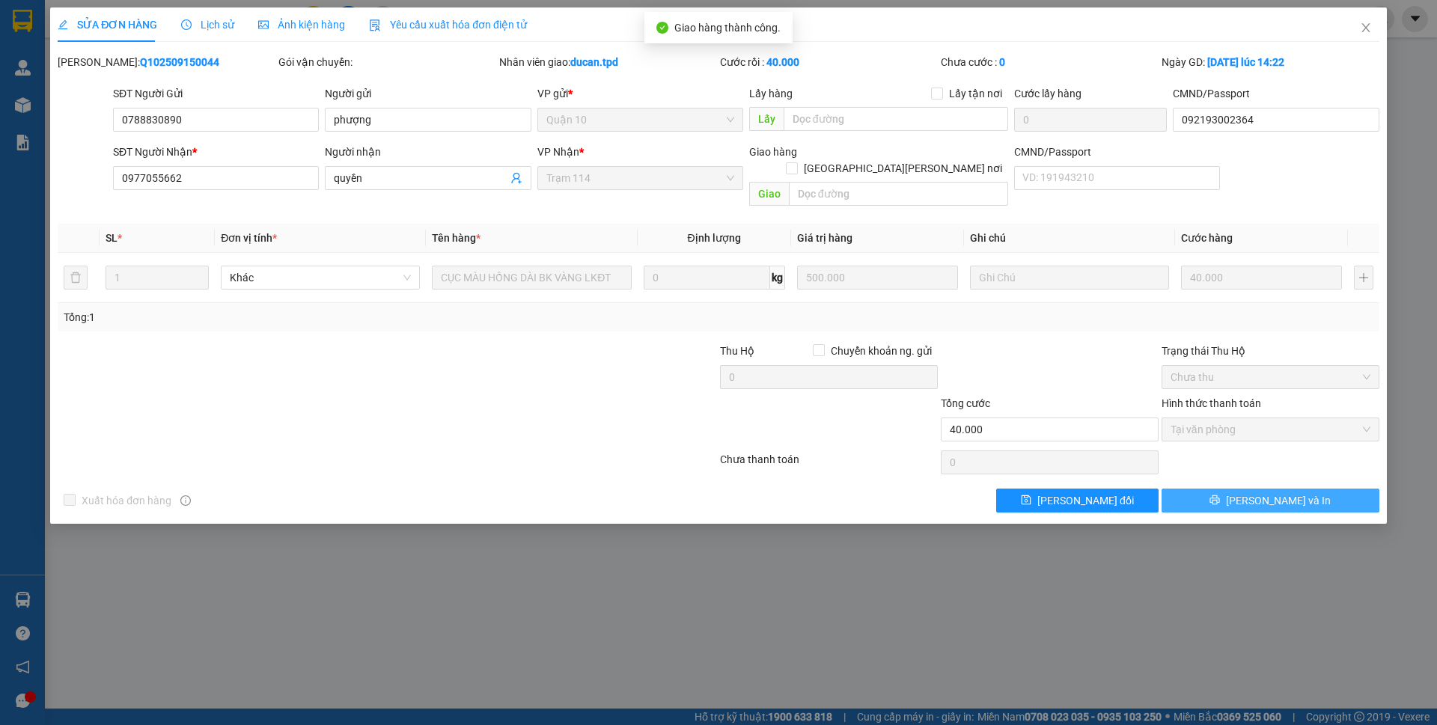
click at [1275, 493] on span "[PERSON_NAME] và In" at bounding box center [1278, 501] width 105 height 16
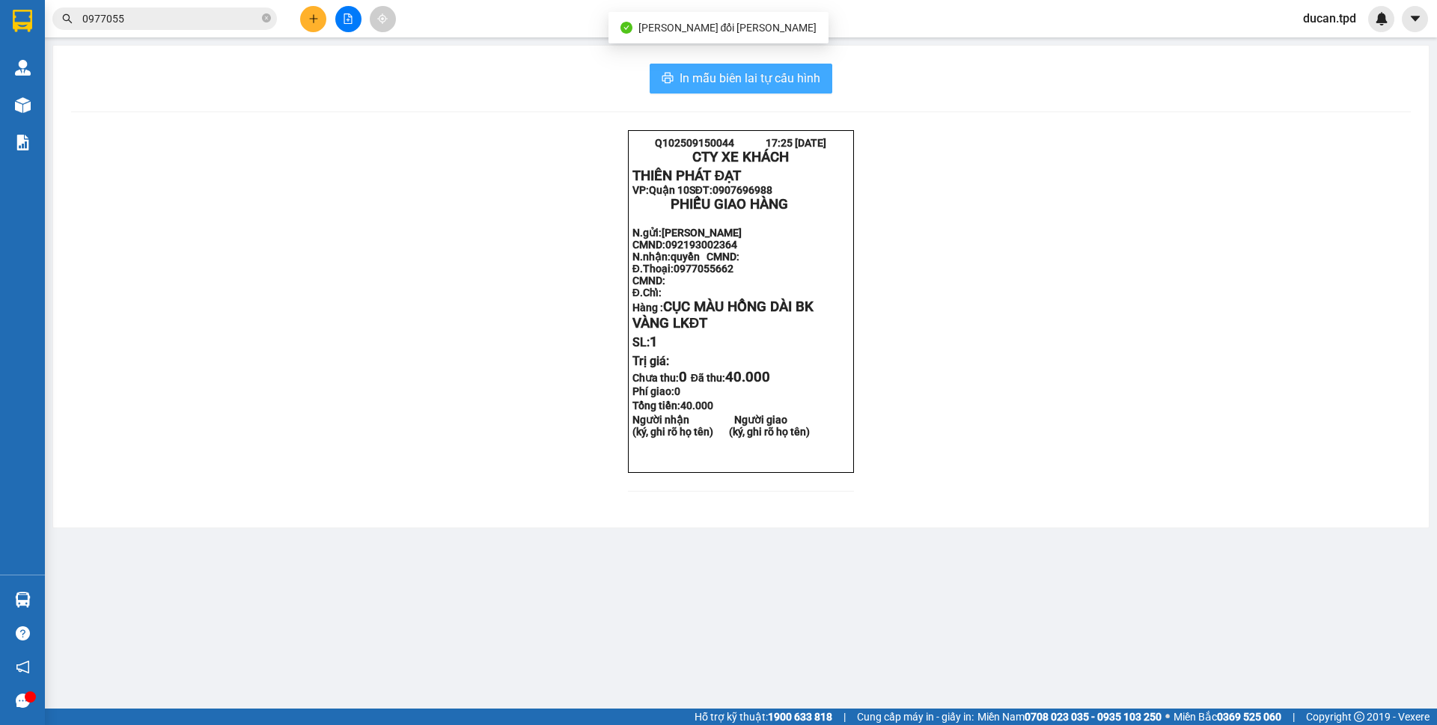
click at [800, 88] on span "In mẫu biên lai tự cấu hình" at bounding box center [750, 78] width 141 height 19
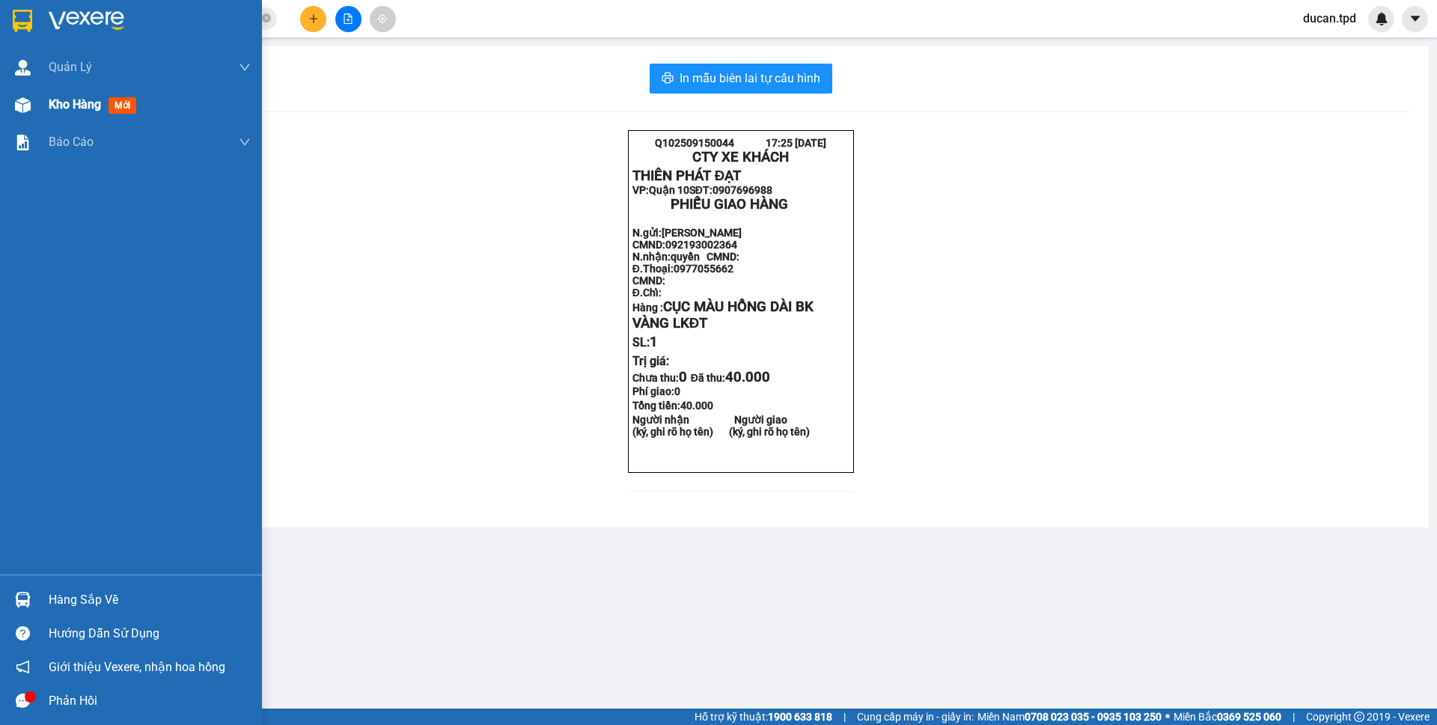
drag, startPoint x: 31, startPoint y: 111, endPoint x: 229, endPoint y: 113, distance: 197.7
click at [31, 111] on div at bounding box center [23, 105] width 26 height 26
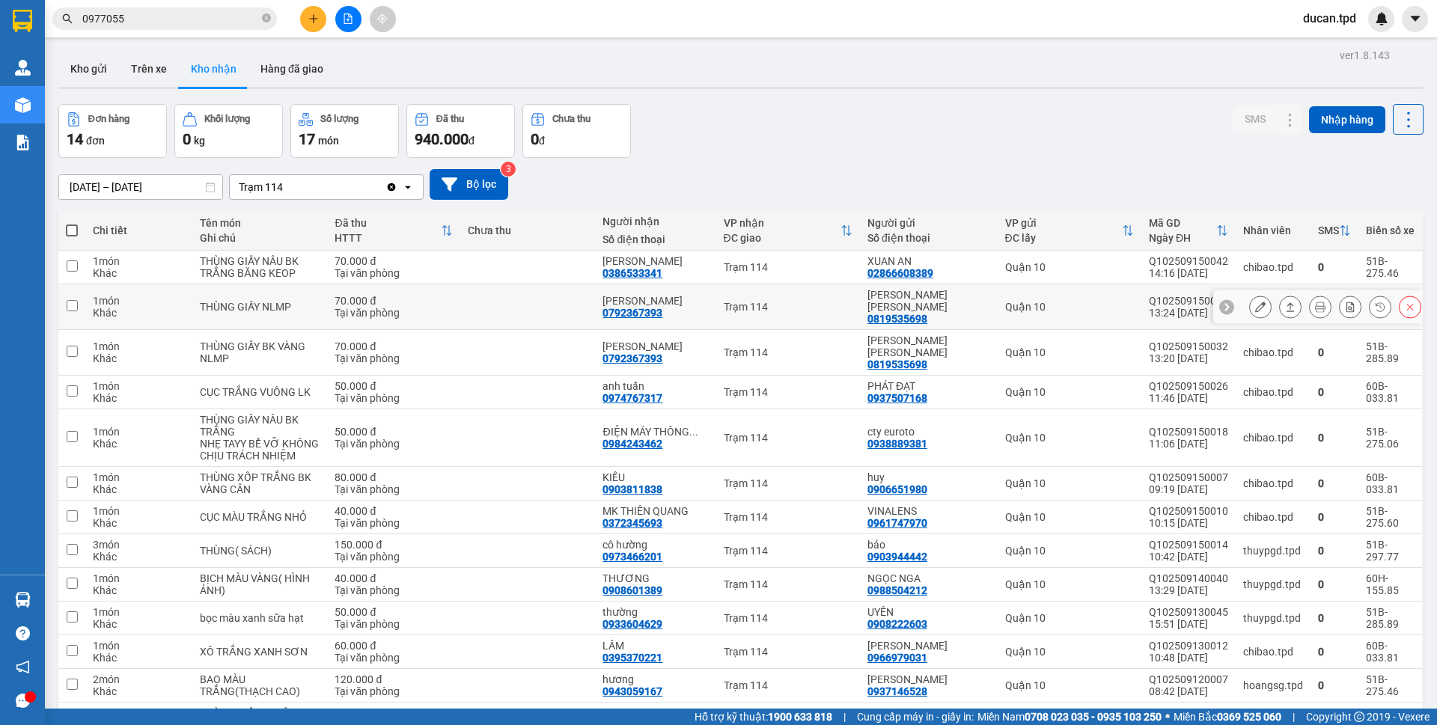
scroll to position [75, 0]
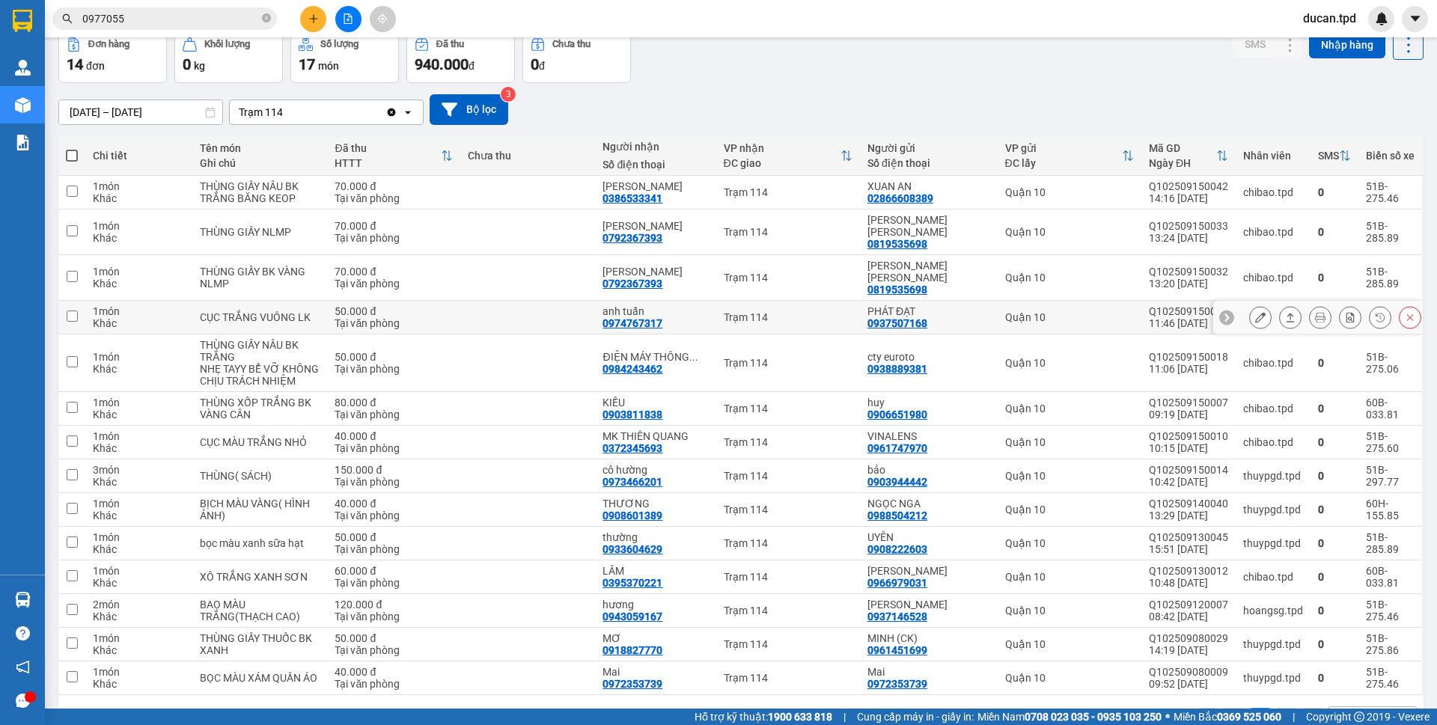
click at [1256, 312] on icon at bounding box center [1261, 317] width 10 height 10
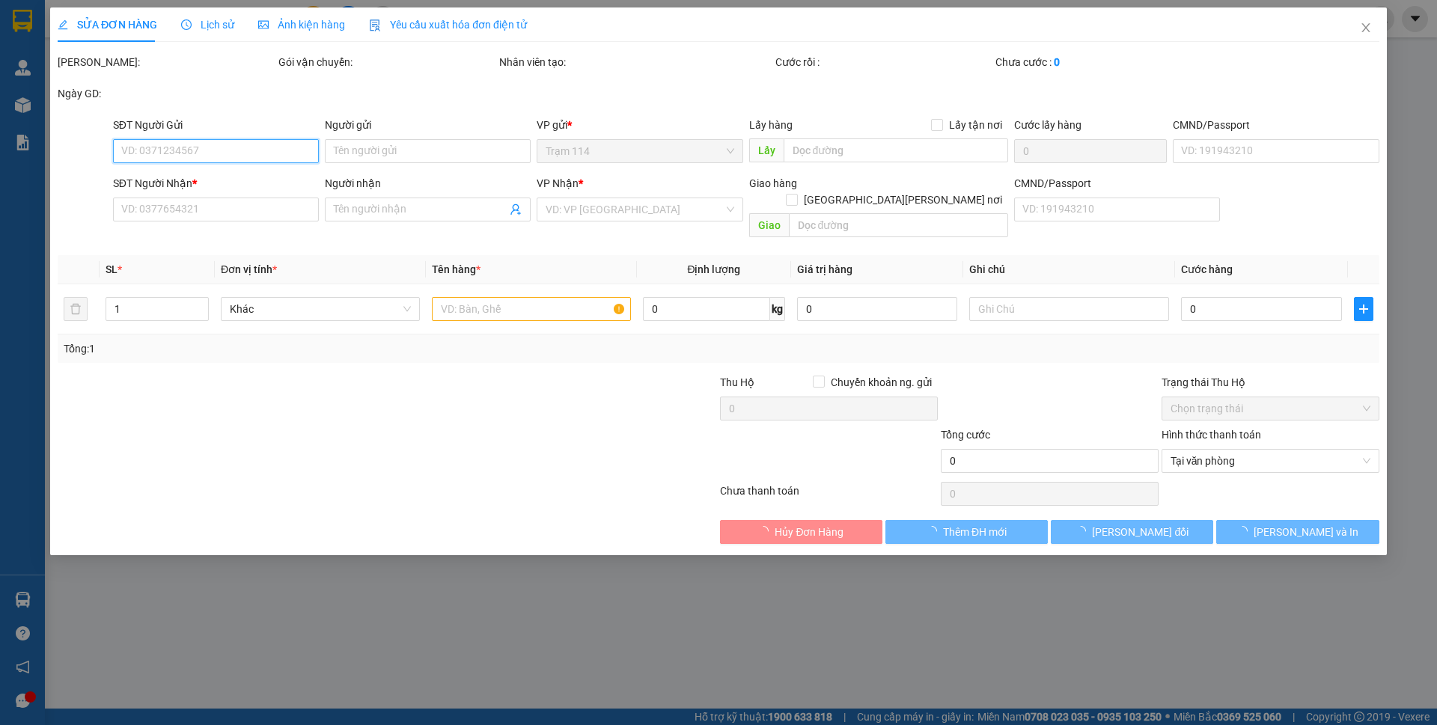
type input "0937507168"
type input "PHÁT ĐẠT"
type input "0974767317"
type input "anh tuấn"
type input "50.000"
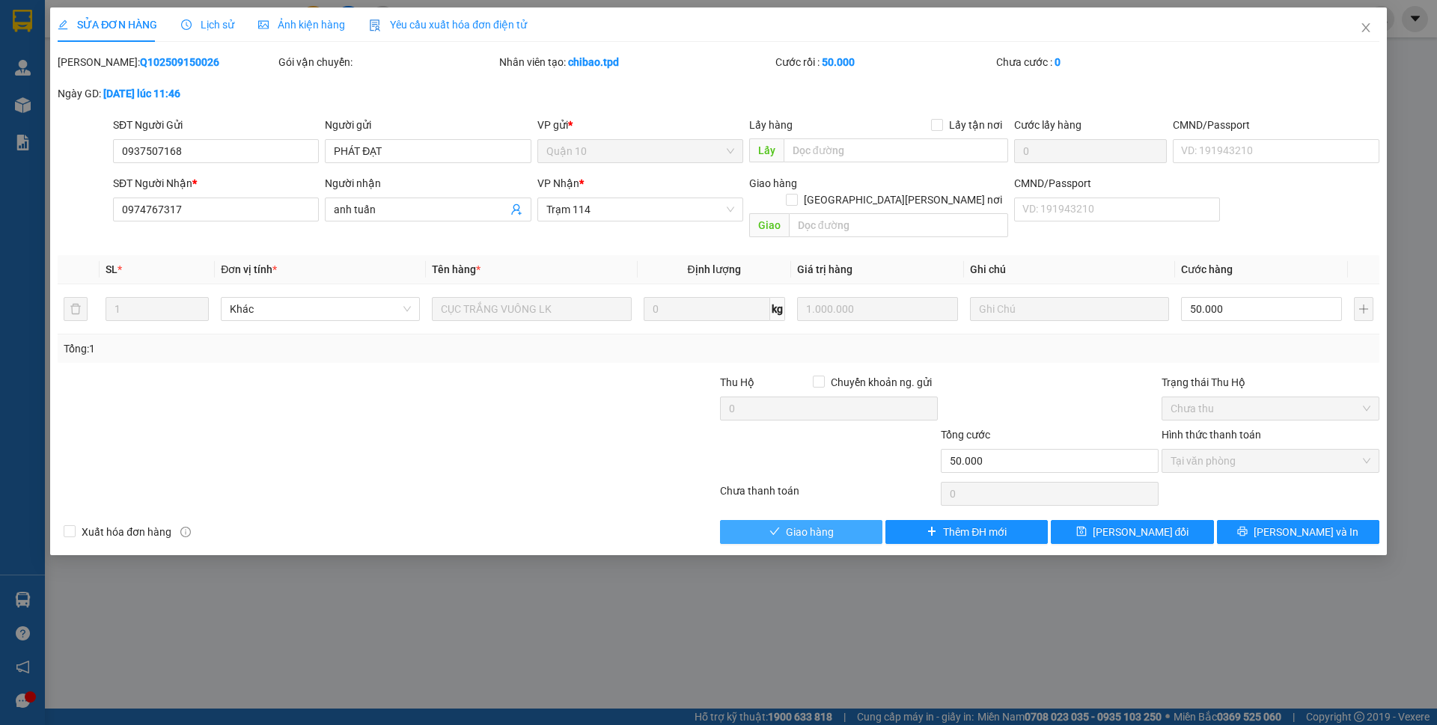
click at [788, 524] on span "Giao hàng" at bounding box center [810, 532] width 48 height 16
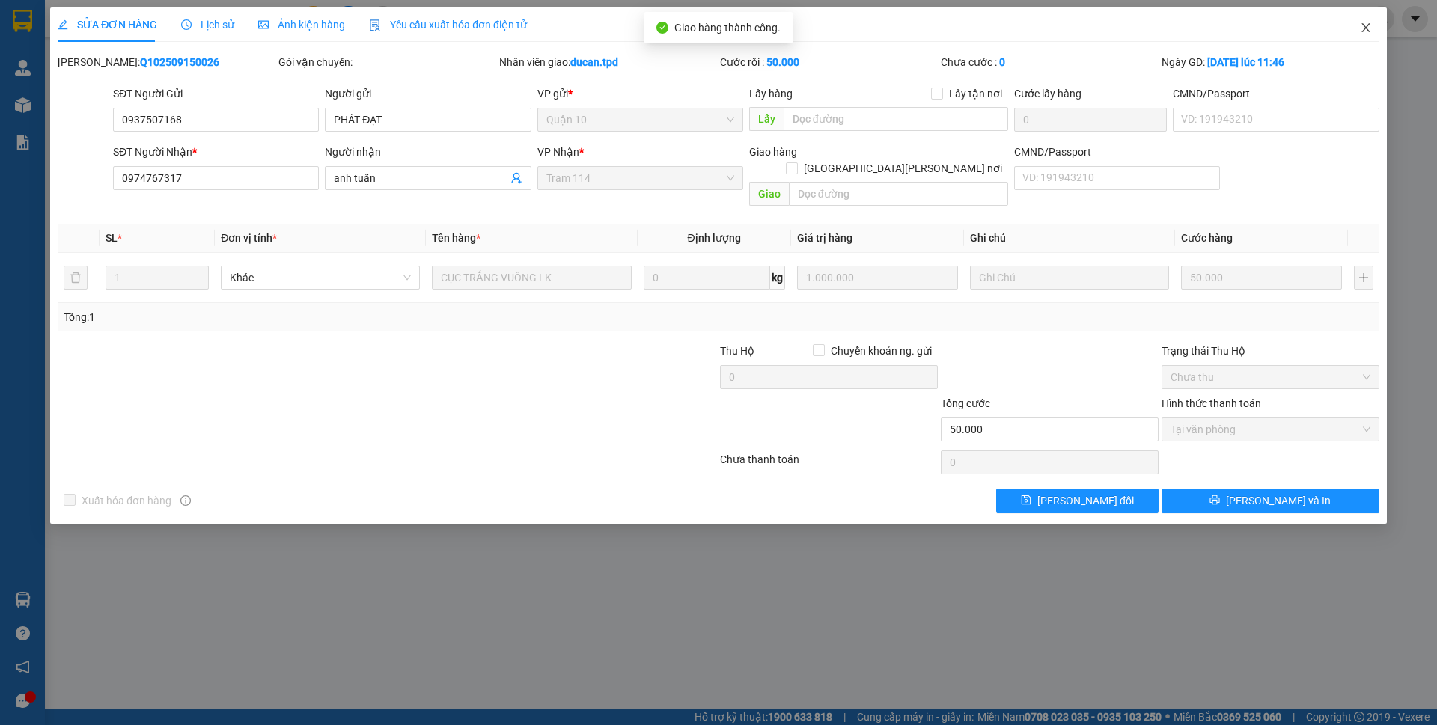
click at [1357, 35] on span "Close" at bounding box center [1366, 28] width 42 height 42
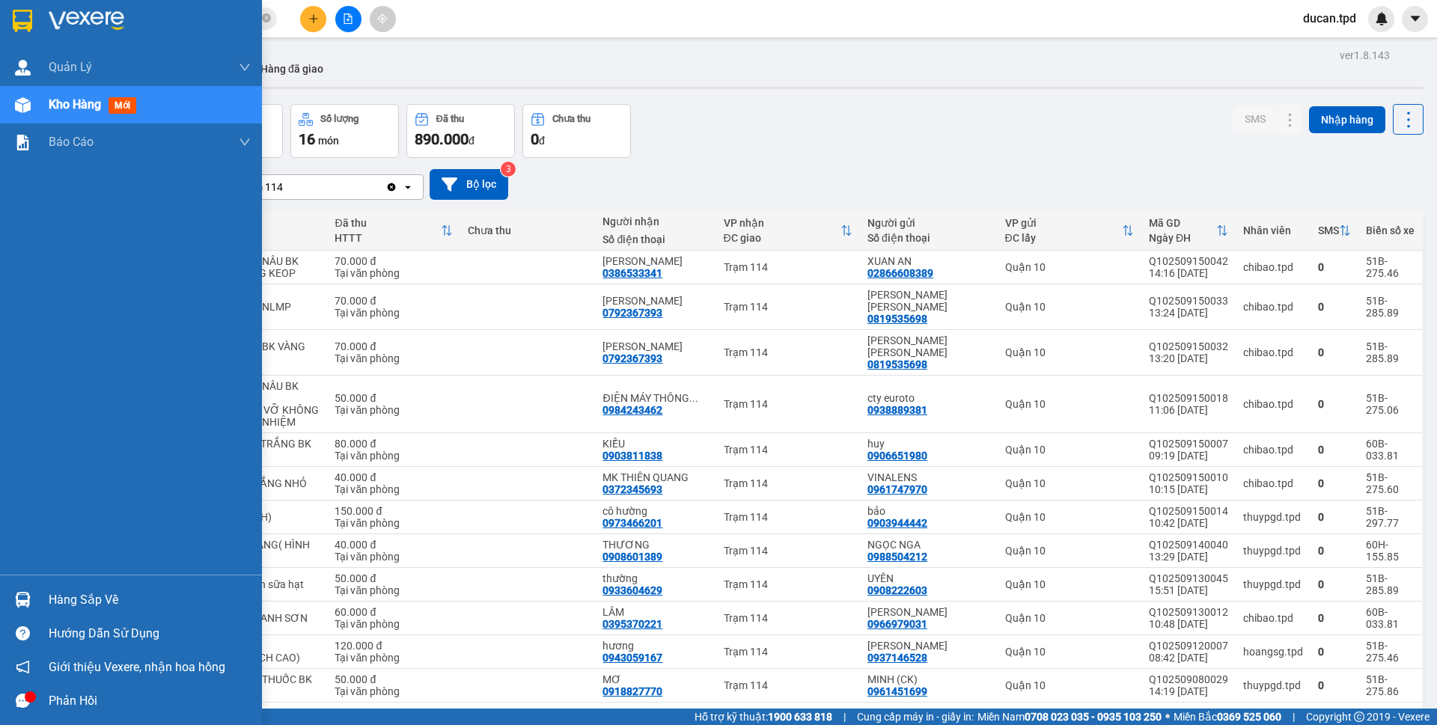
click at [61, 590] on div "Hàng sắp về" at bounding box center [150, 600] width 202 height 22
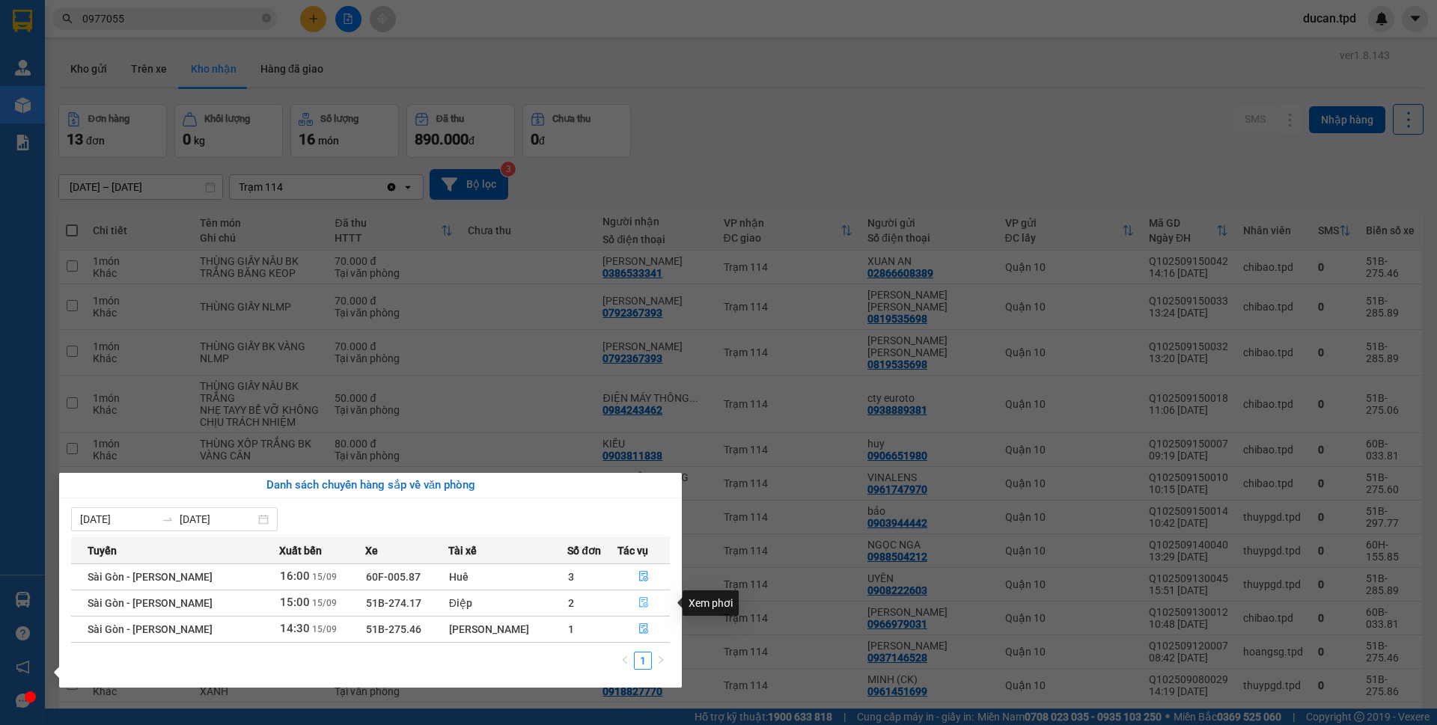
click at [644, 609] on button "button" at bounding box center [643, 603] width 51 height 24
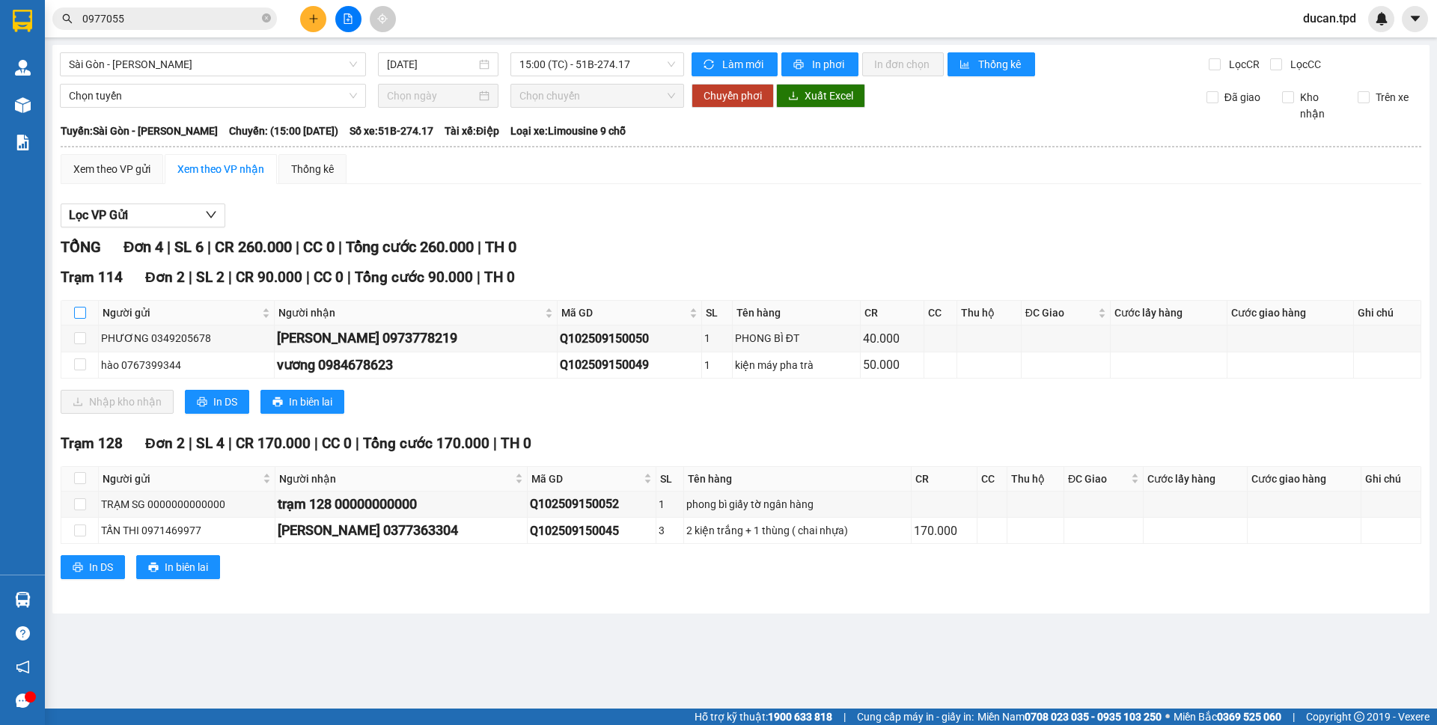
click at [76, 310] on input "checkbox" at bounding box center [80, 313] width 12 height 12
checkbox input "true"
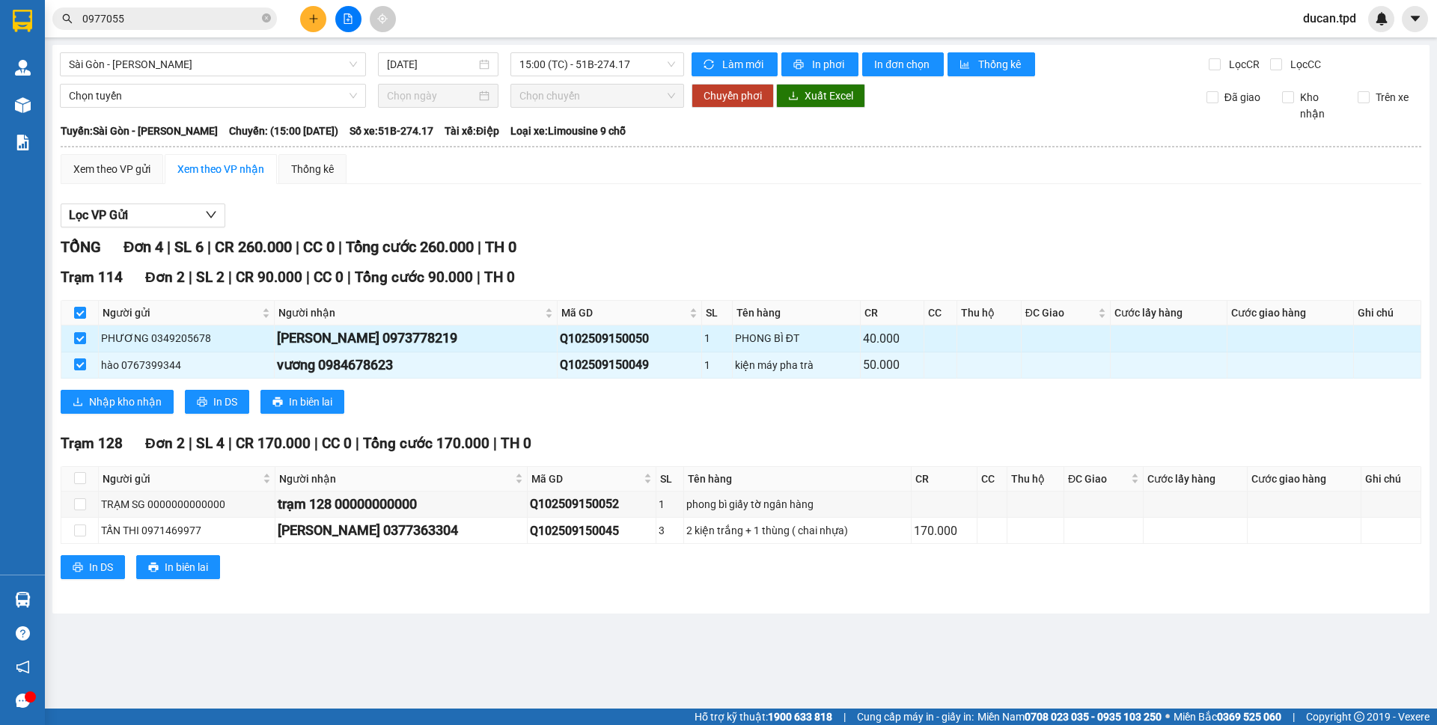
click at [376, 343] on div "lê tƯ 0973778219" at bounding box center [416, 338] width 278 height 21
copy div "0973778219"
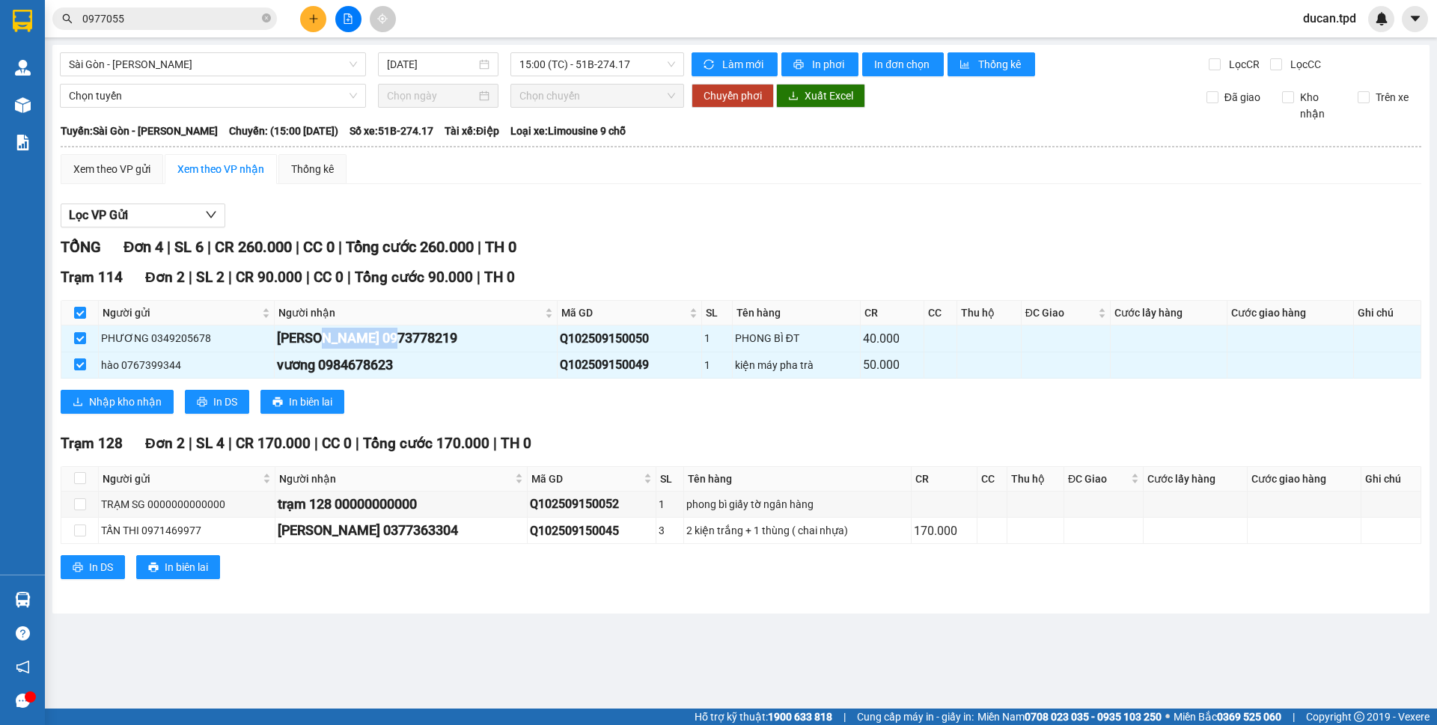
click at [144, 24] on input "0977055" at bounding box center [170, 18] width 177 height 16
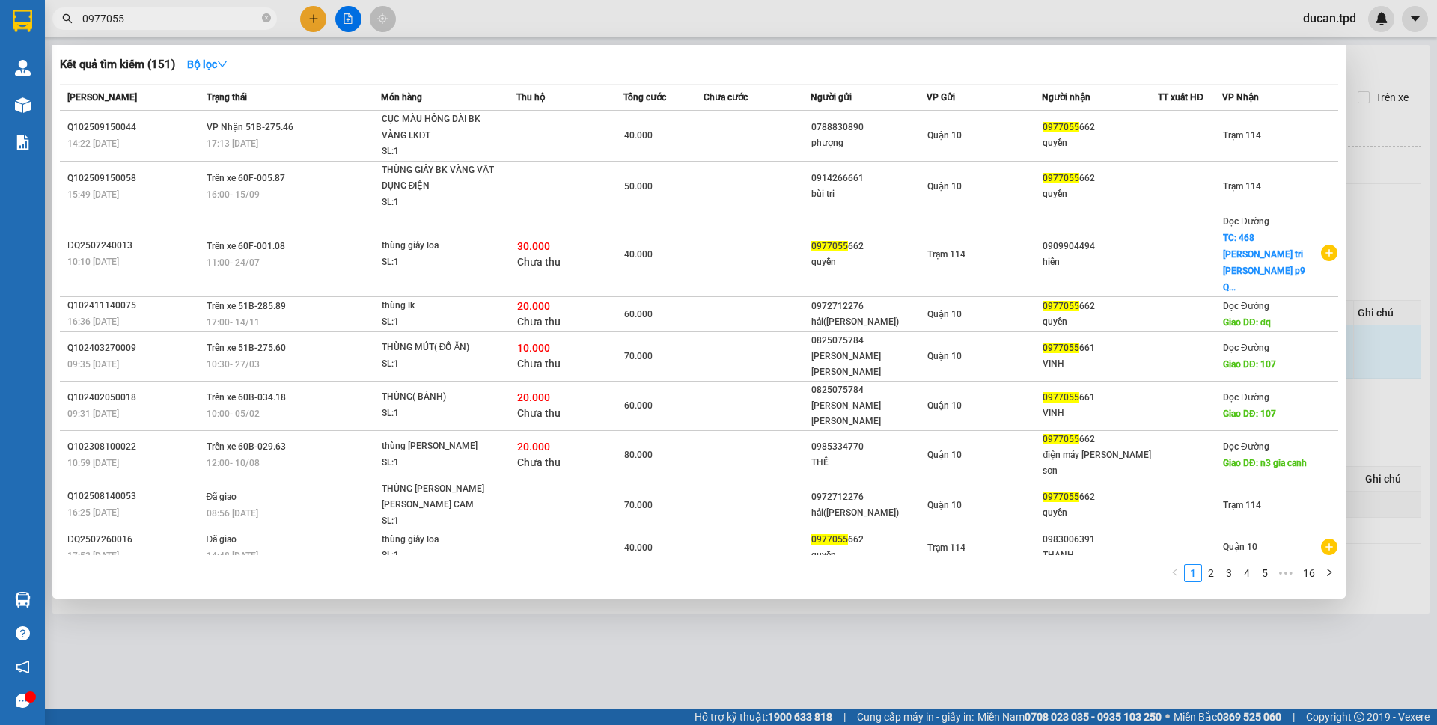
click at [144, 24] on input "0977055" at bounding box center [170, 18] width 177 height 16
paste input "3778219"
type input "0973778219"
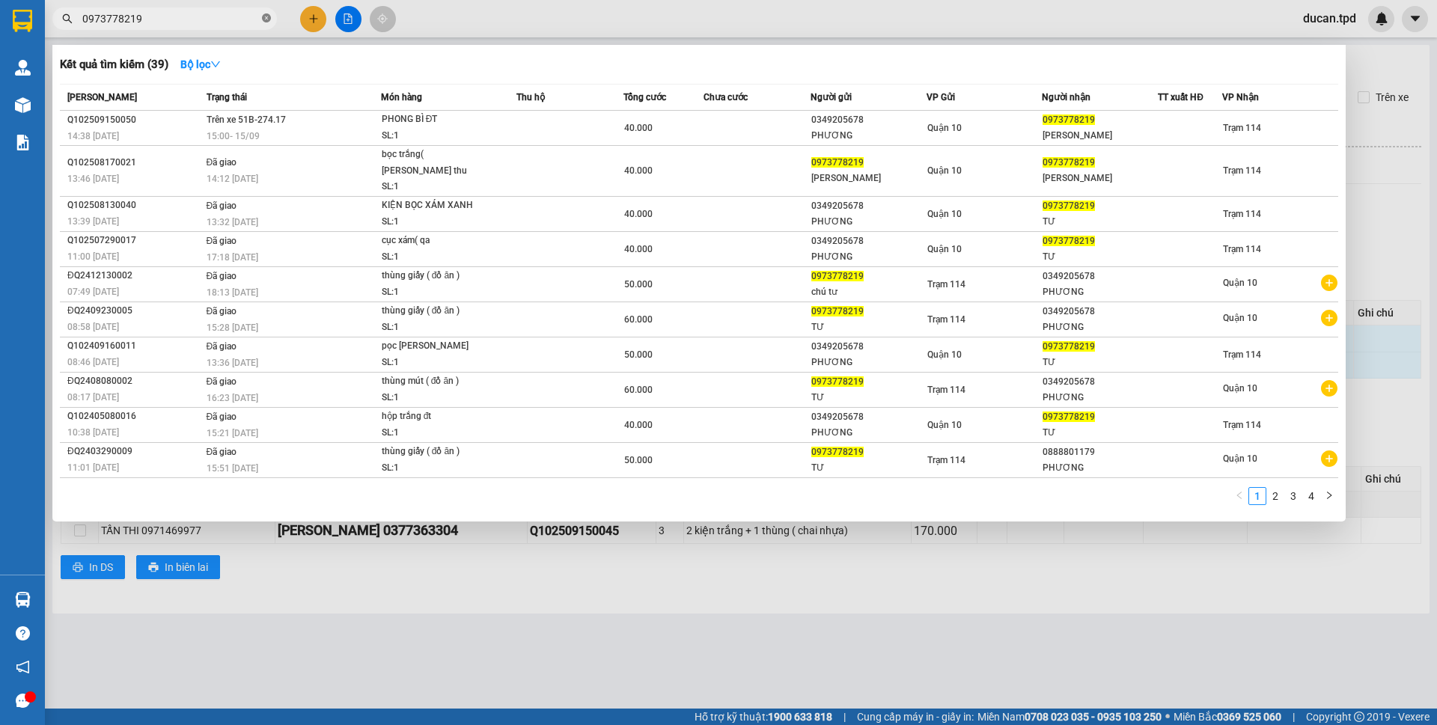
click at [266, 16] on icon "close-circle" at bounding box center [266, 17] width 9 height 9
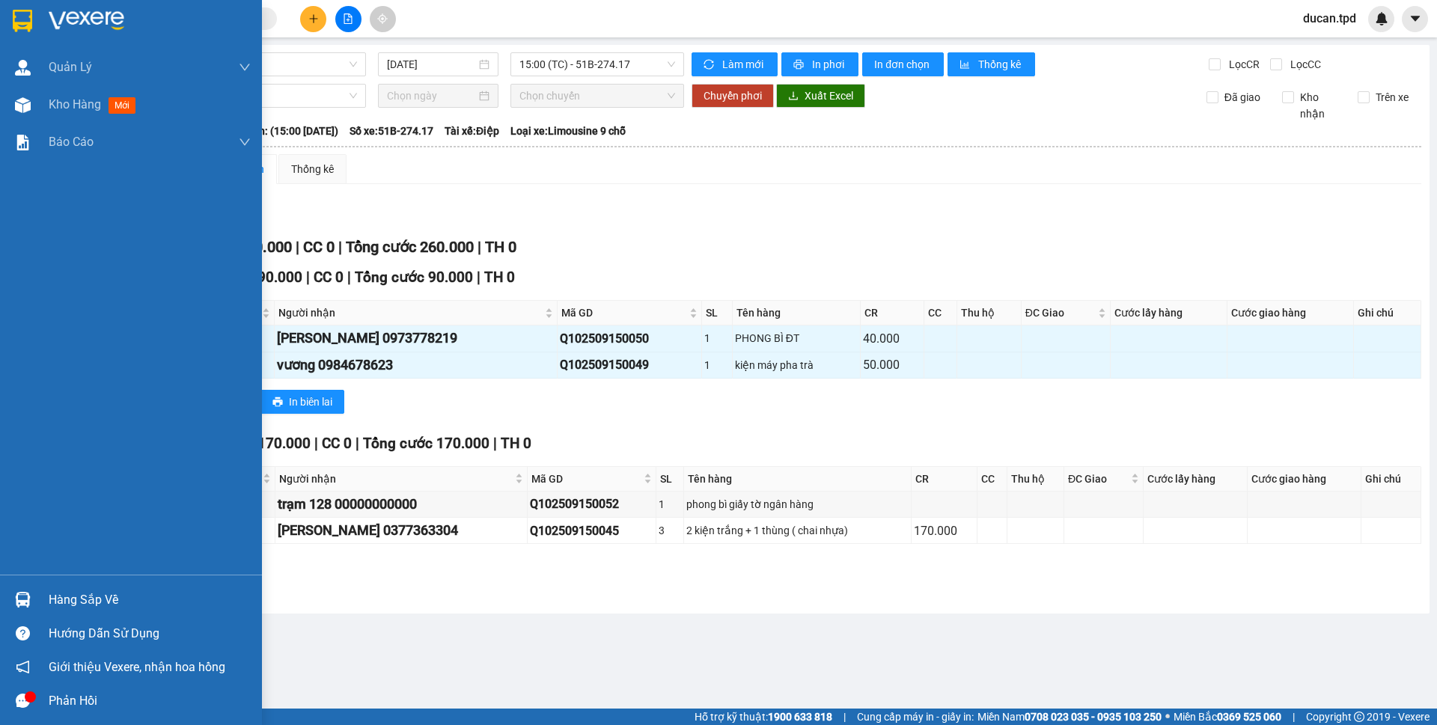
click at [52, 609] on div "Hàng sắp về" at bounding box center [150, 600] width 202 height 22
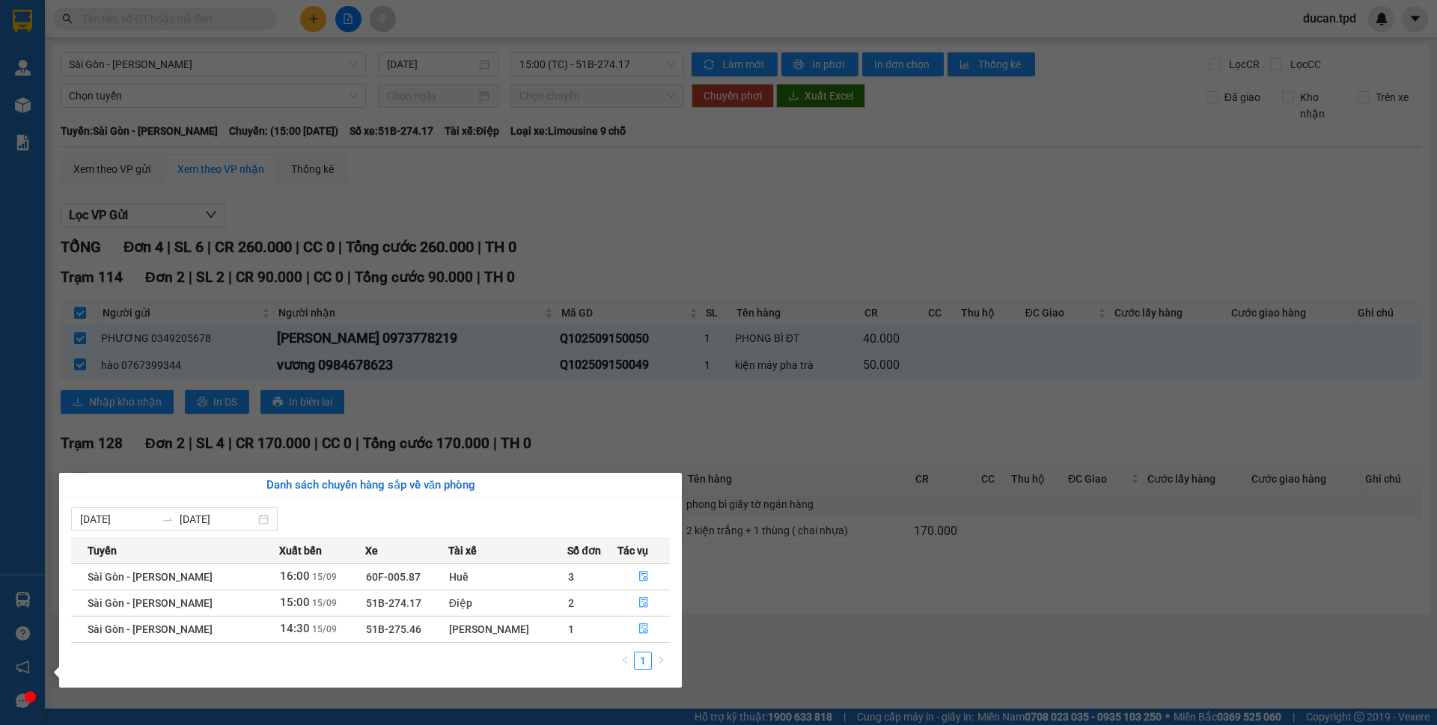
click at [743, 599] on section "Kết quả tìm kiếm ( 39 ) Bộ lọc Mã ĐH Trạng thái Món hàng Thu hộ Tổng cước Chưa …" at bounding box center [718, 362] width 1437 height 725
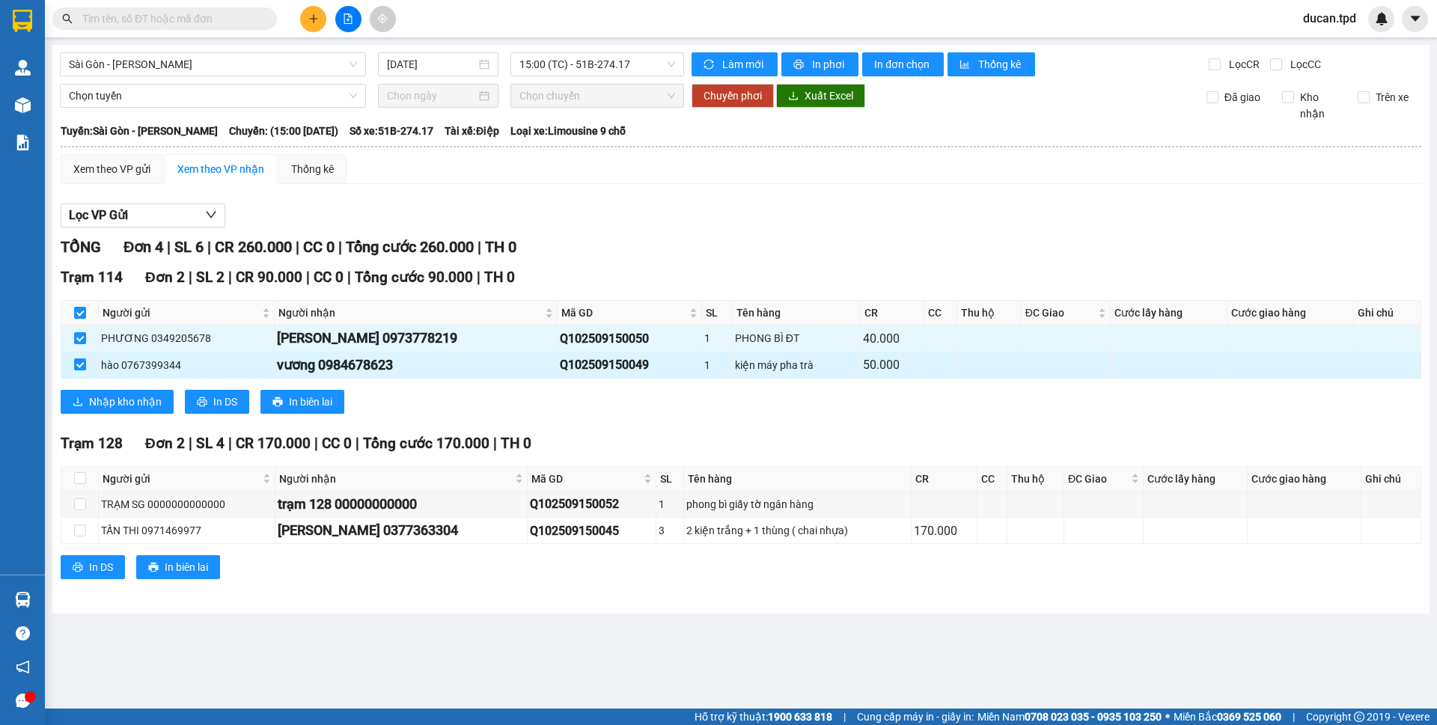
click at [380, 370] on div "vương 0984678623" at bounding box center [416, 365] width 278 height 21
copy div "0984678623"
paste input "0984678623"
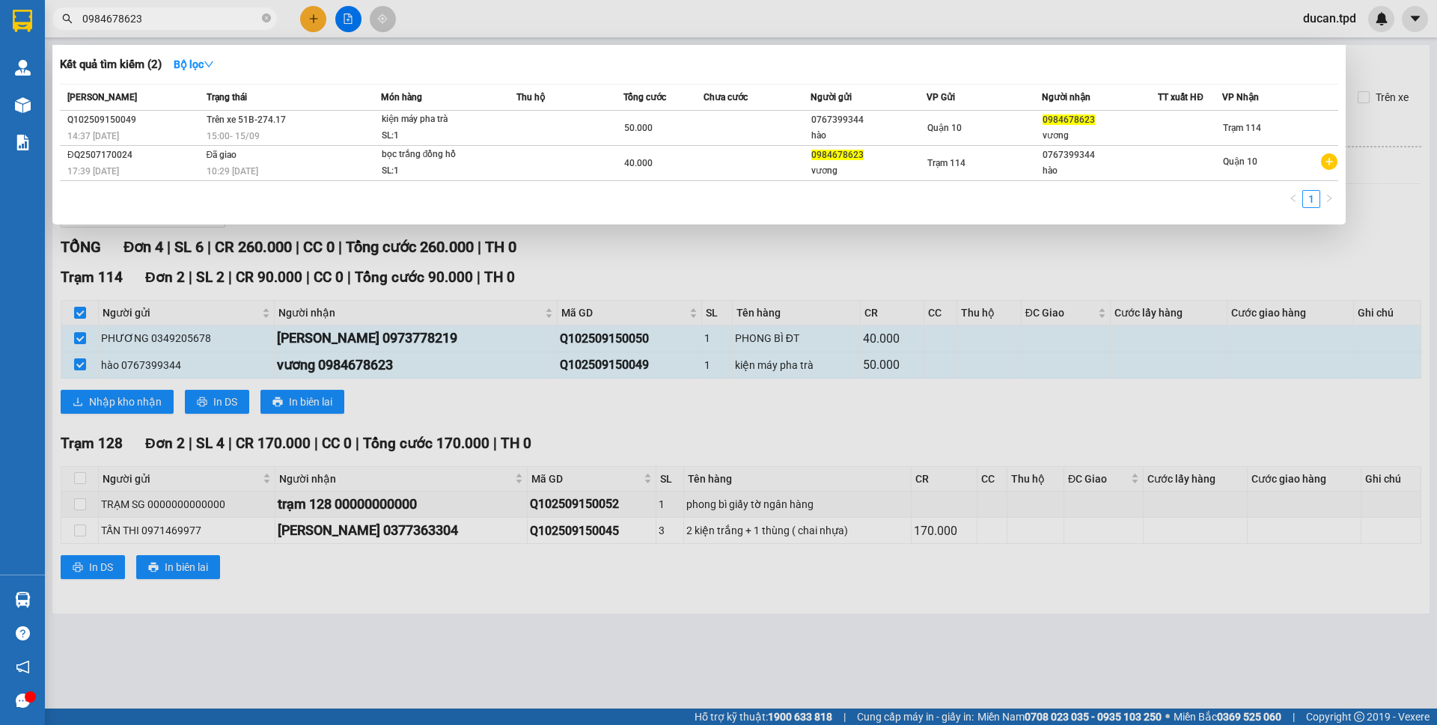
type input "0984678623"
click at [561, 260] on div at bounding box center [718, 362] width 1437 height 725
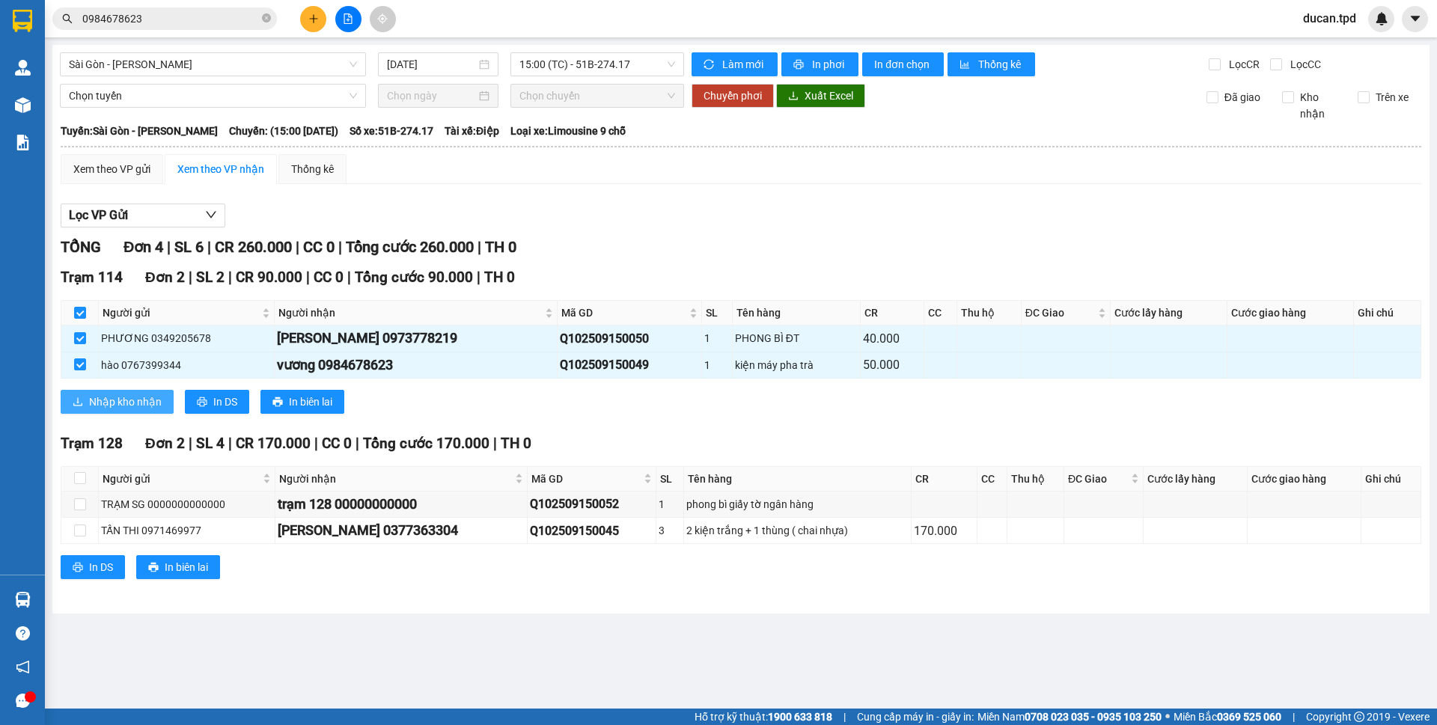
click at [133, 395] on span "Nhập kho nhận" at bounding box center [125, 402] width 73 height 16
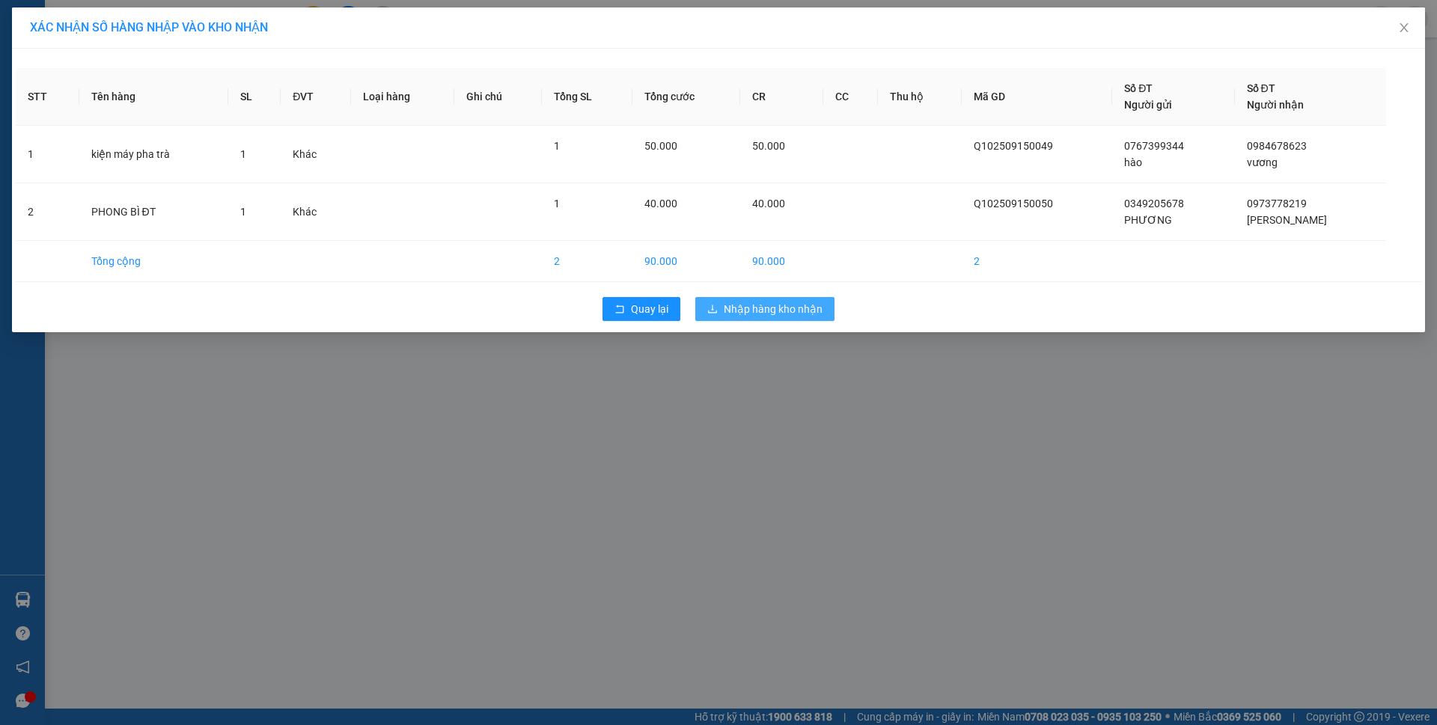
click at [809, 302] on span "Nhập hàng kho nhận" at bounding box center [773, 309] width 99 height 16
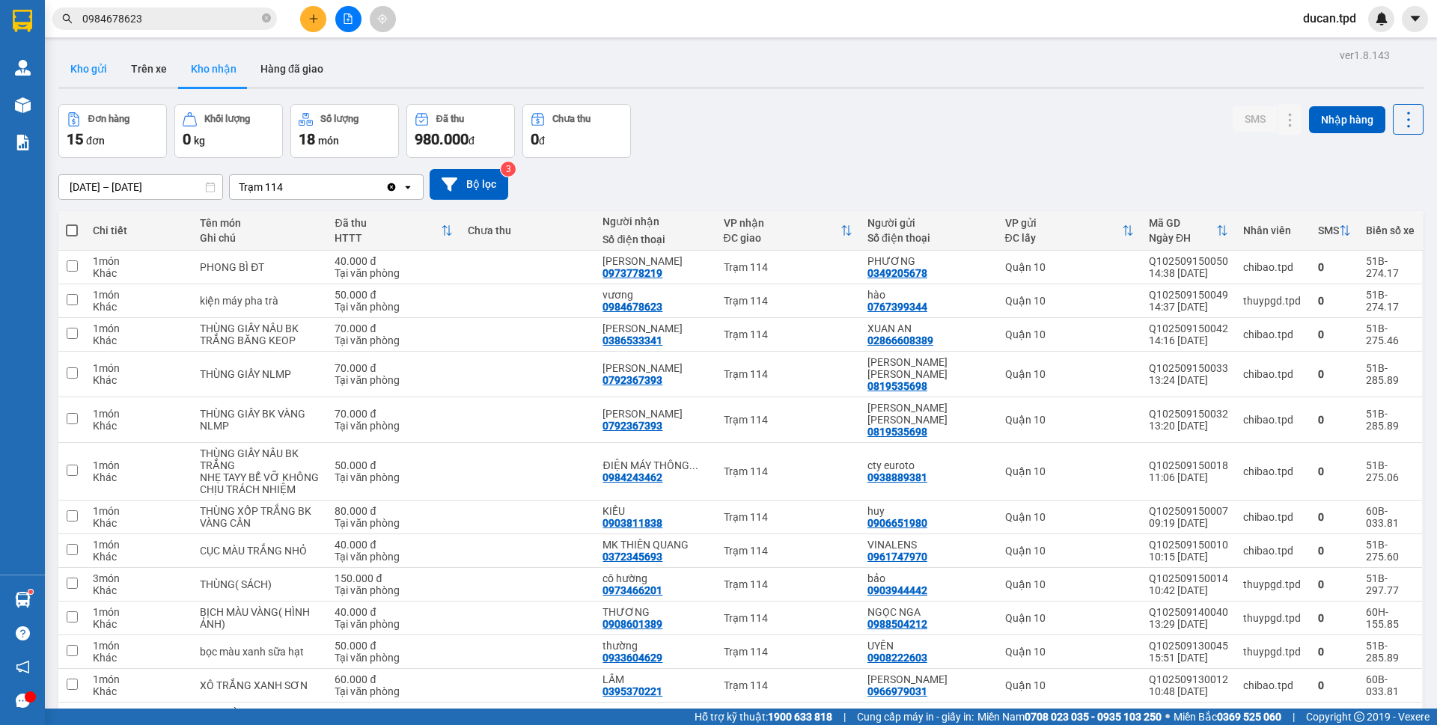
click at [106, 69] on button "Kho gửi" at bounding box center [88, 69] width 61 height 36
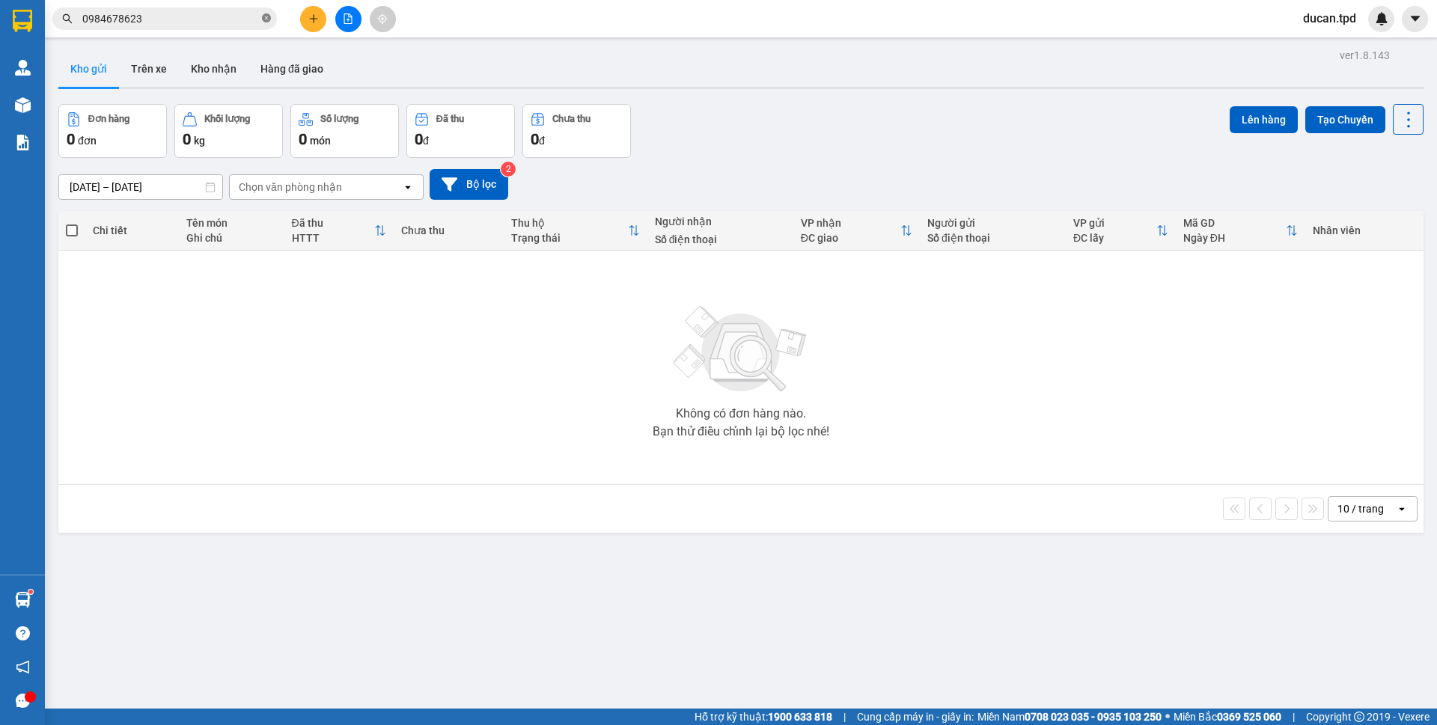
click at [270, 20] on icon "close-circle" at bounding box center [266, 17] width 9 height 9
click at [217, 70] on button "Kho nhận" at bounding box center [214, 69] width 70 height 36
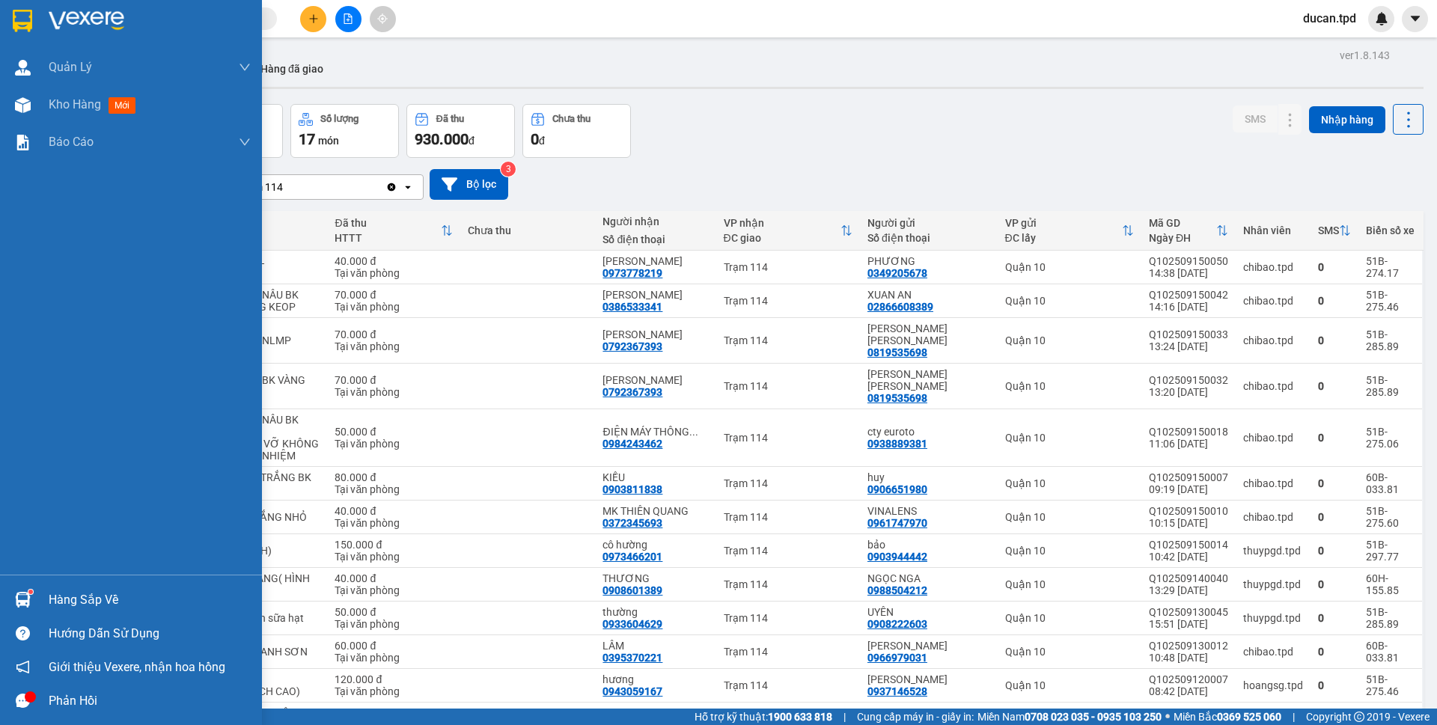
click at [34, 599] on div at bounding box center [23, 600] width 26 height 26
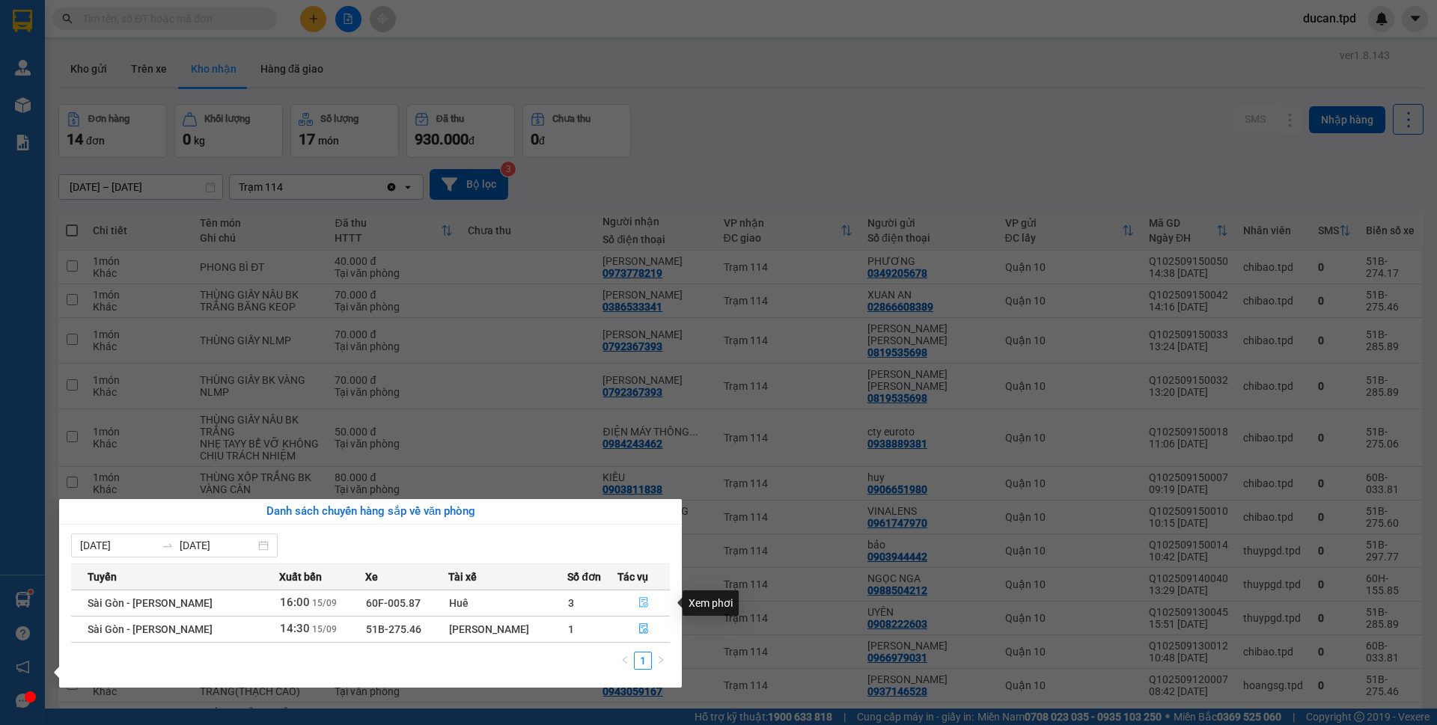
click at [639, 612] on button "button" at bounding box center [643, 603] width 51 height 24
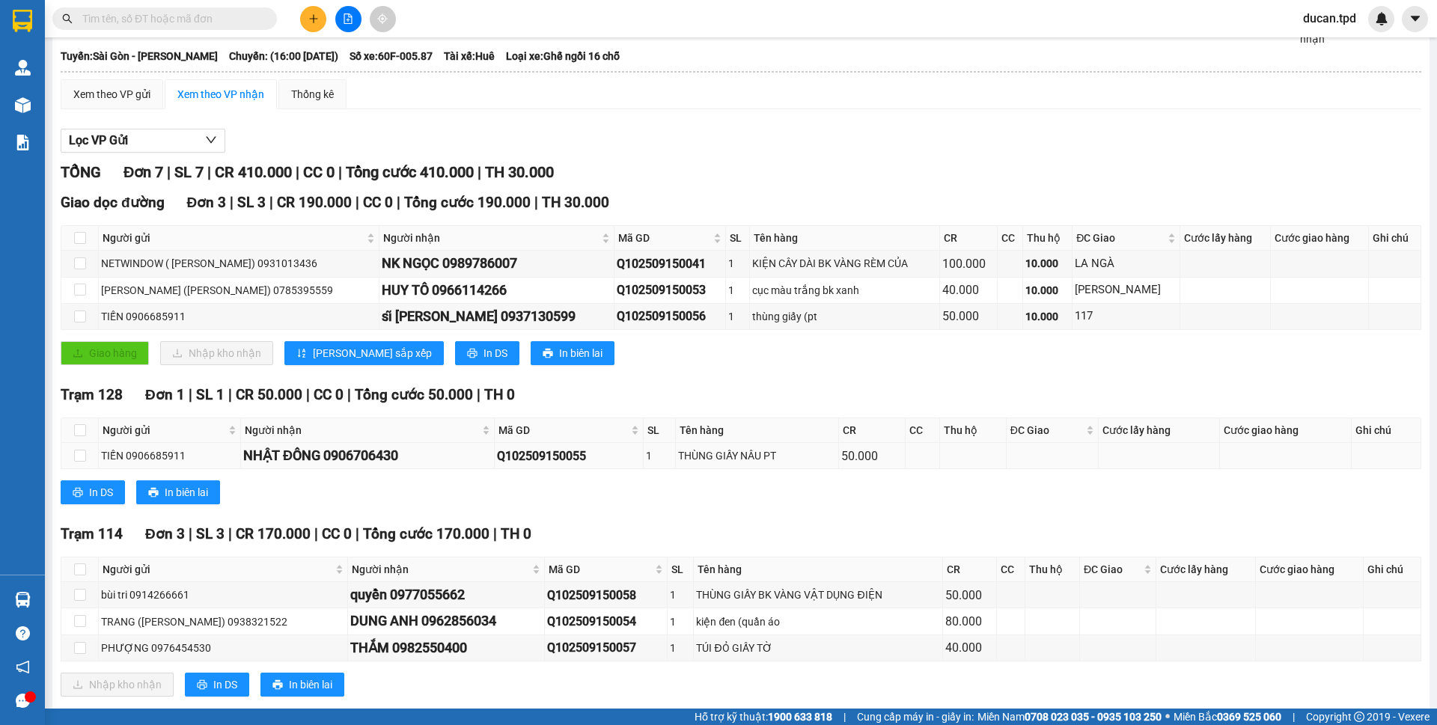
scroll to position [105, 0]
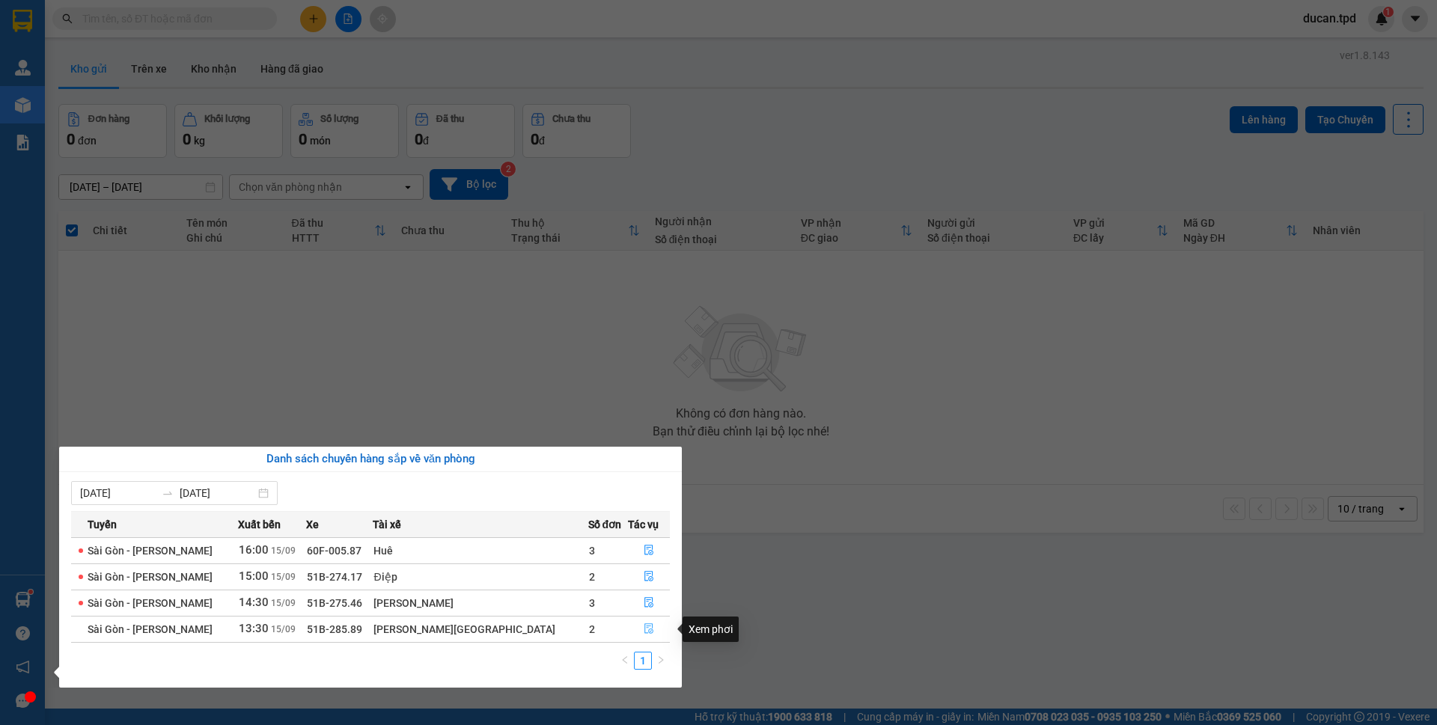
click at [645, 627] on icon "file-done" at bounding box center [649, 629] width 9 height 10
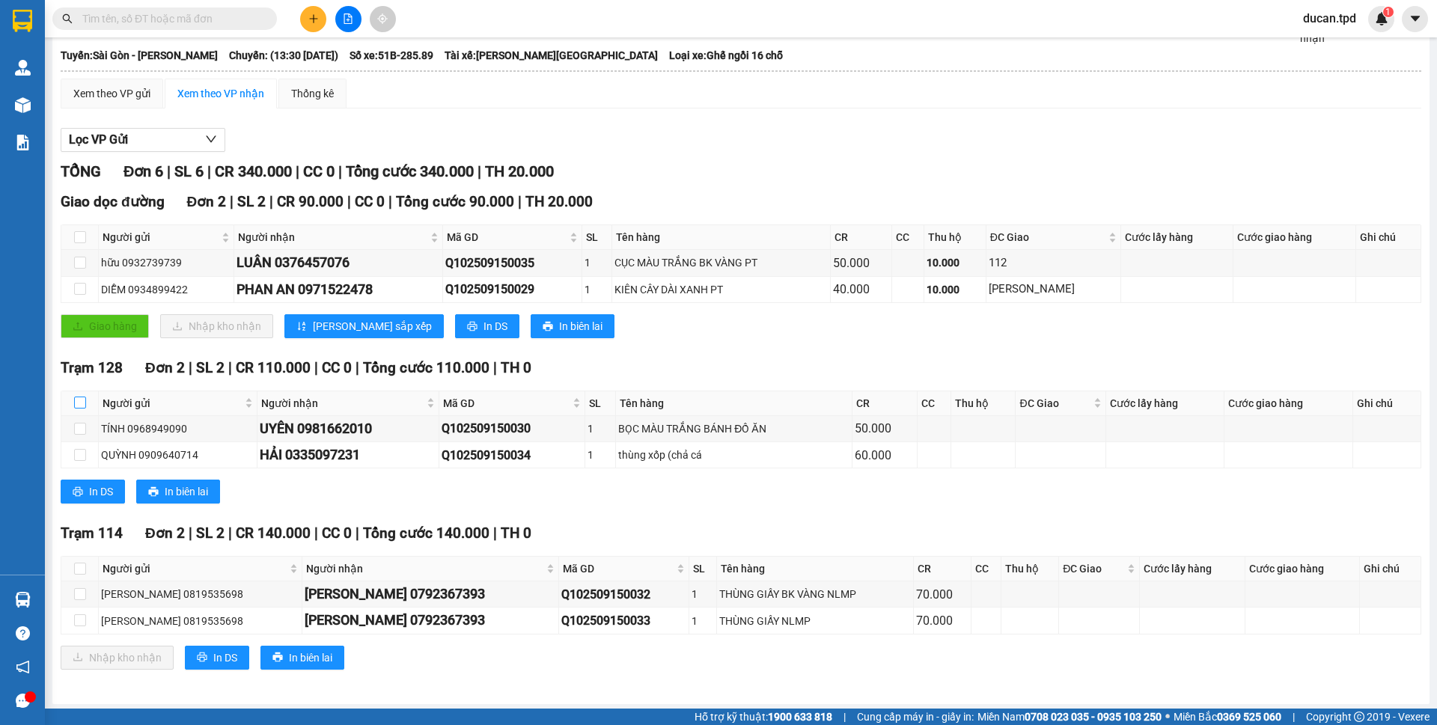
scroll to position [79, 0]
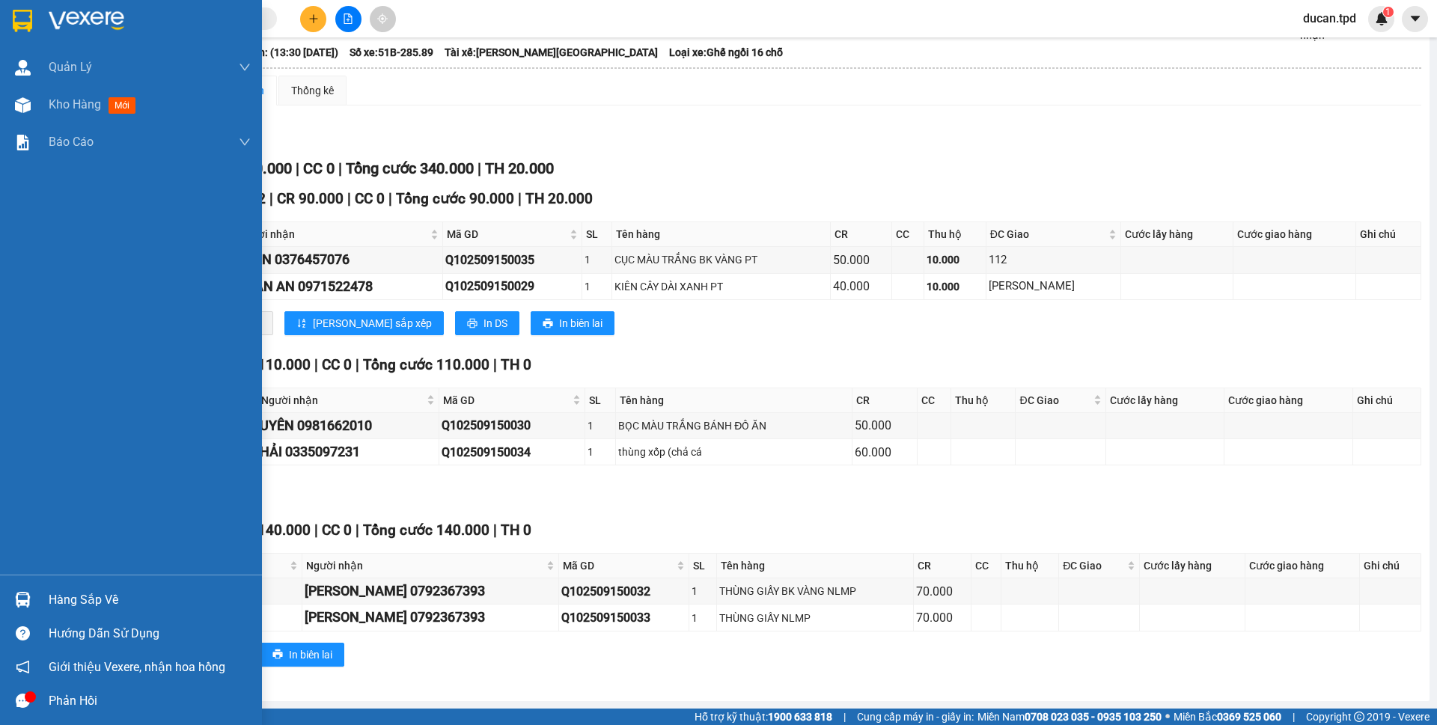
click at [15, 607] on img at bounding box center [23, 600] width 16 height 16
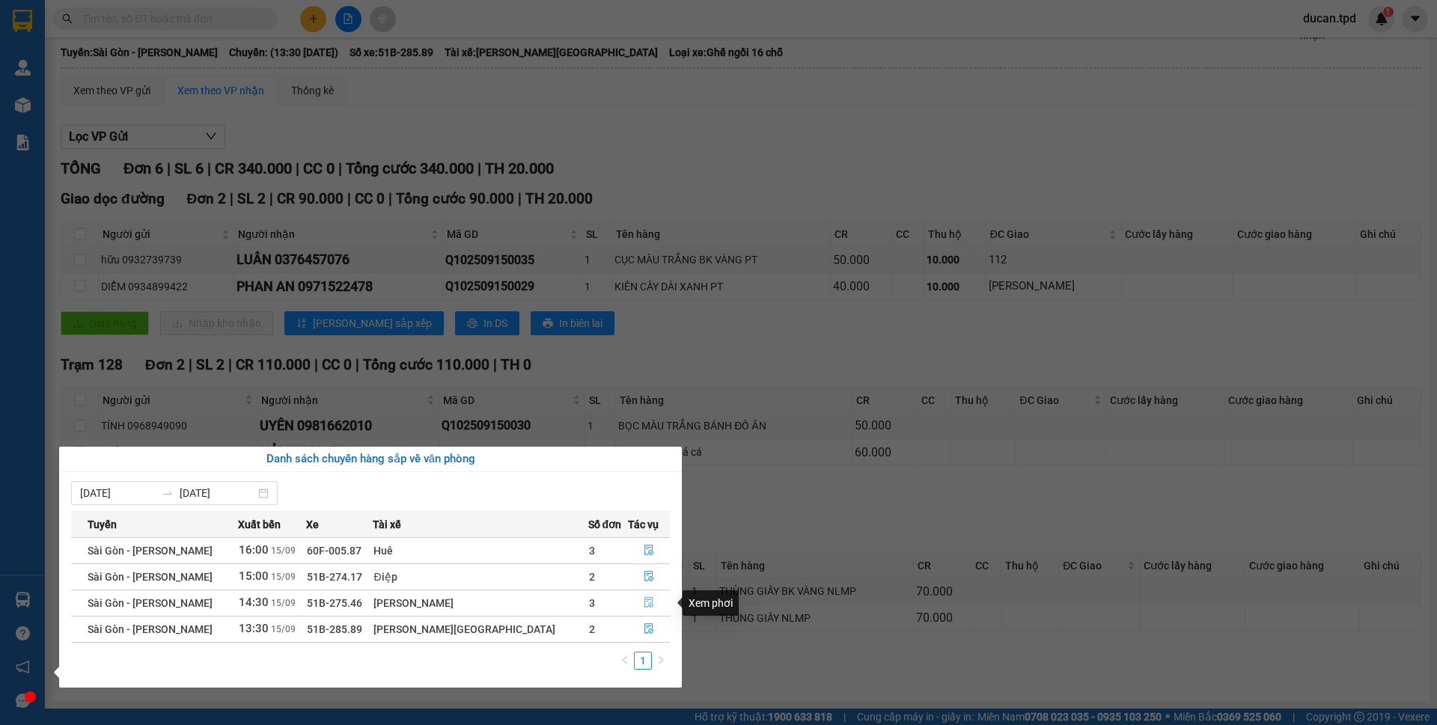
click at [644, 605] on icon "file-done" at bounding box center [649, 602] width 10 height 10
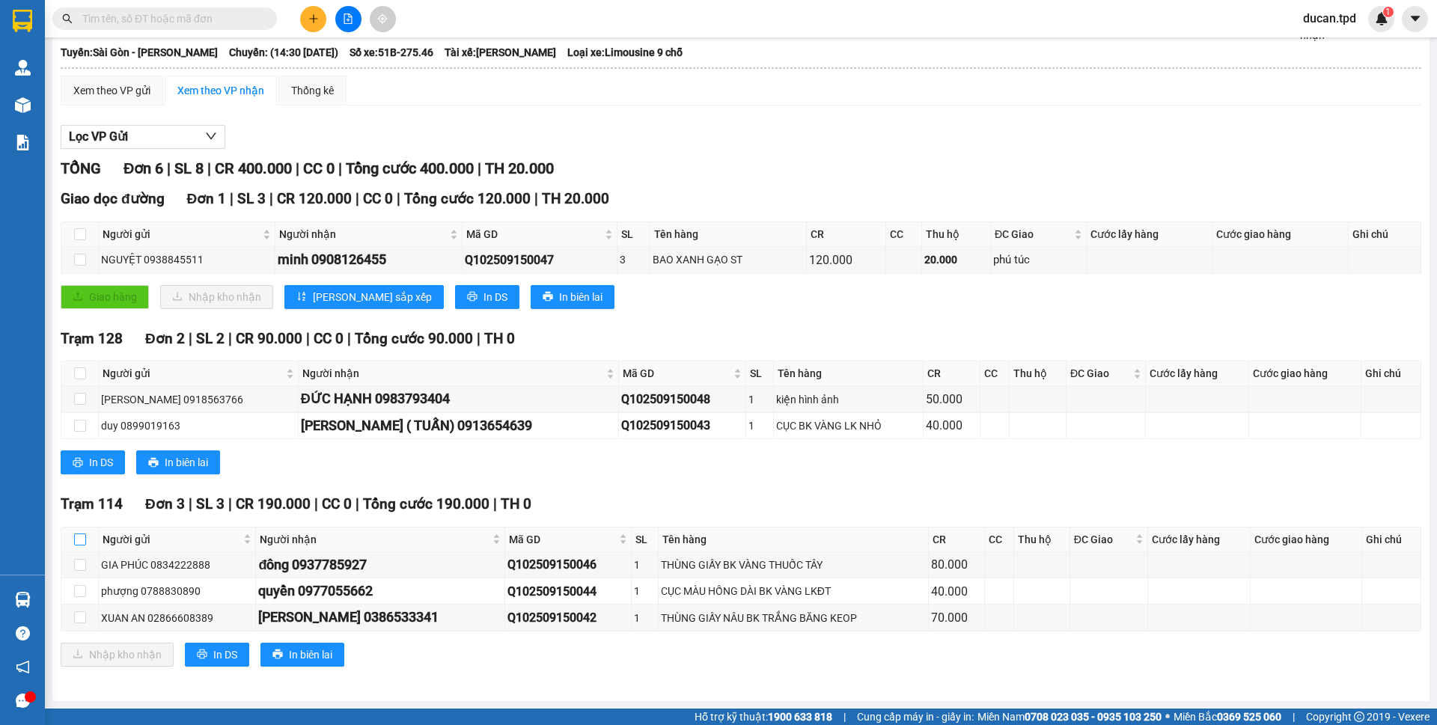
click at [83, 542] on input "checkbox" at bounding box center [80, 540] width 12 height 12
checkbox input "true"
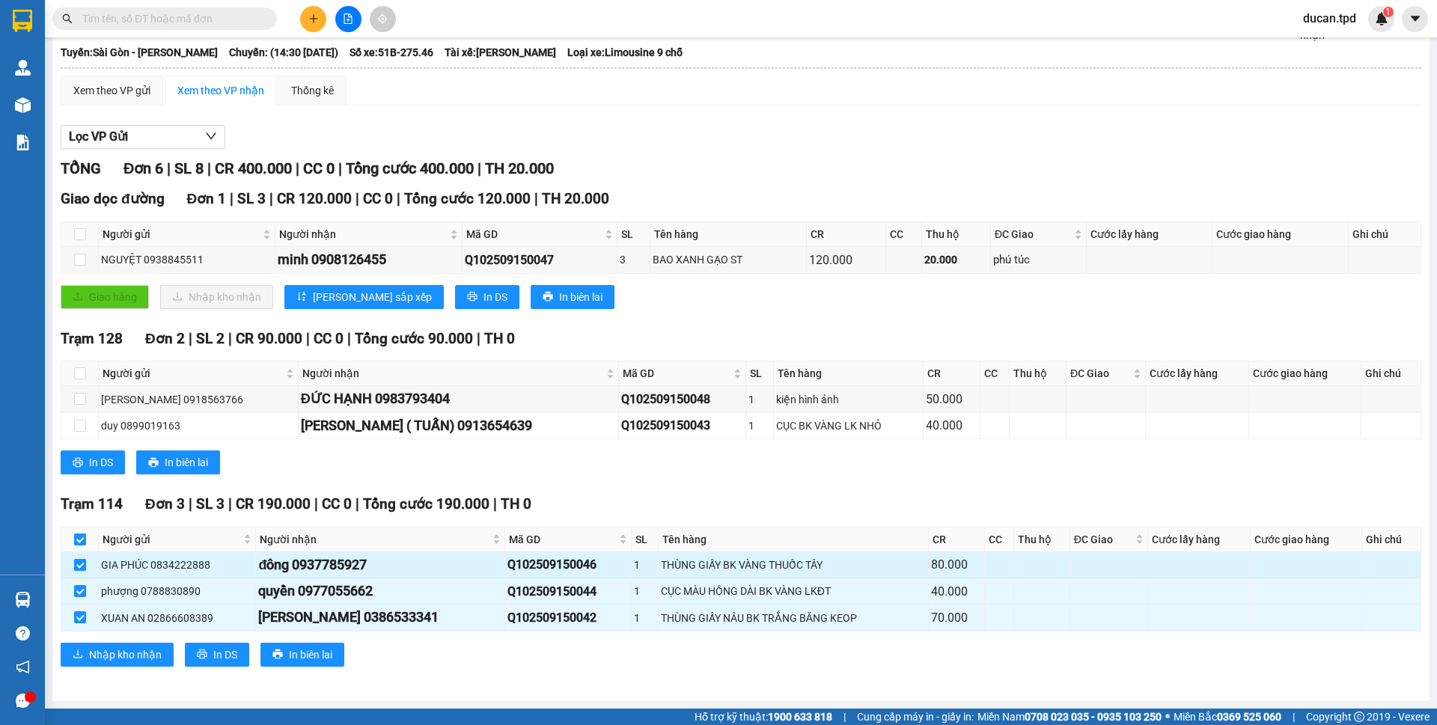
click at [85, 562] on input "checkbox" at bounding box center [80, 565] width 12 height 12
checkbox input "false"
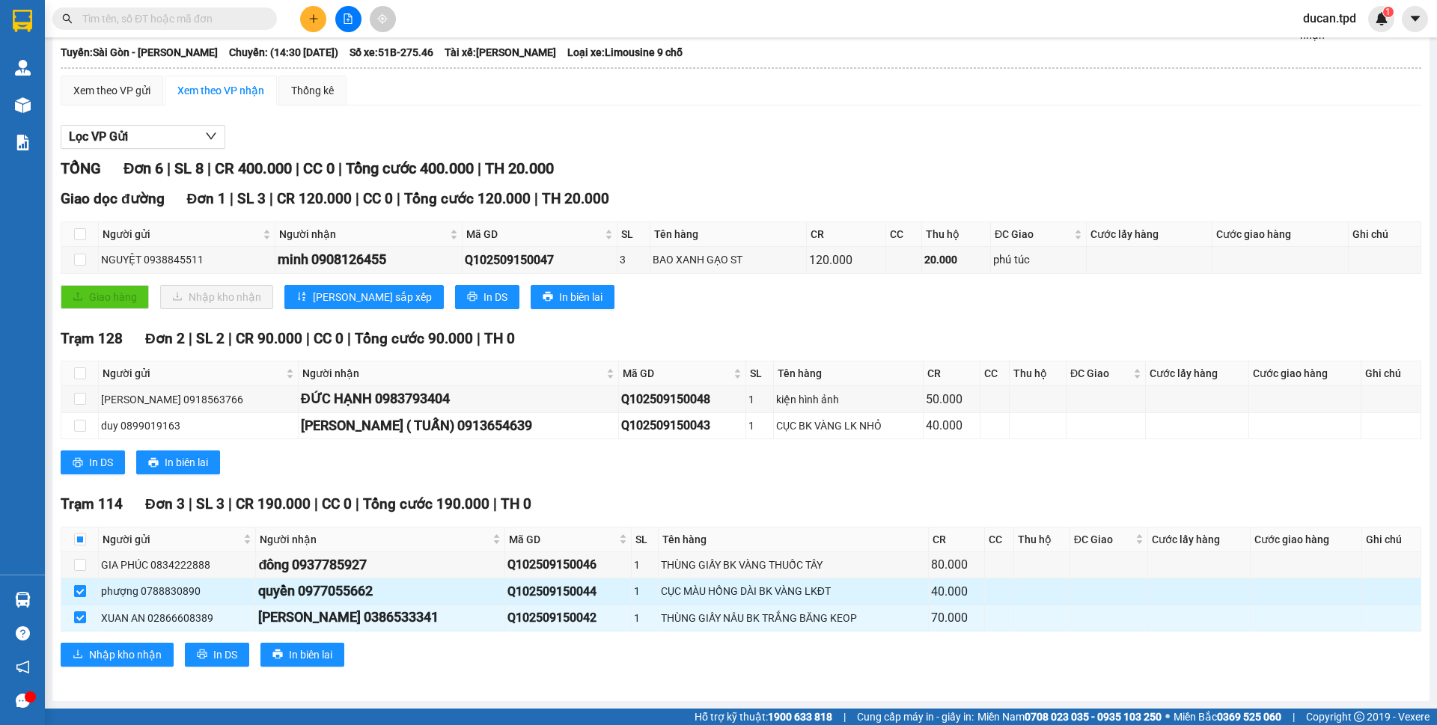
click at [80, 590] on input "checkbox" at bounding box center [80, 591] width 12 height 12
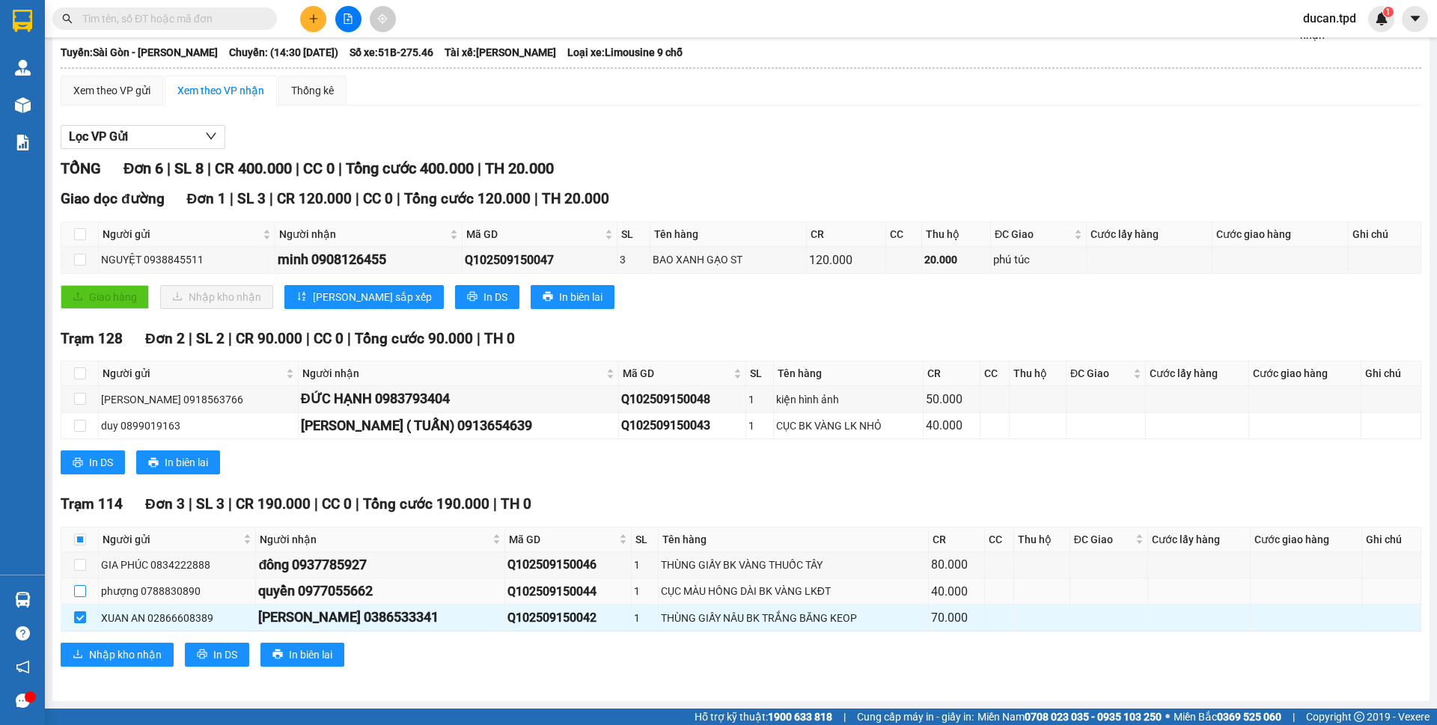
click at [82, 593] on input "checkbox" at bounding box center [80, 591] width 12 height 12
checkbox input "true"
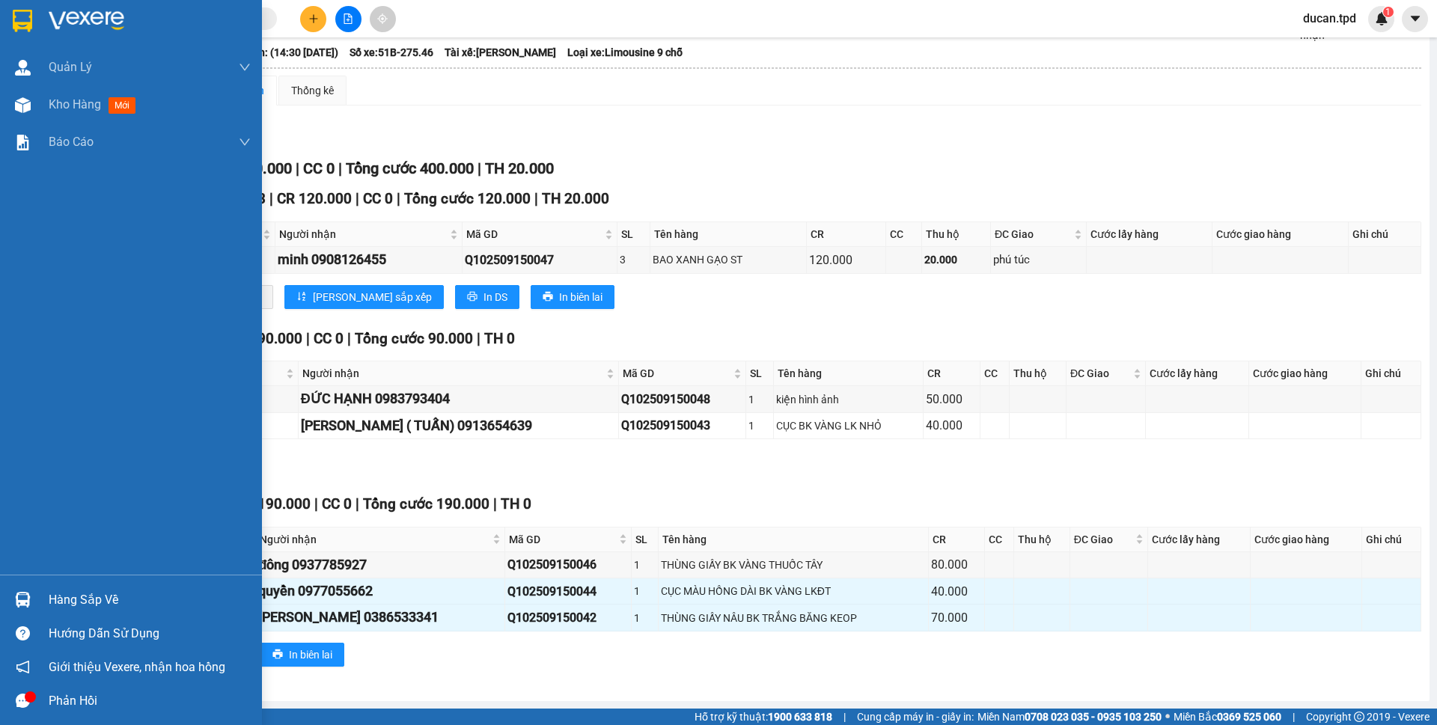
click at [27, 603] on img at bounding box center [23, 600] width 16 height 16
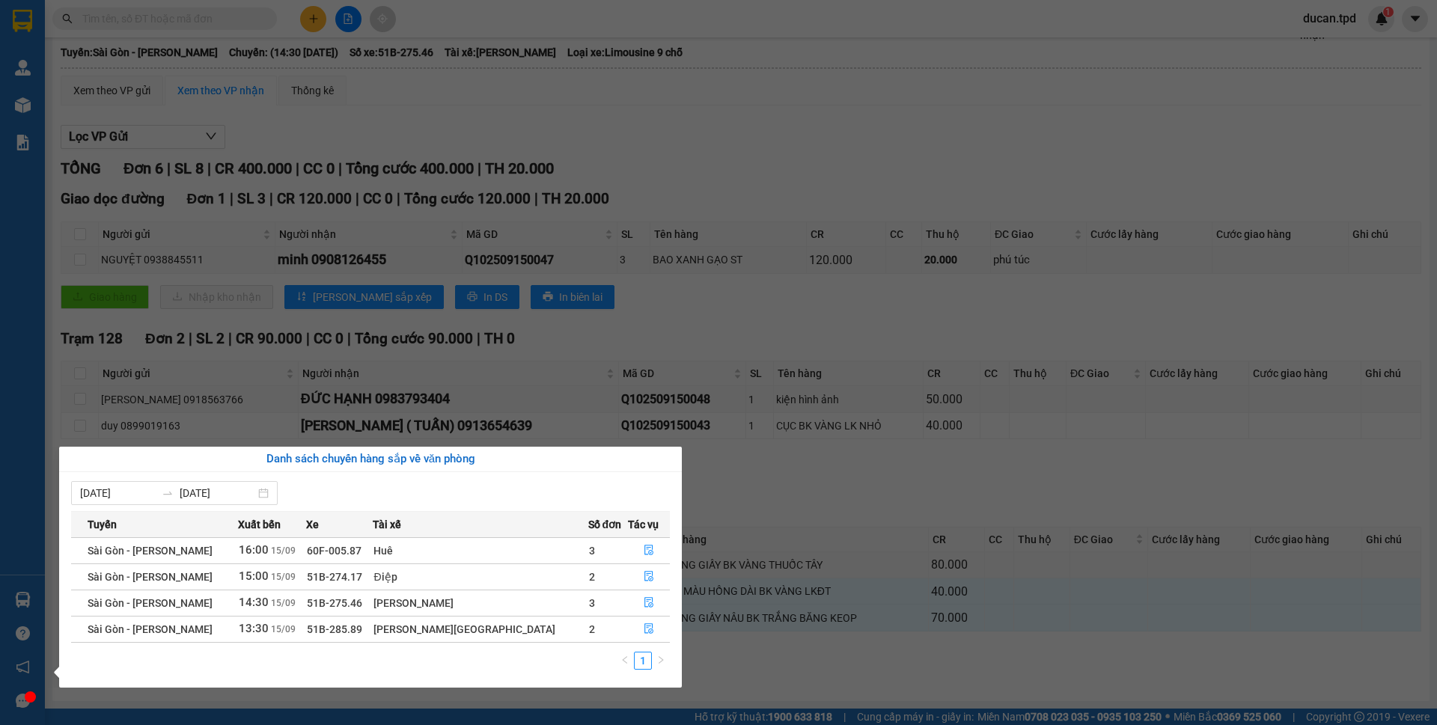
click at [891, 490] on section "Kết quả tìm kiếm ( 2 ) Bộ lọc Mã ĐH Trạng thái Món hàng Thu hộ Tổng cước Chưa c…" at bounding box center [718, 362] width 1437 height 725
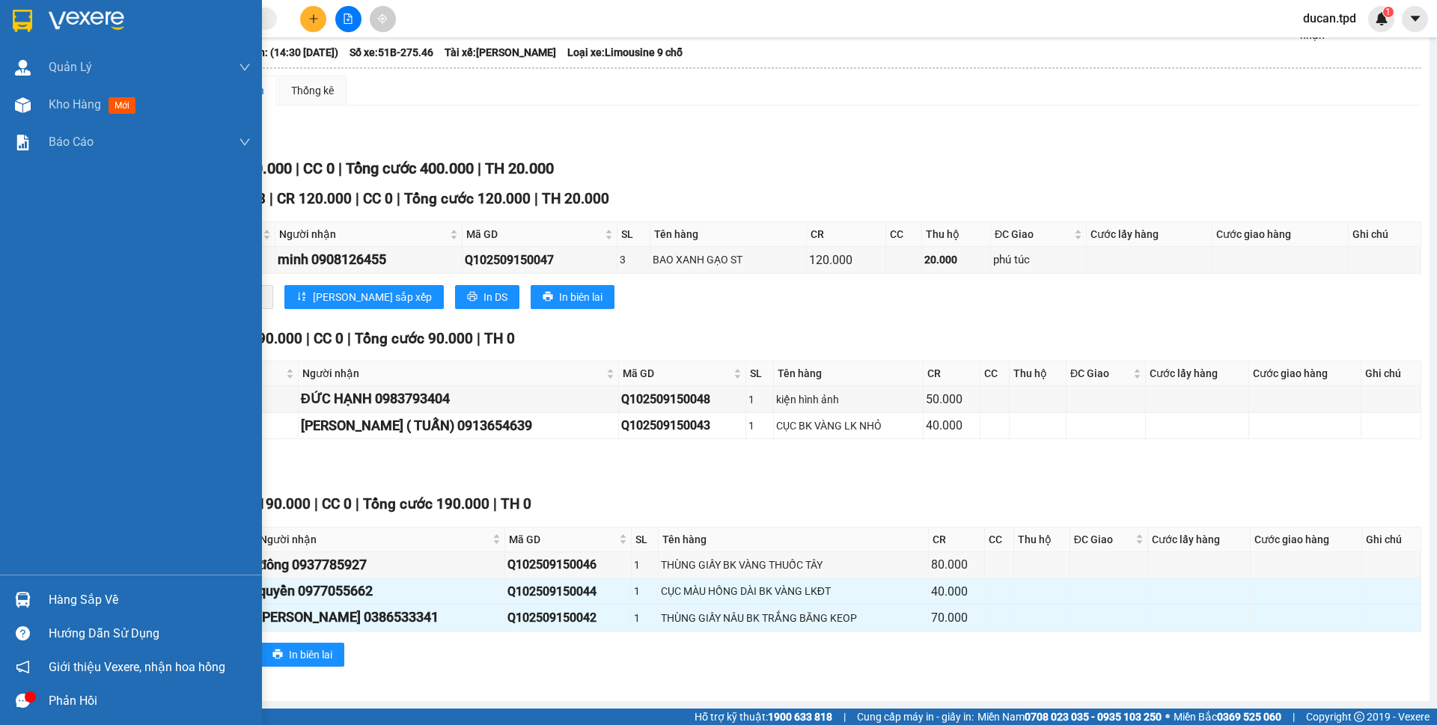
click at [49, 585] on div "Hàng sắp về" at bounding box center [131, 600] width 262 height 34
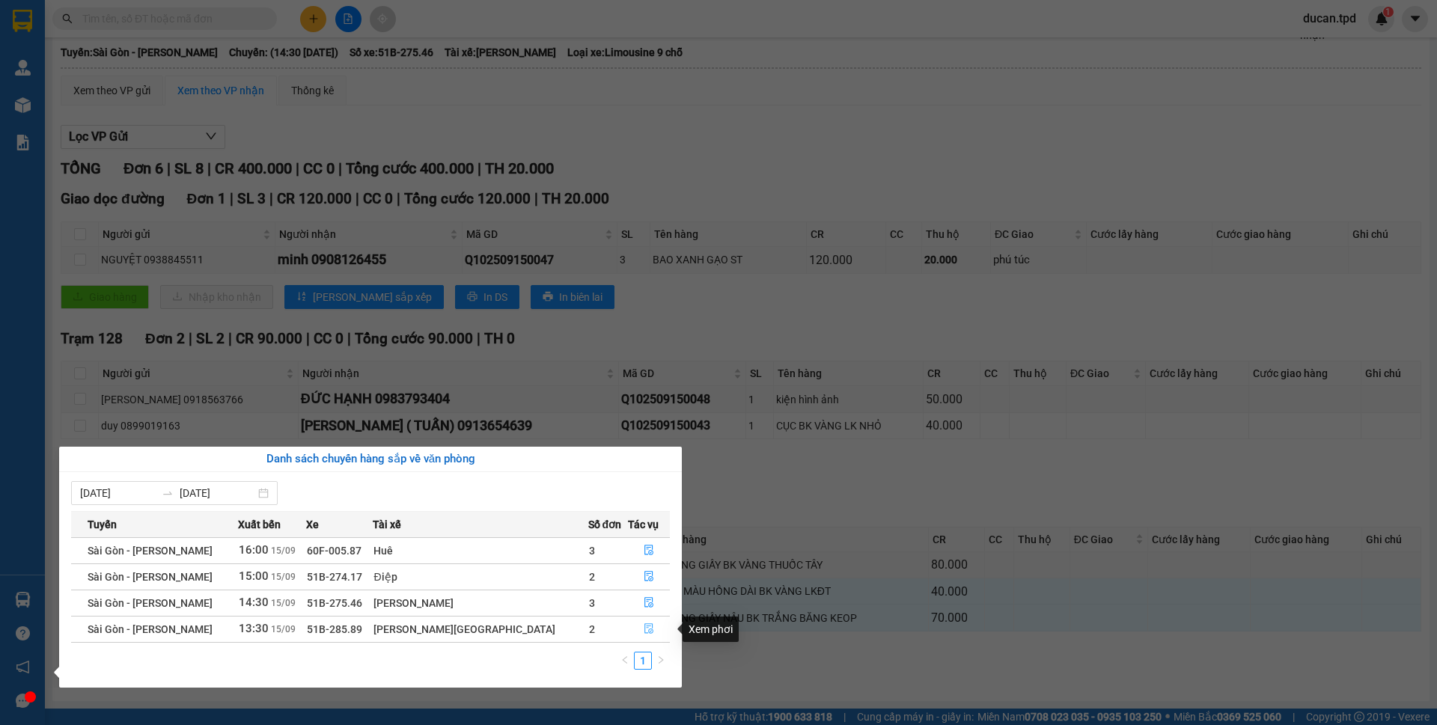
click at [646, 625] on icon "file-done" at bounding box center [649, 629] width 10 height 10
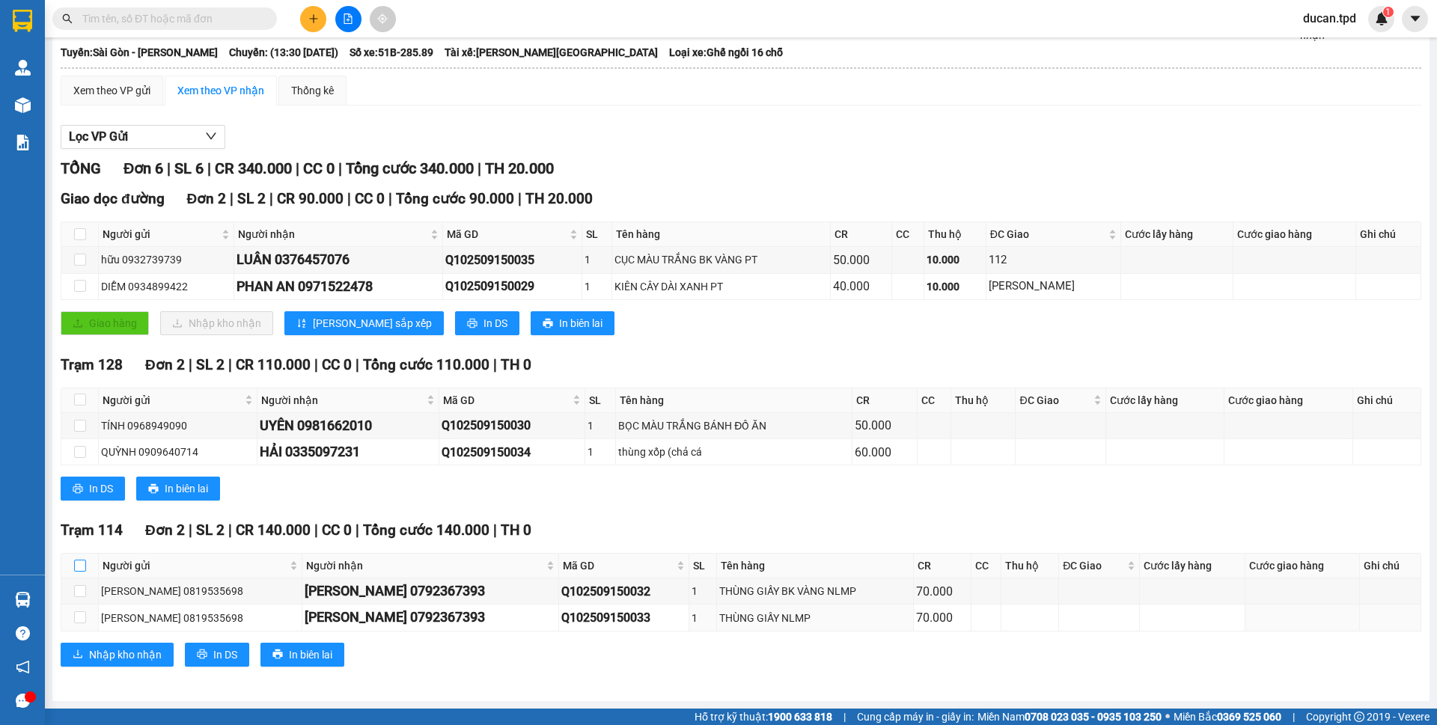
click at [77, 566] on input "checkbox" at bounding box center [80, 566] width 12 height 12
checkbox input "true"
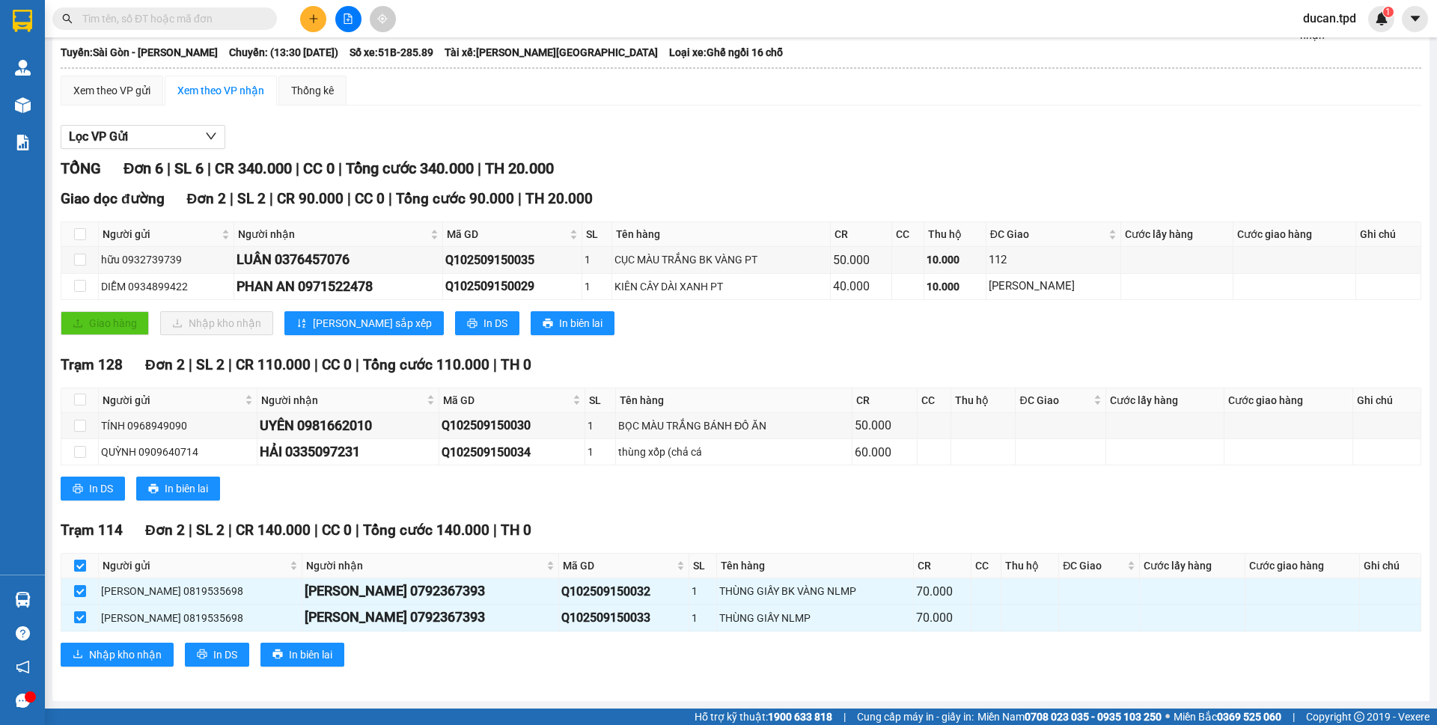
click at [77, 566] on input "checkbox" at bounding box center [80, 566] width 12 height 12
checkbox input "false"
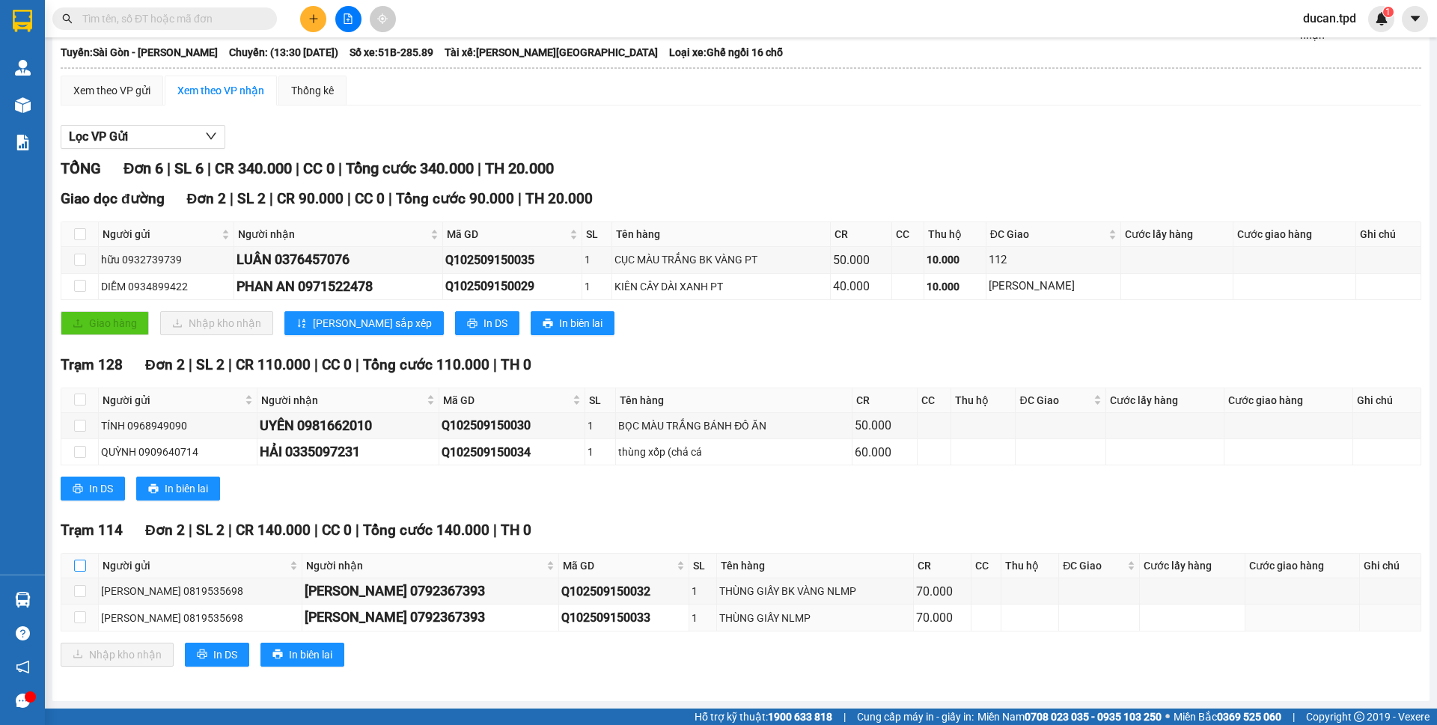
click at [77, 566] on input "checkbox" at bounding box center [80, 566] width 12 height 12
checkbox input "true"
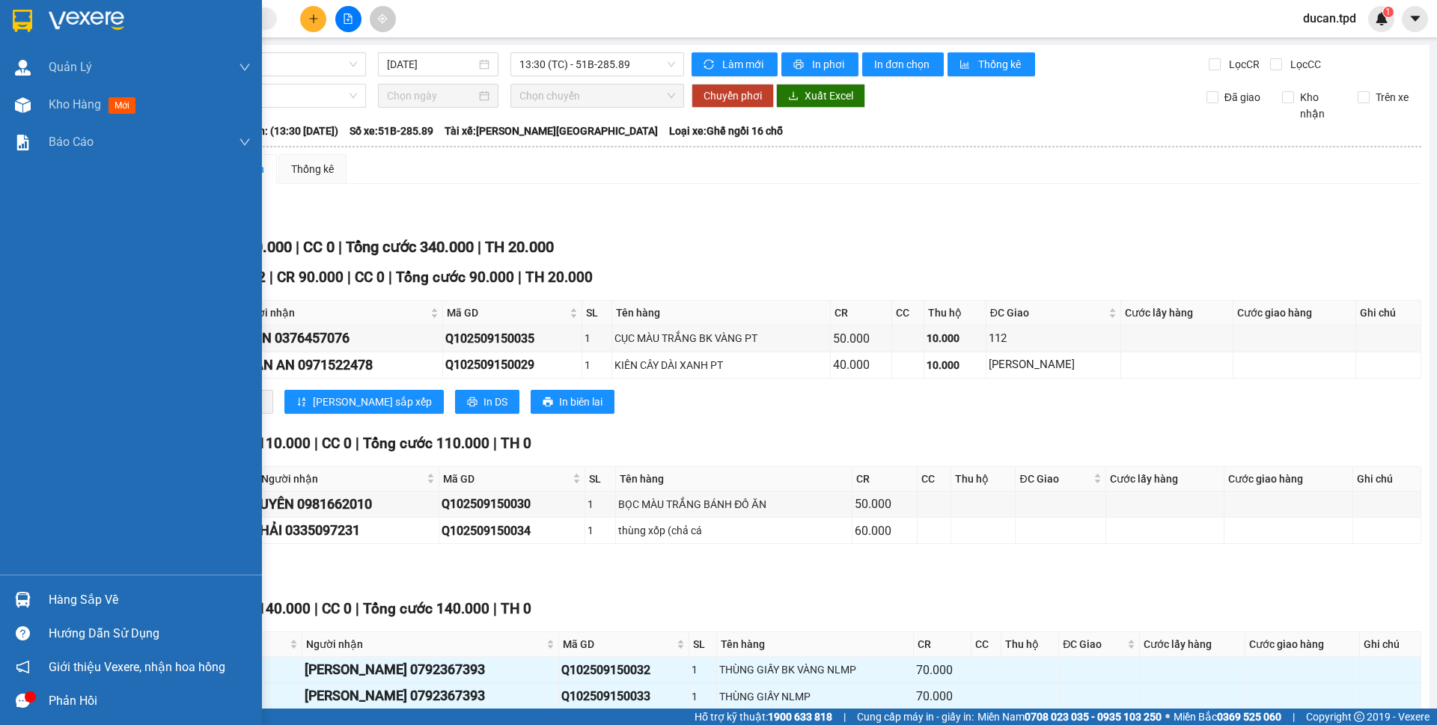
click at [24, 603] on img at bounding box center [23, 600] width 16 height 16
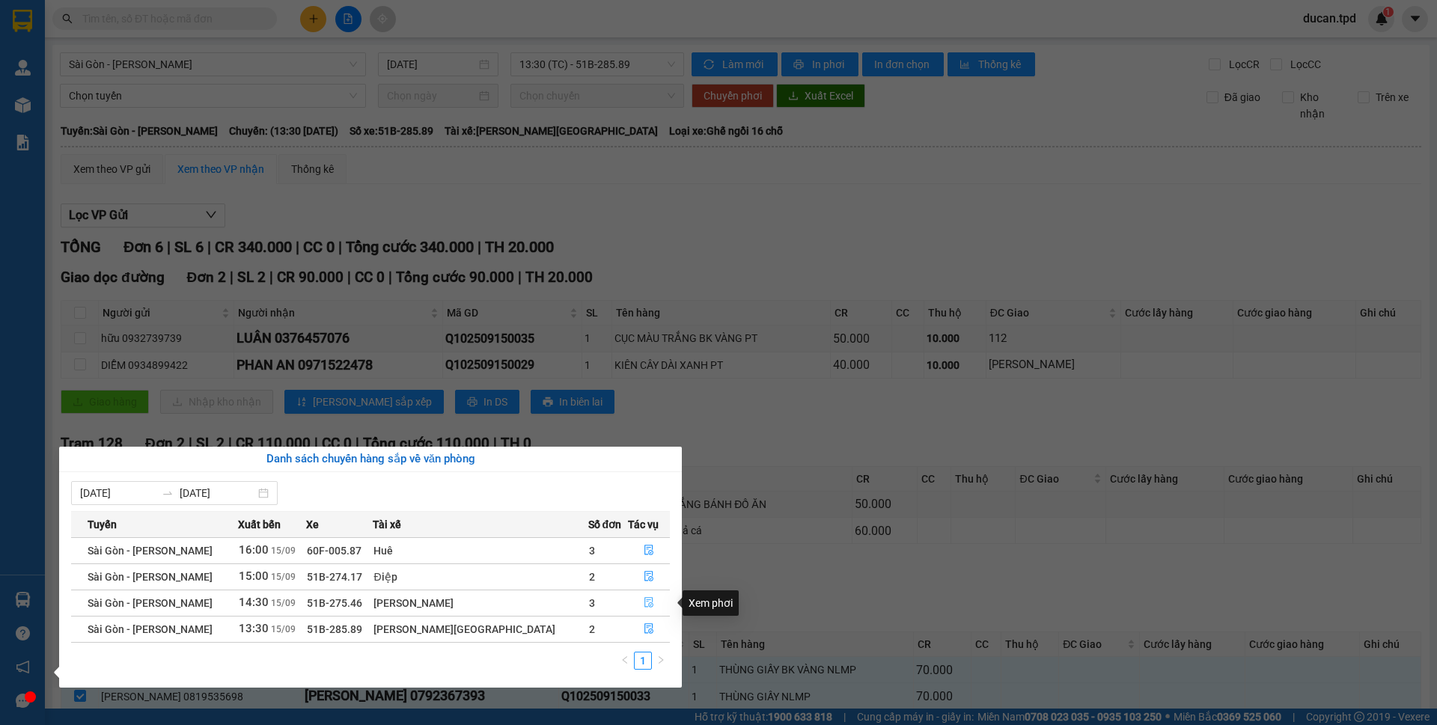
click at [645, 603] on icon "file-done" at bounding box center [649, 603] width 9 height 10
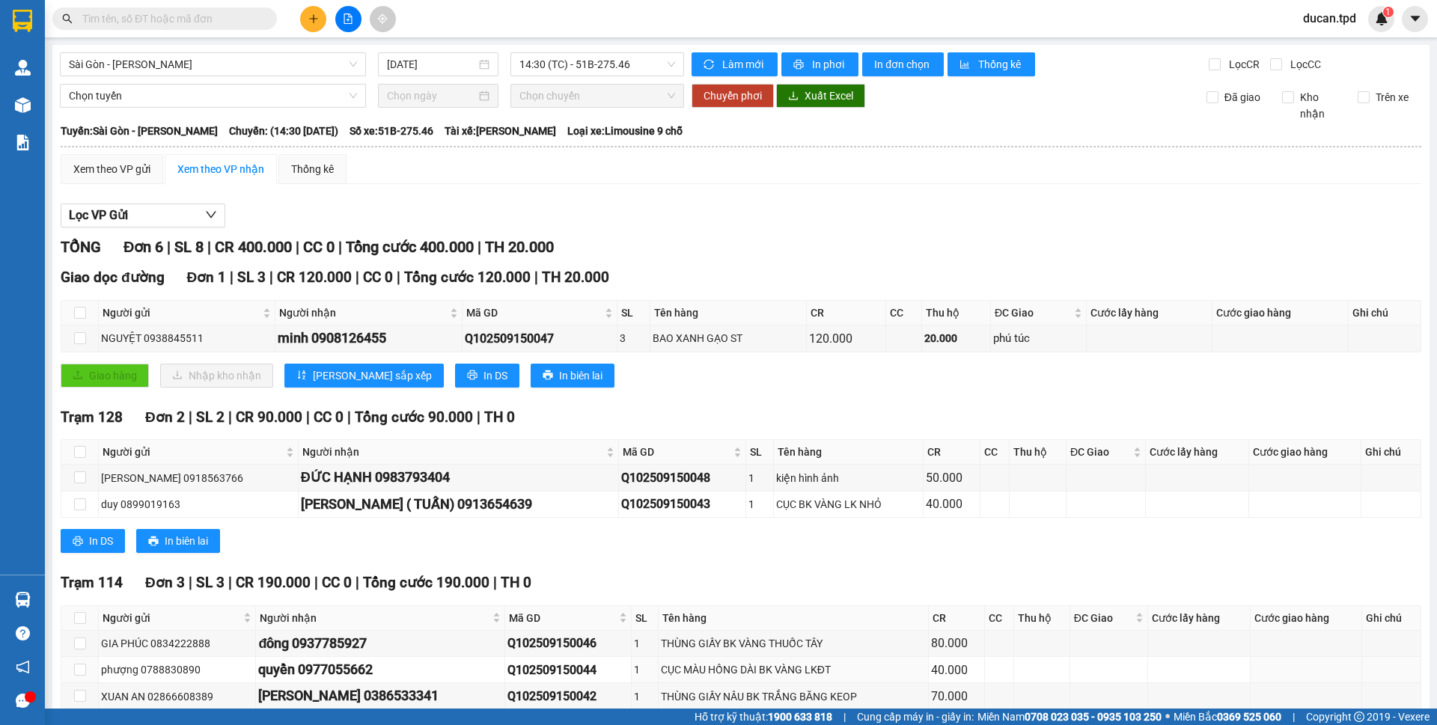
scroll to position [75, 0]
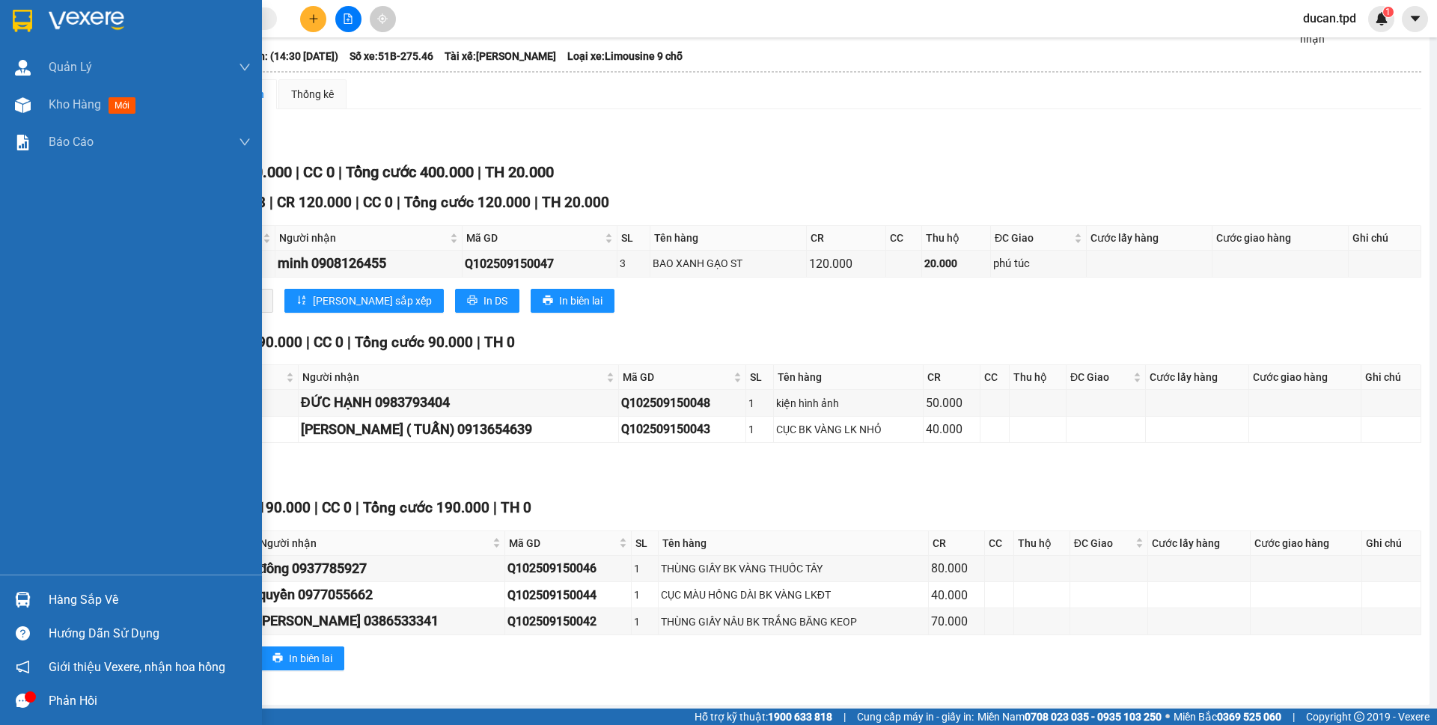
click at [31, 598] on div at bounding box center [23, 600] width 26 height 26
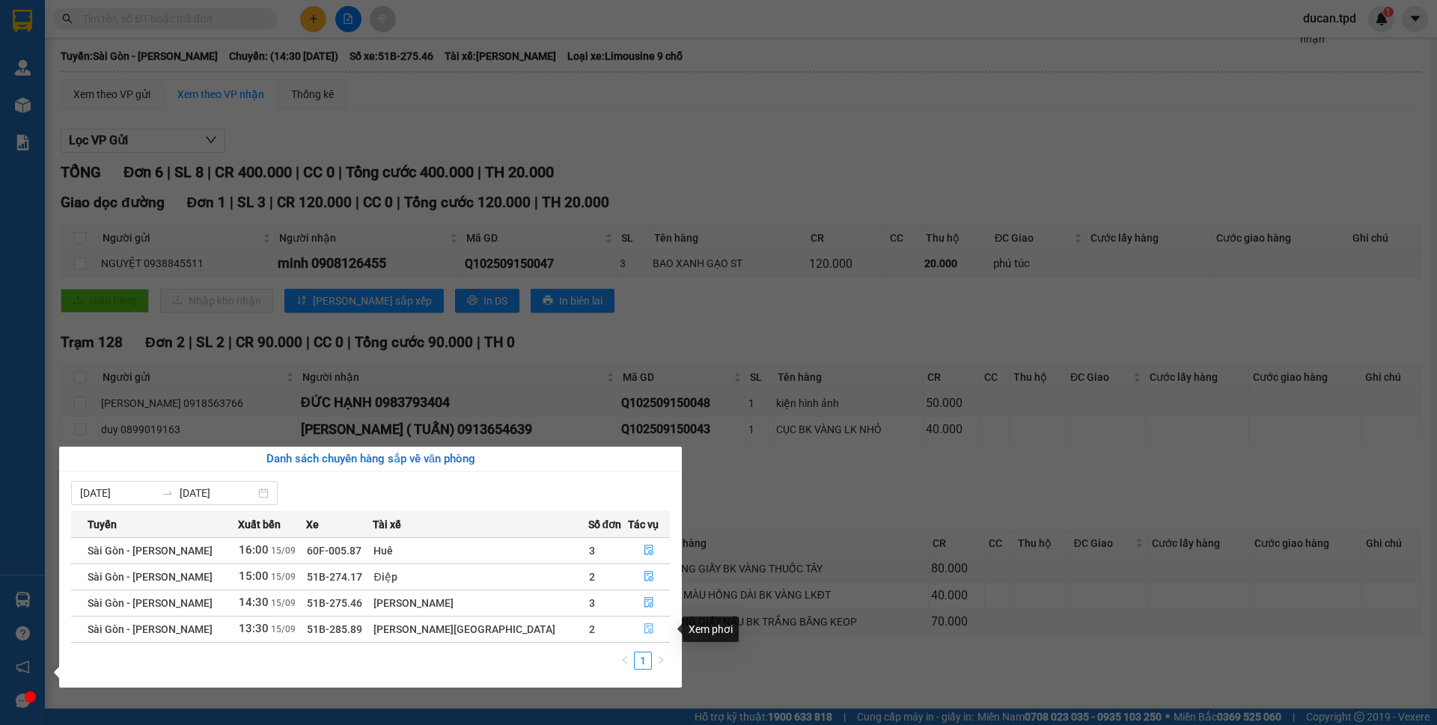
click at [644, 630] on icon "file-done" at bounding box center [649, 629] width 10 height 10
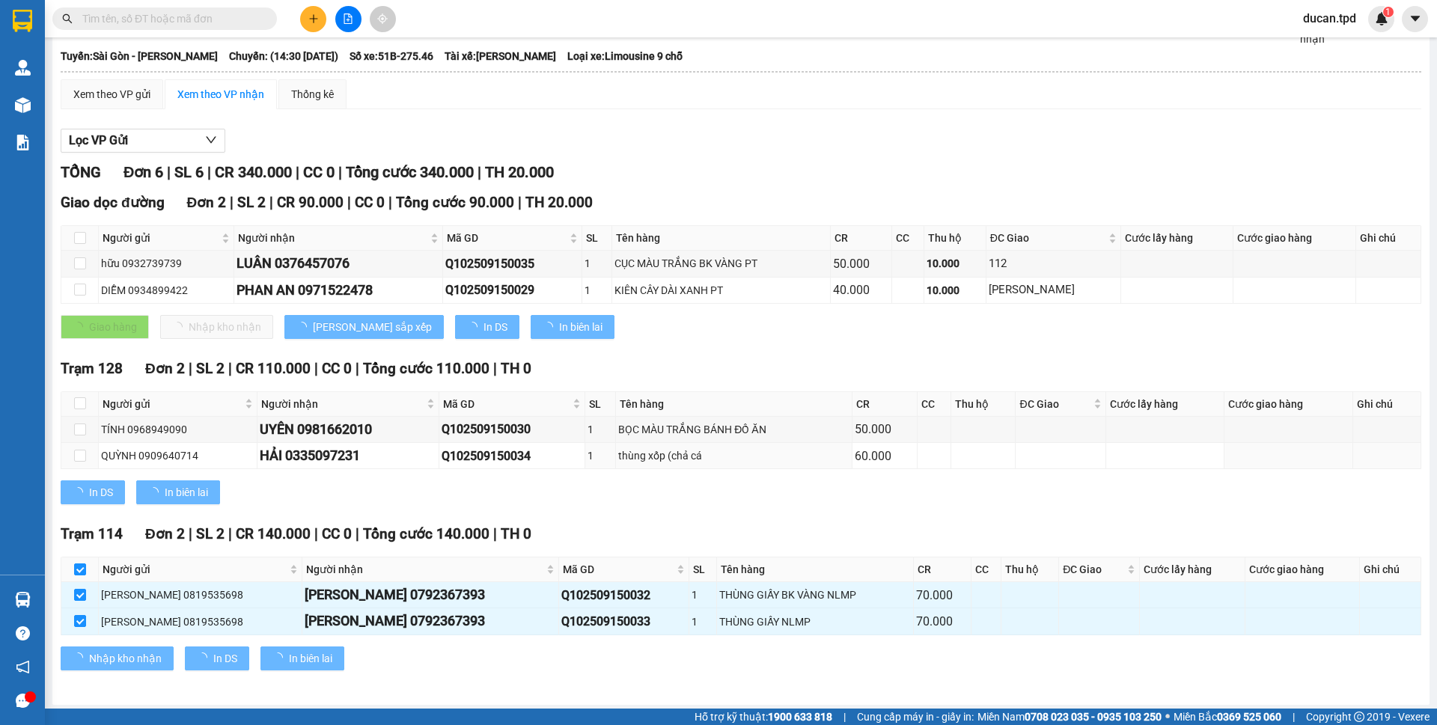
checkbox input "true"
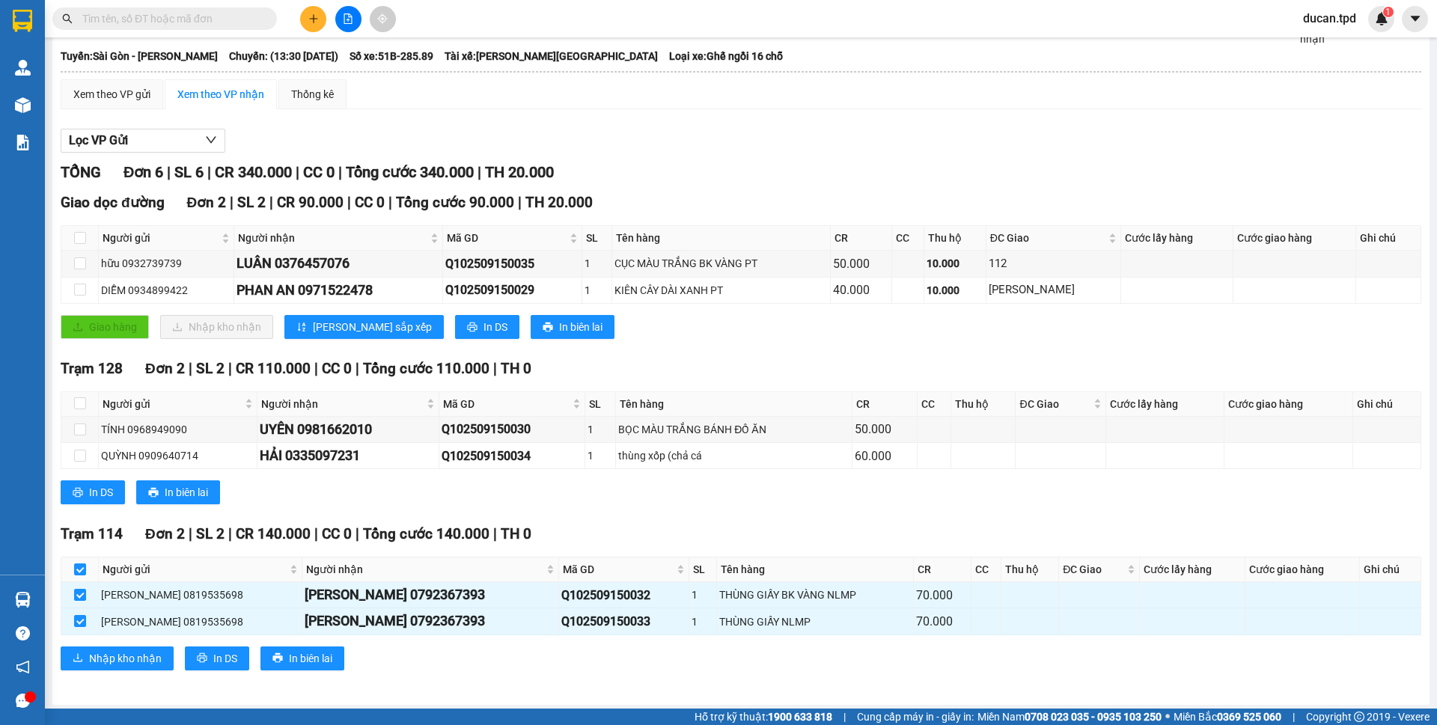
scroll to position [79, 0]
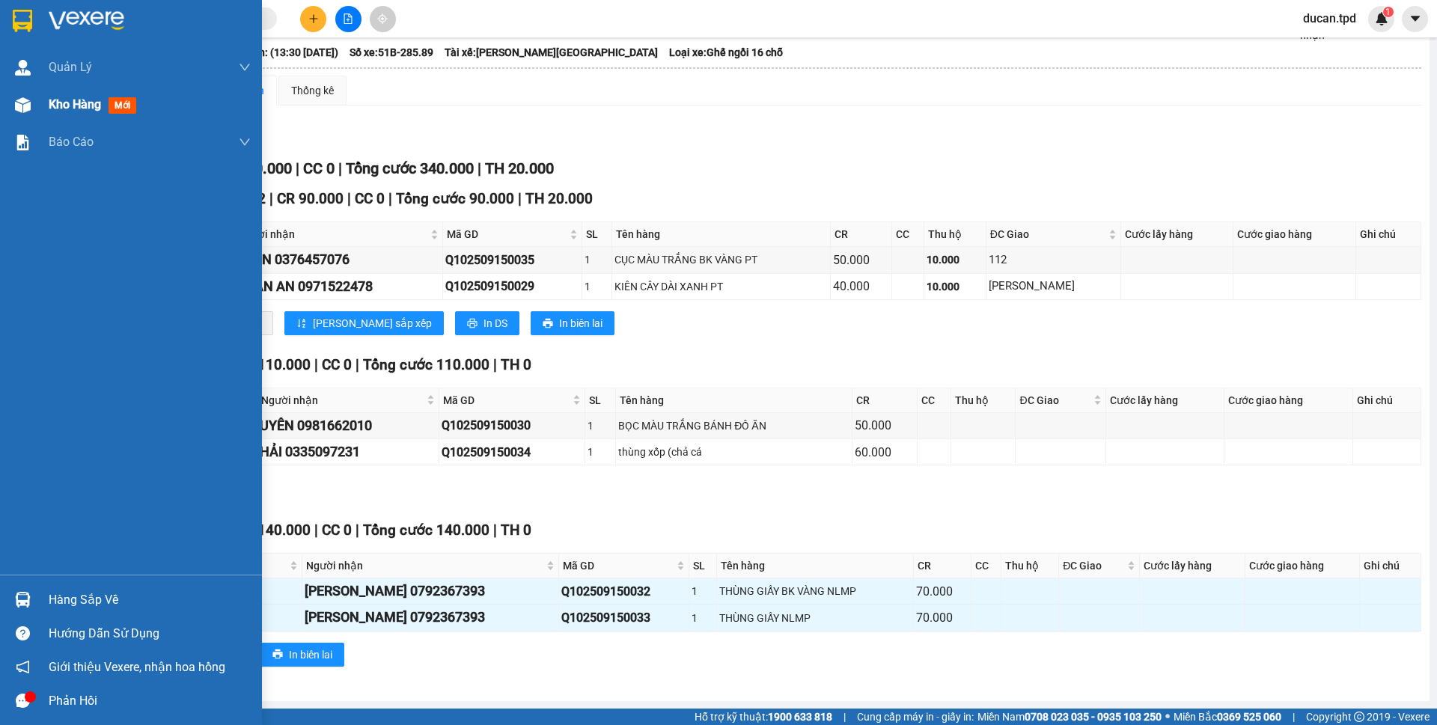
click at [121, 112] on span "mới" at bounding box center [123, 105] width 28 height 16
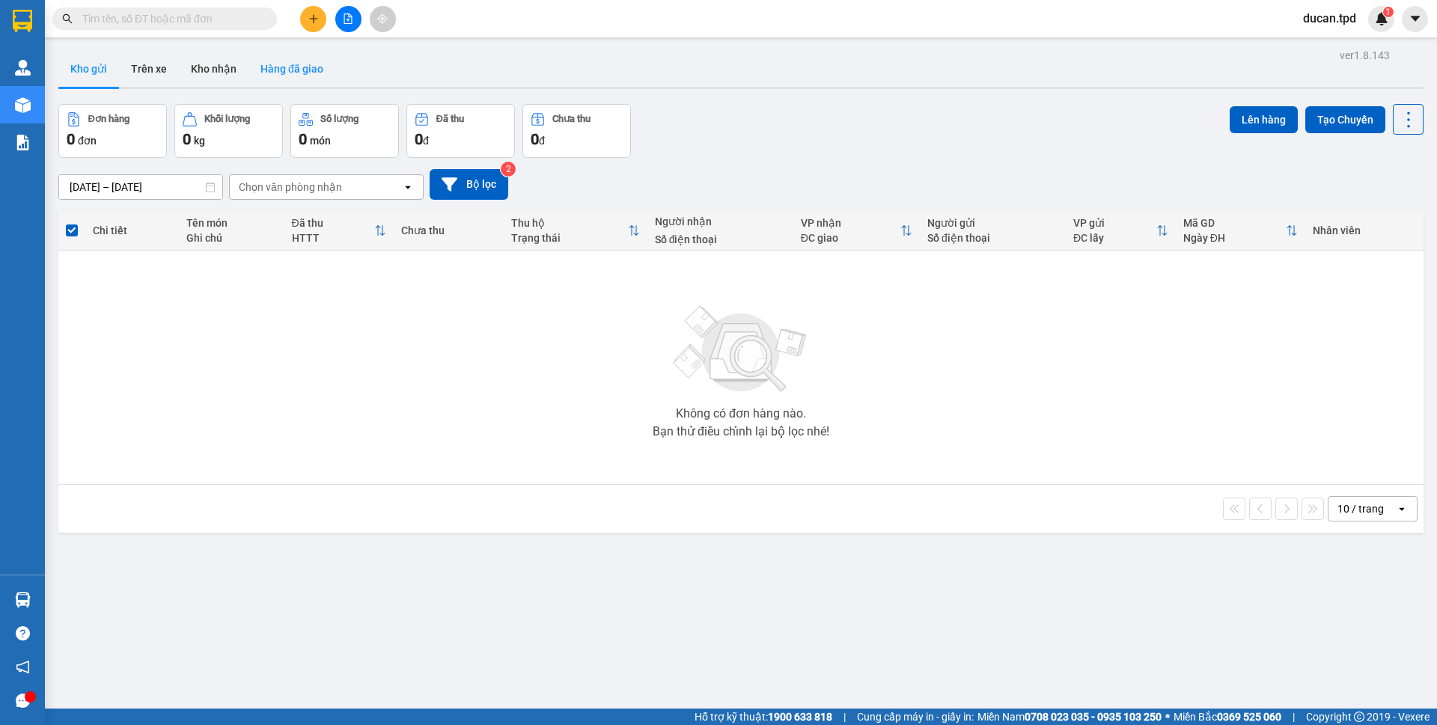
click at [297, 70] on button "Hàng đã giao" at bounding box center [292, 69] width 87 height 36
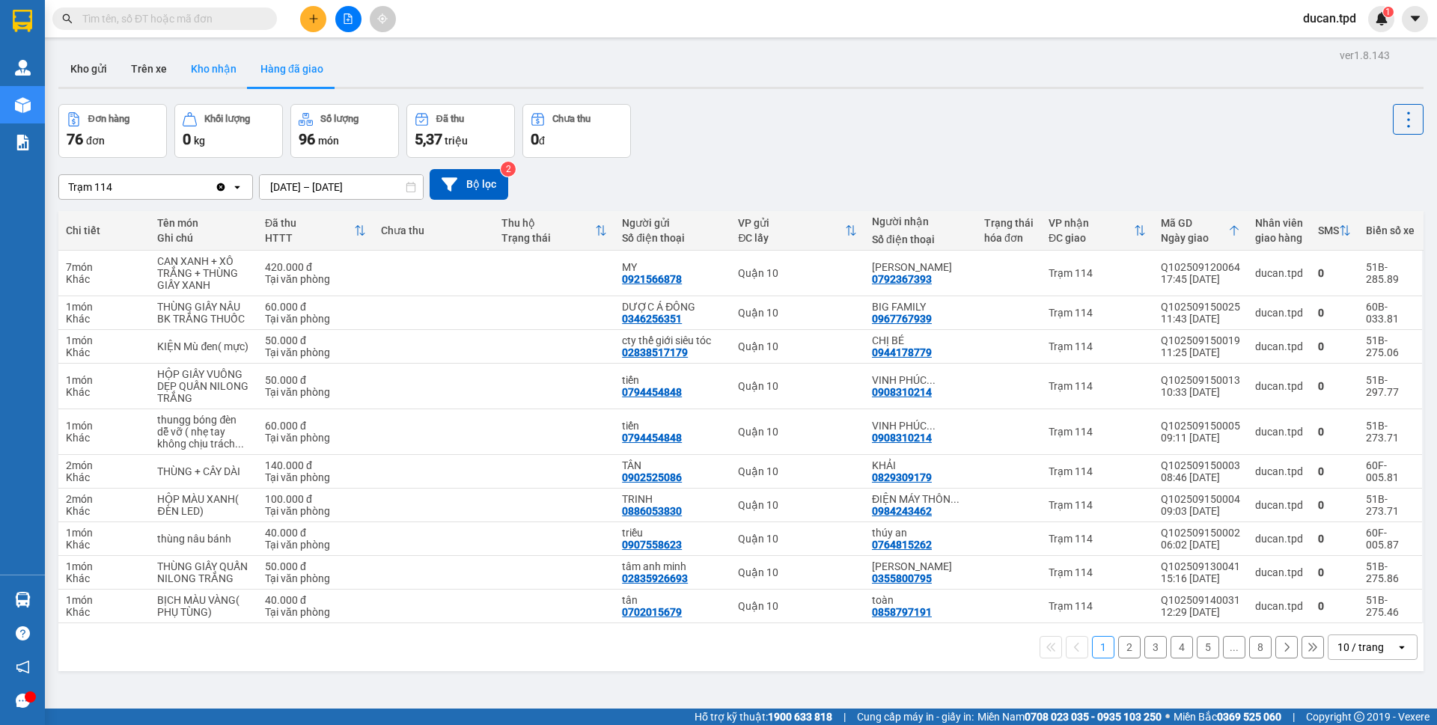
click at [215, 80] on button "Kho nhận" at bounding box center [214, 69] width 70 height 36
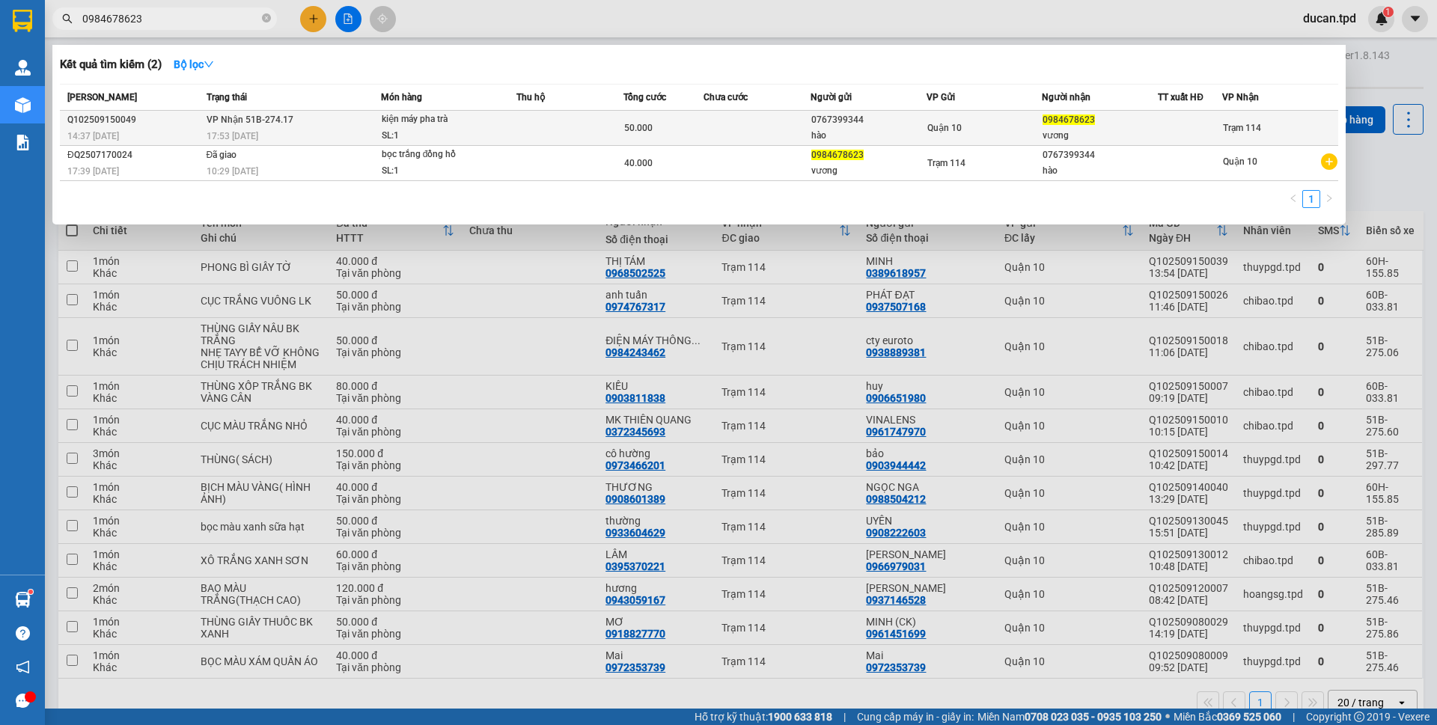
type input "0984678623"
click at [651, 130] on div "50.000" at bounding box center [663, 128] width 79 height 16
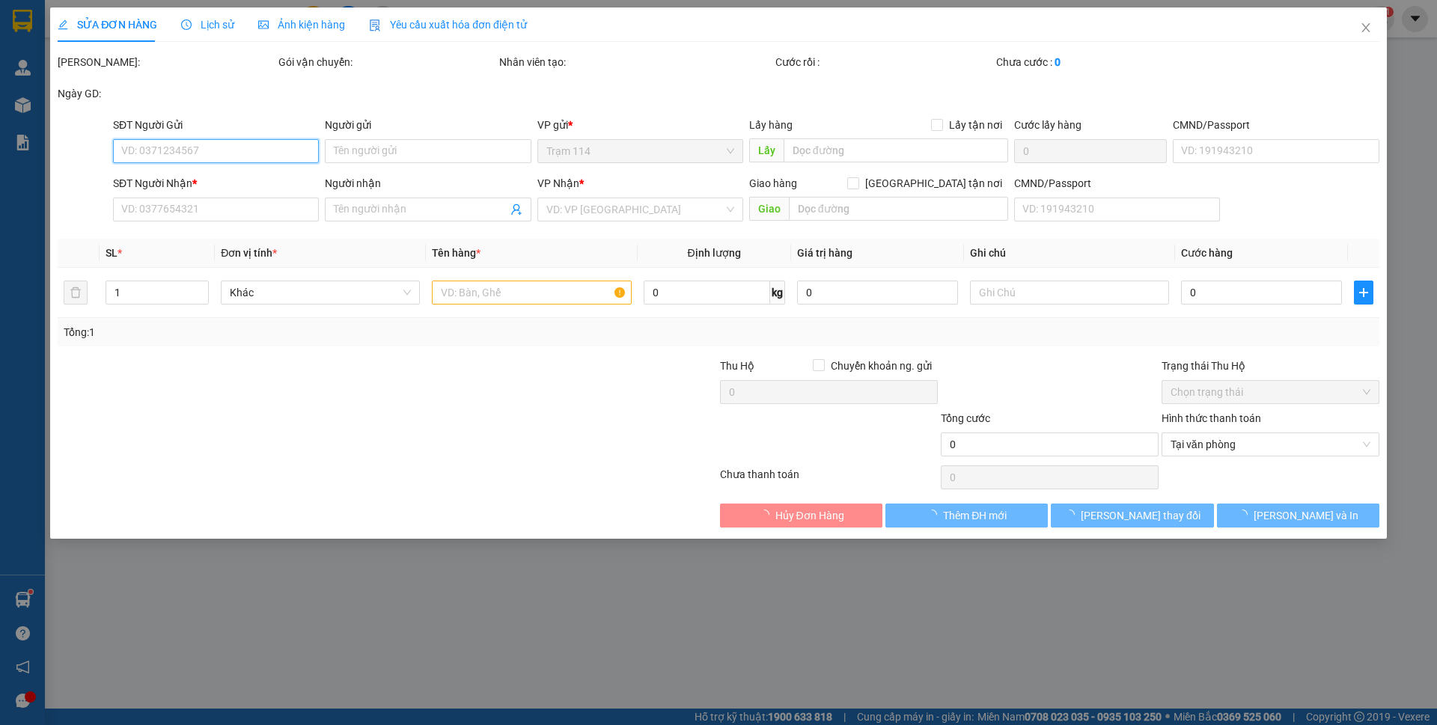
type input "0767399344"
type input "hào"
type input "0984678623"
type input "vương"
type input "50.000"
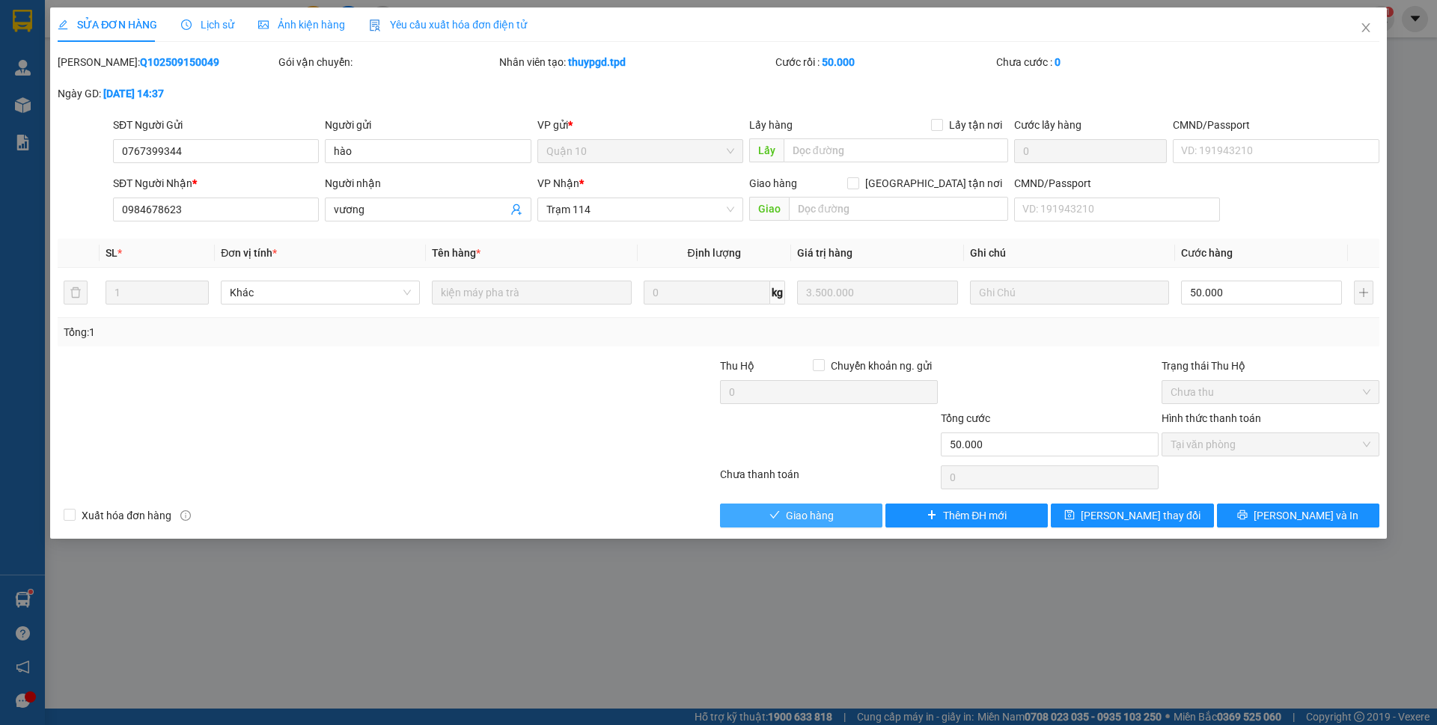
click at [844, 523] on button "Giao hàng" at bounding box center [801, 516] width 162 height 24
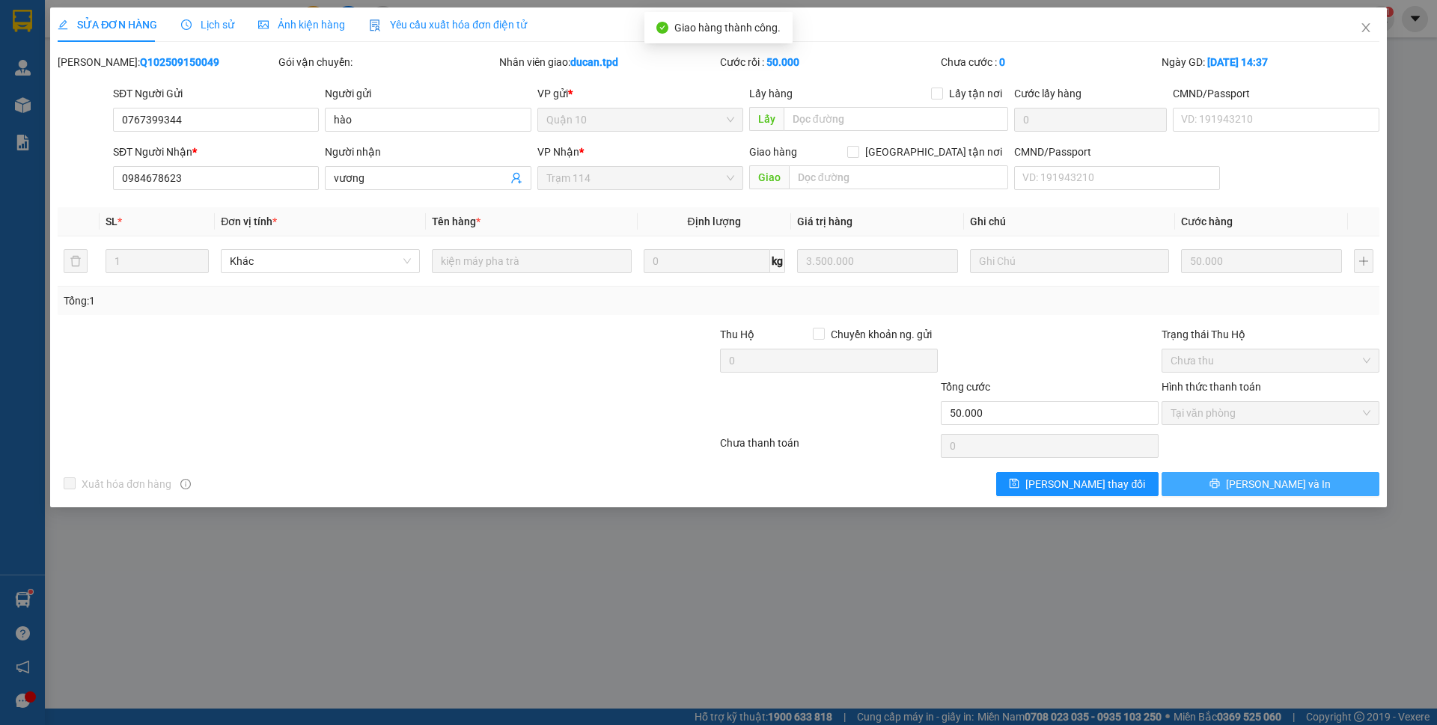
click at [1274, 488] on span "[PERSON_NAME] và In" at bounding box center [1278, 484] width 105 height 16
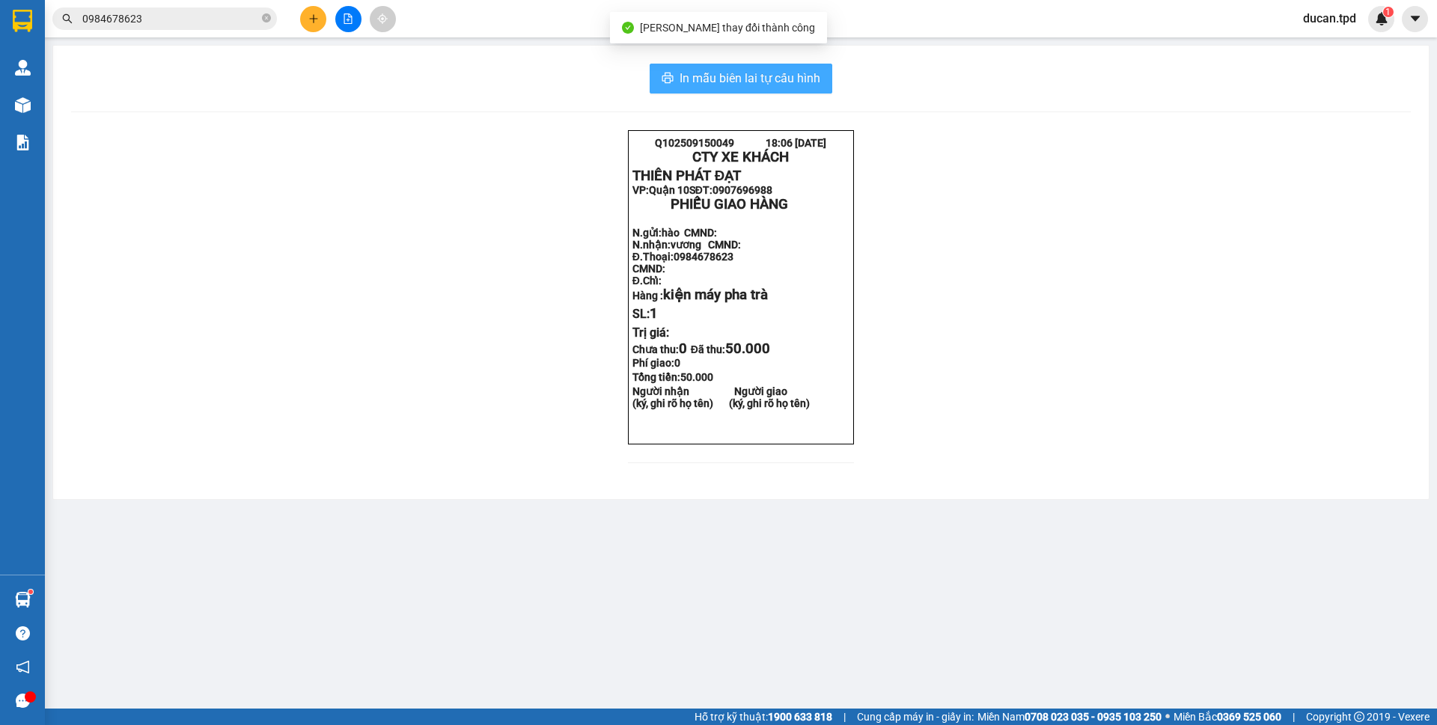
click at [778, 83] on span "In mẫu biên lai tự cấu hình" at bounding box center [750, 78] width 141 height 19
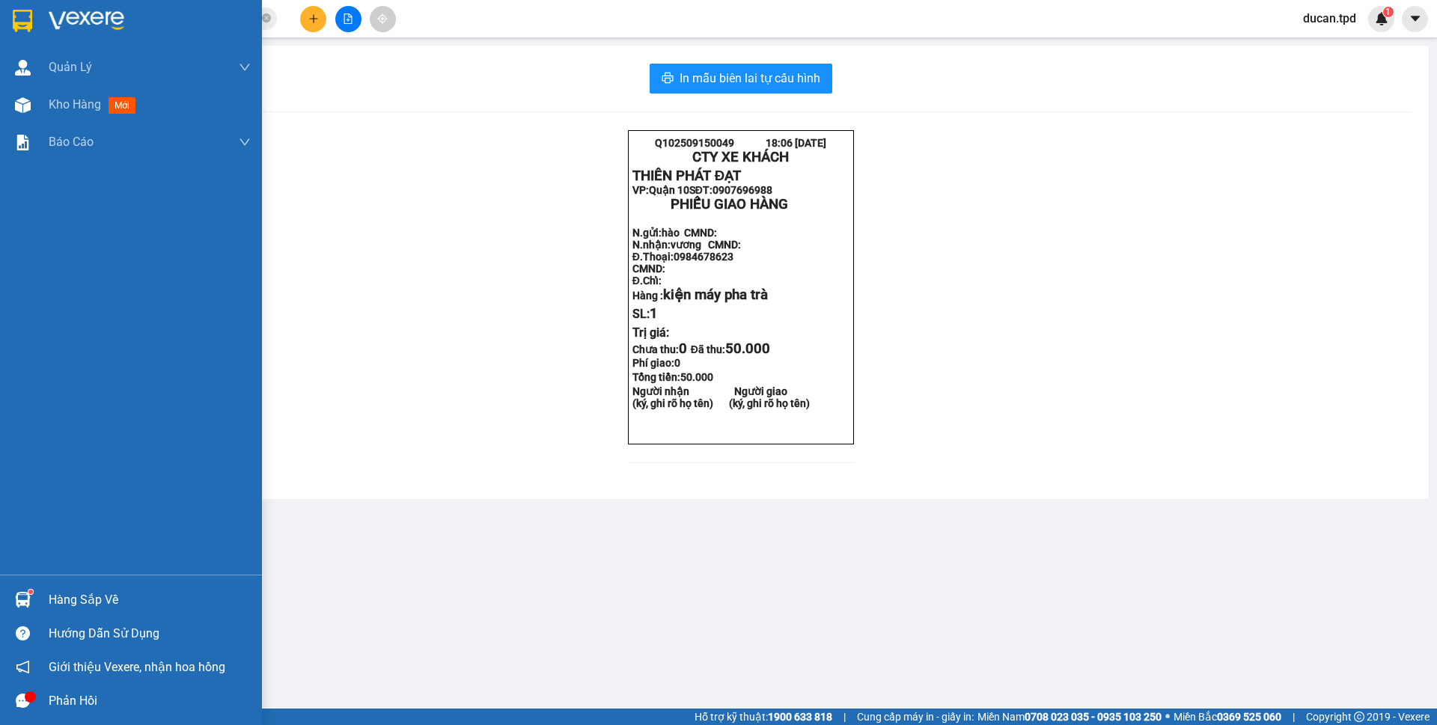
click at [23, 600] on img at bounding box center [23, 600] width 16 height 16
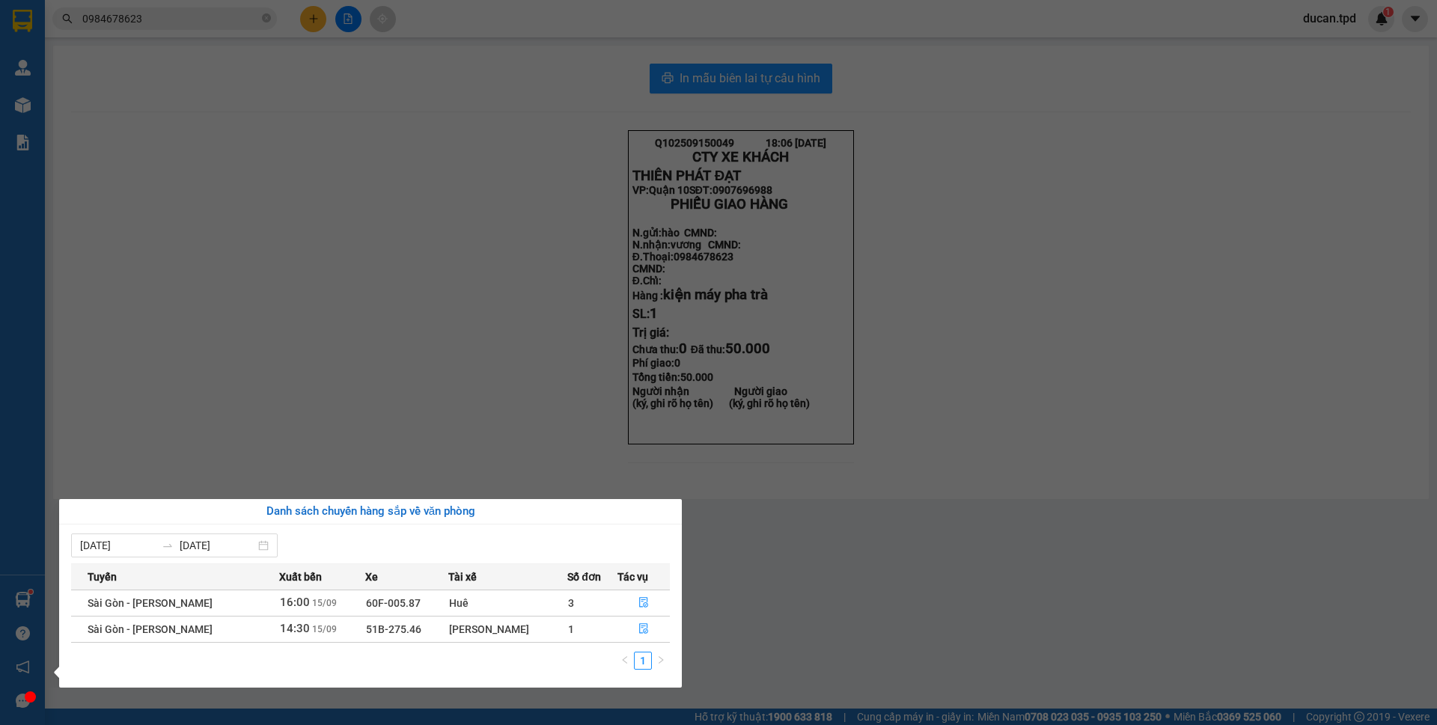
click at [476, 443] on section "Kết quả tìm kiếm ( 2 ) Bộ lọc Mã ĐH Trạng thái Món hàng Thu hộ Tổng cước Chưa c…" at bounding box center [718, 362] width 1437 height 725
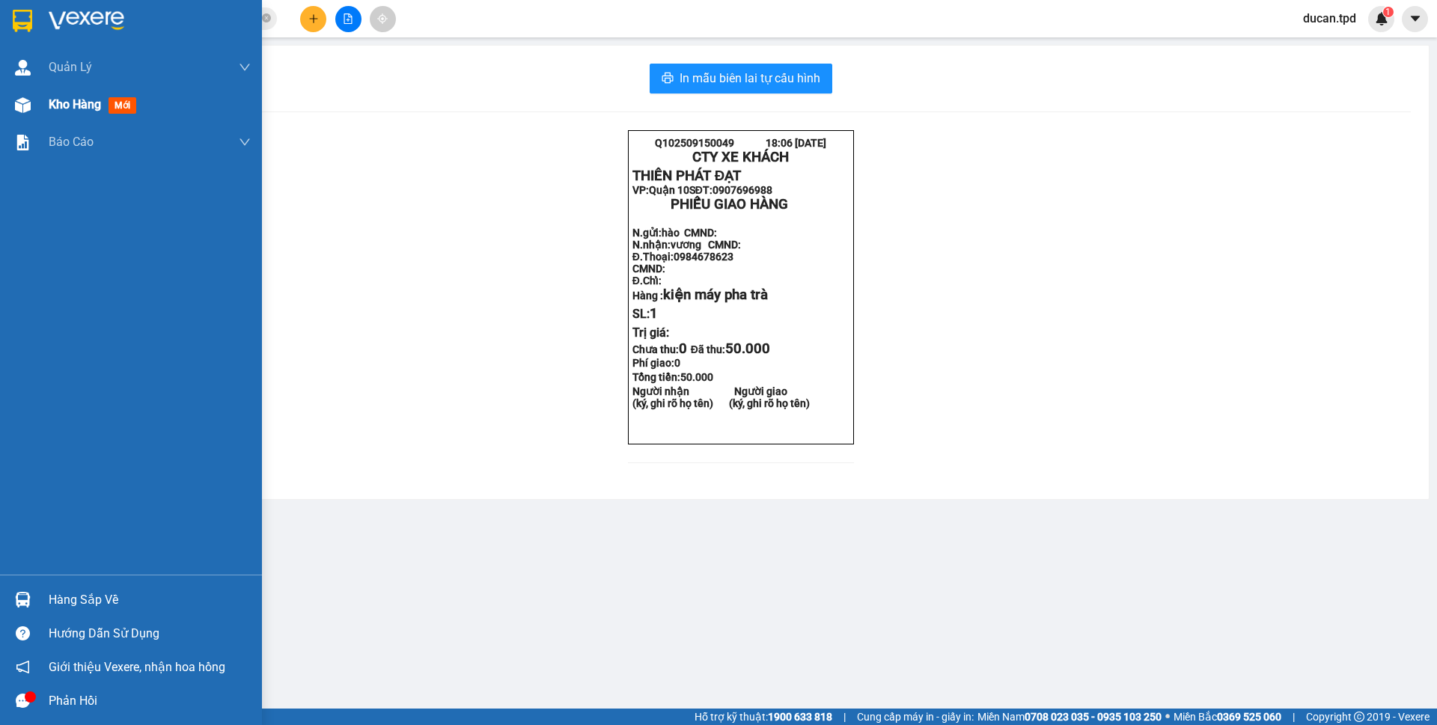
click at [68, 106] on span "Kho hàng" at bounding box center [75, 104] width 52 height 14
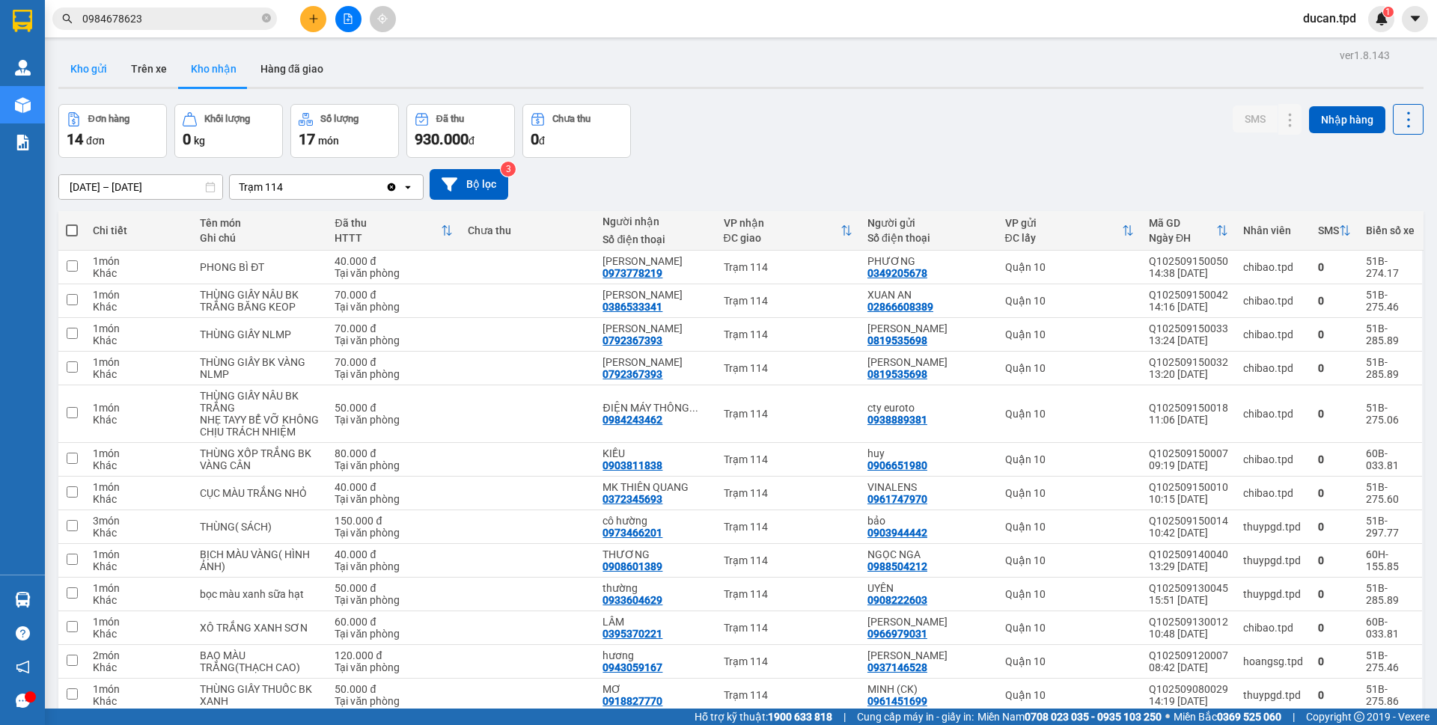
click at [61, 73] on button "Kho gửi" at bounding box center [88, 69] width 61 height 36
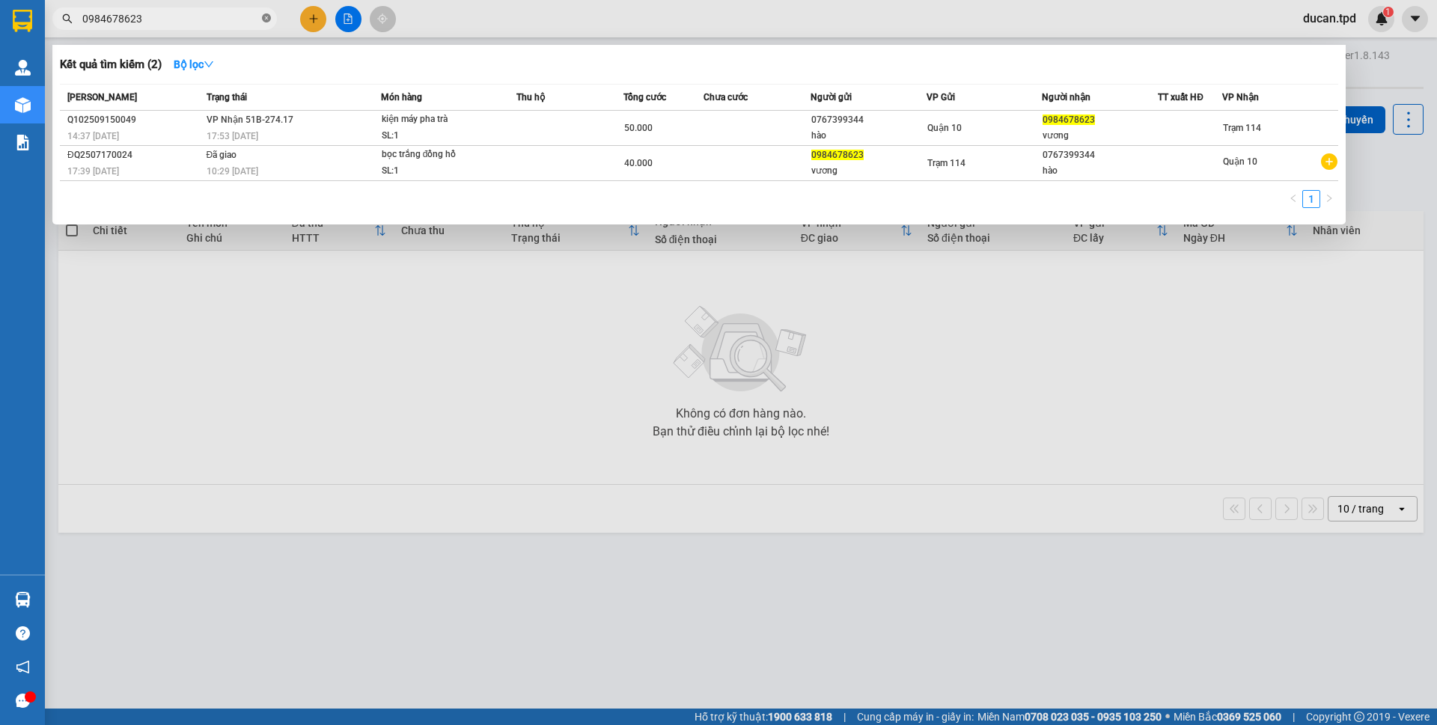
click at [264, 16] on icon "close-circle" at bounding box center [266, 17] width 9 height 9
